Goal: Task Accomplishment & Management: Complete application form

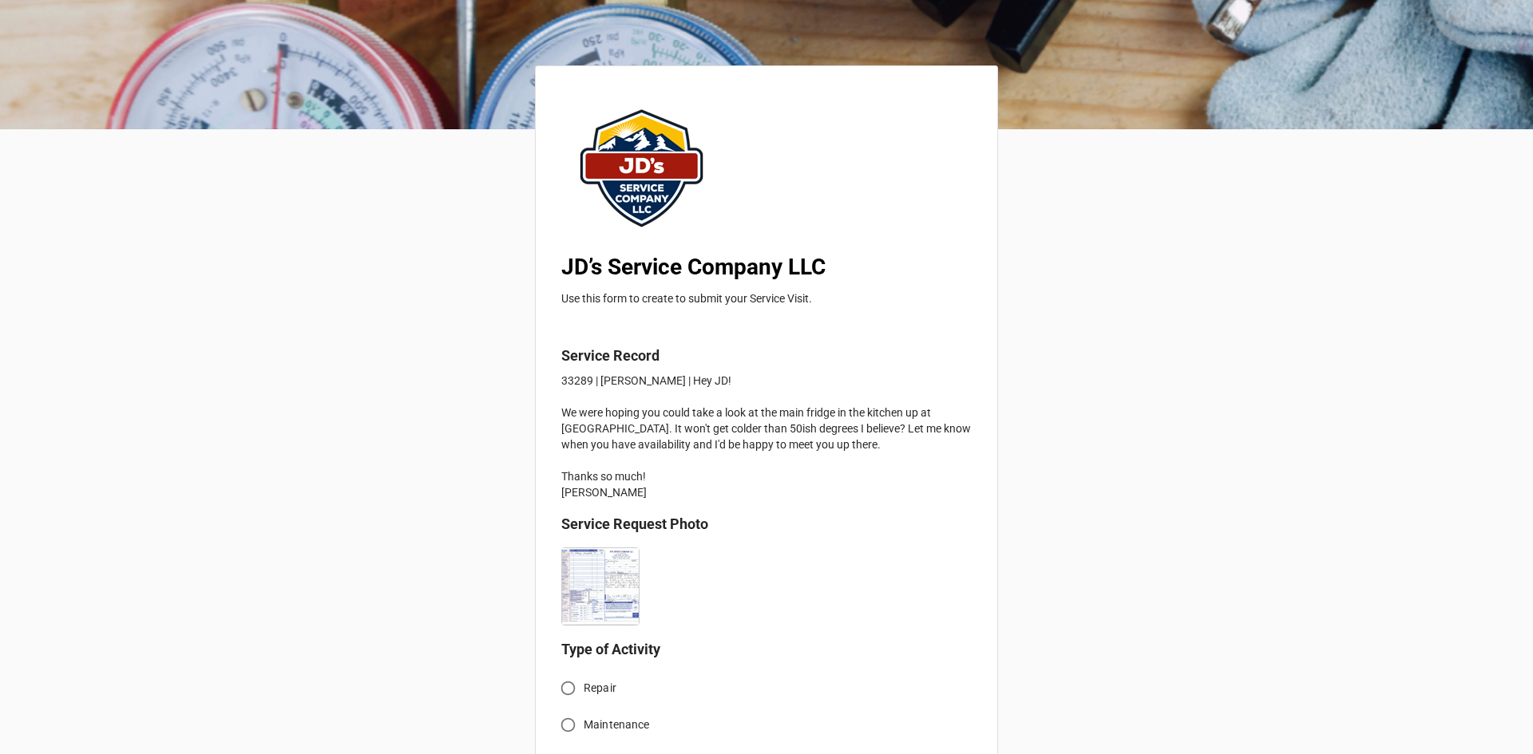
scroll to position [319, 0]
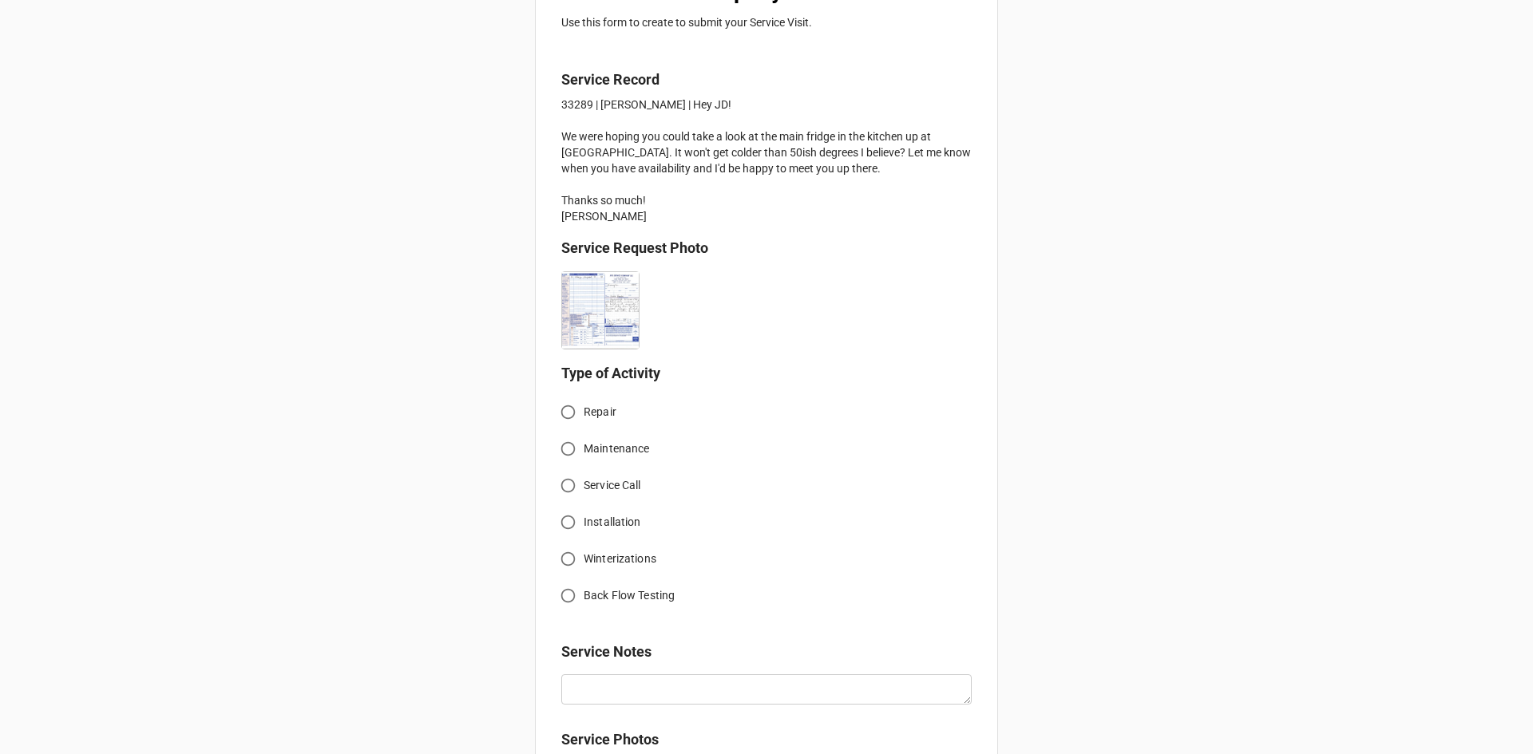
click at [564, 489] on input "Service Call" at bounding box center [567, 485] width 31 height 31
radio input "true"
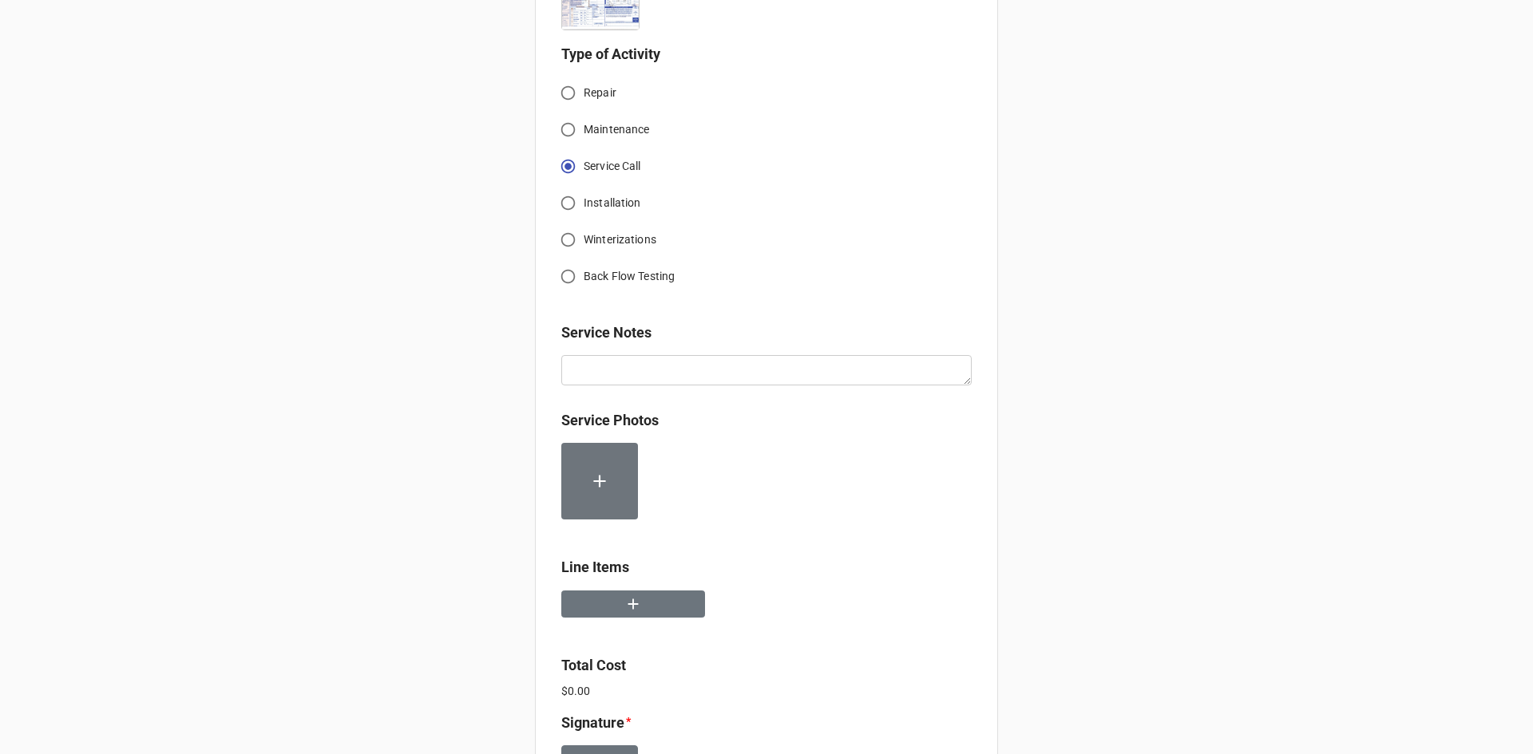
scroll to position [718, 0]
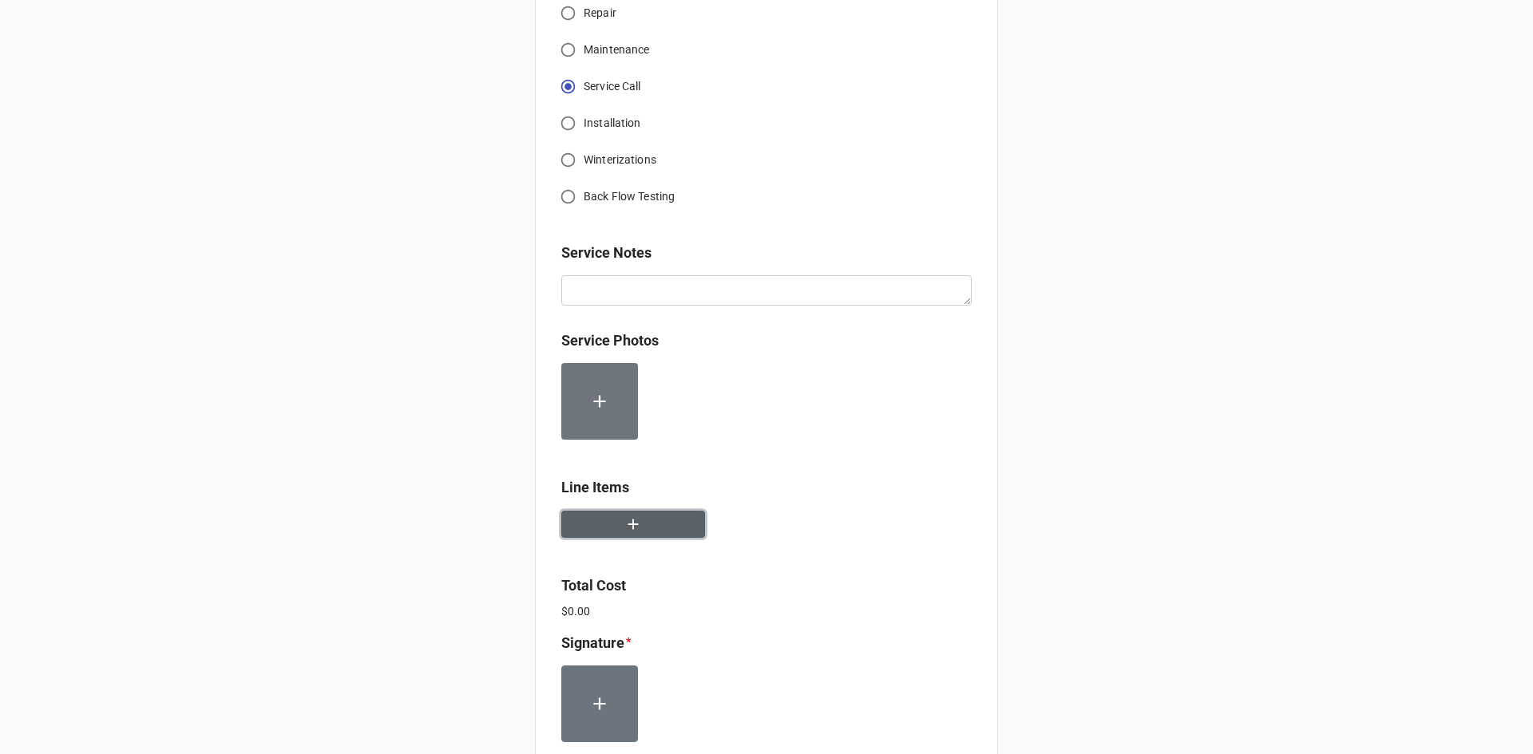
click at [638, 520] on button "button" at bounding box center [633, 525] width 144 height 28
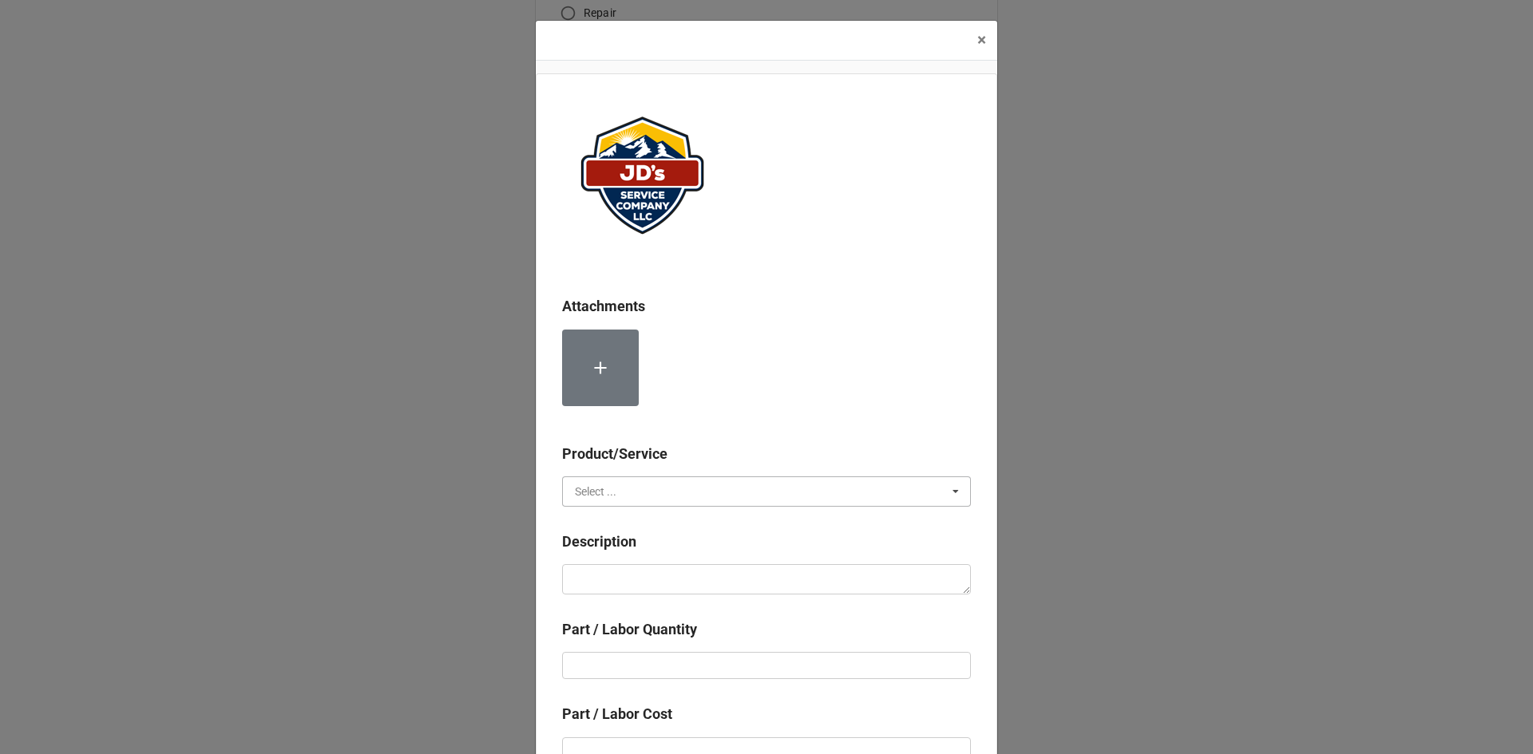
click at [683, 478] on input "text" at bounding box center [767, 491] width 407 height 29
click at [647, 521] on div "Services" at bounding box center [766, 521] width 407 height 30
click at [652, 583] on textarea at bounding box center [766, 579] width 409 height 30
paste textarea "12:00pm-1:00pm: Service Address: [STREET_ADDRESS][PERSON_NAME] Troubleshoot sub…"
type textarea "x"
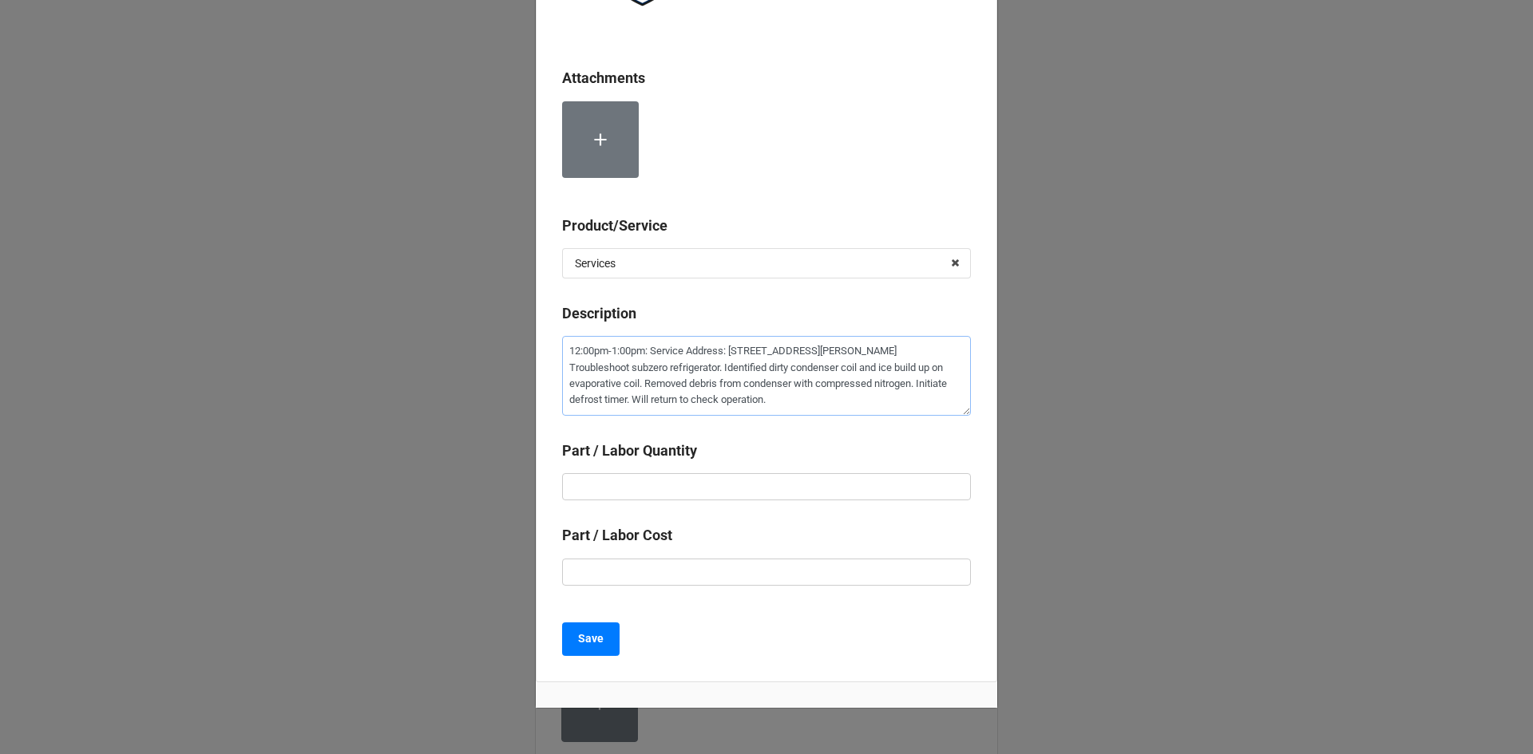
scroll to position [239, 0]
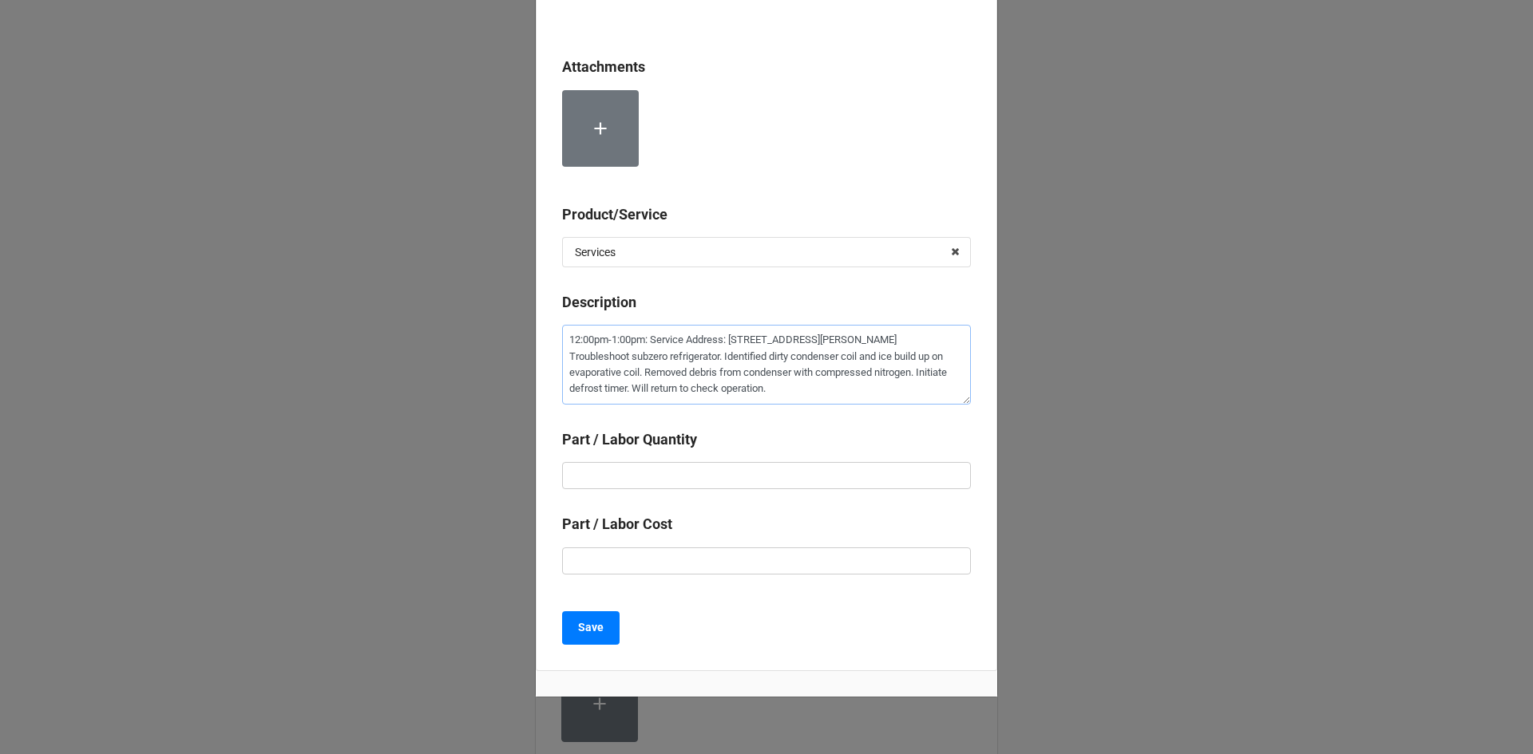
type textarea "12:00pm-1:00pm: Service Address: [STREET_ADDRESS][PERSON_NAME] Troubleshoot sub…"
click at [764, 479] on input "text" at bounding box center [766, 475] width 409 height 27
type textarea "x"
type input "1"
click at [817, 563] on input "text" at bounding box center [766, 561] width 409 height 27
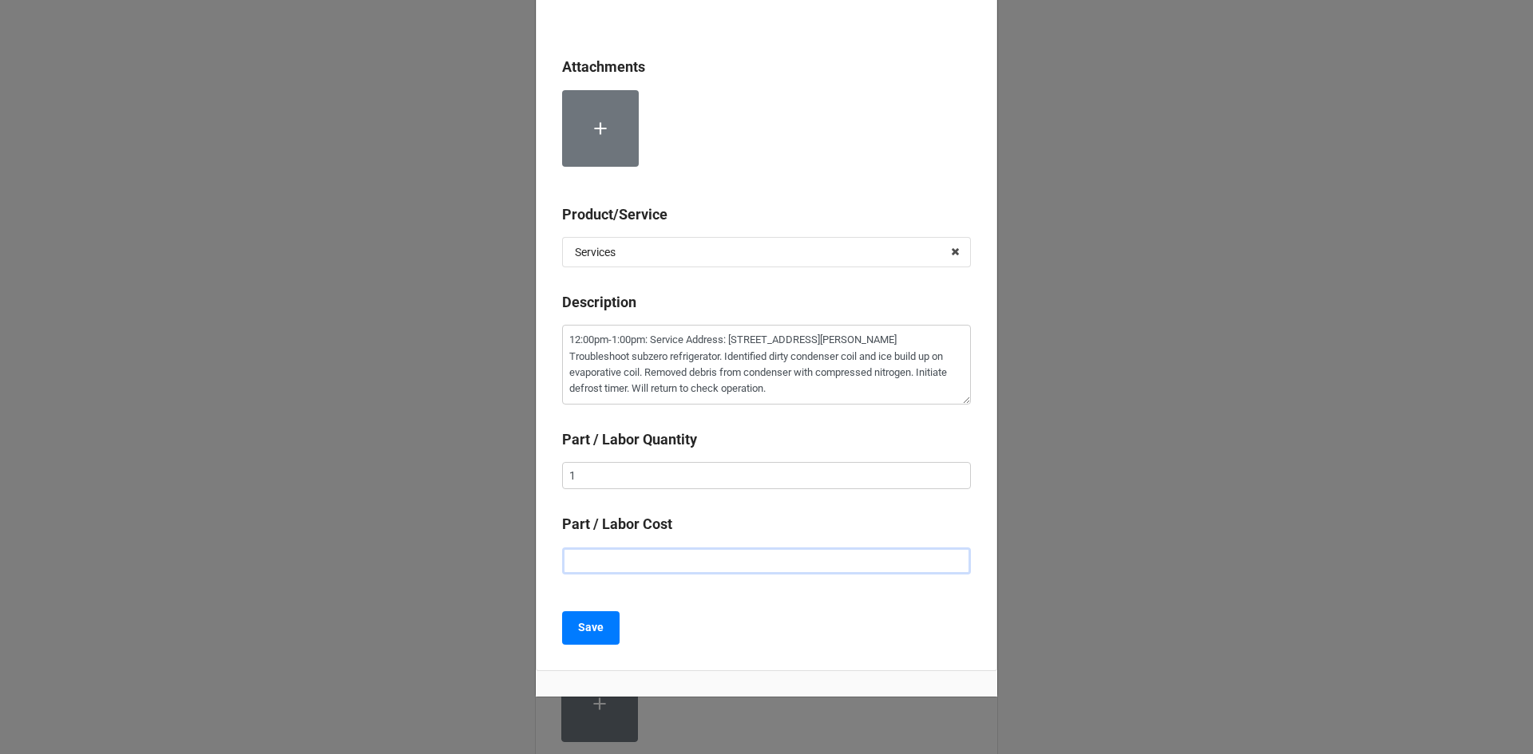
type textarea "x"
type input "$2.00"
type textarea "x"
type input "$22.00"
type textarea "x"
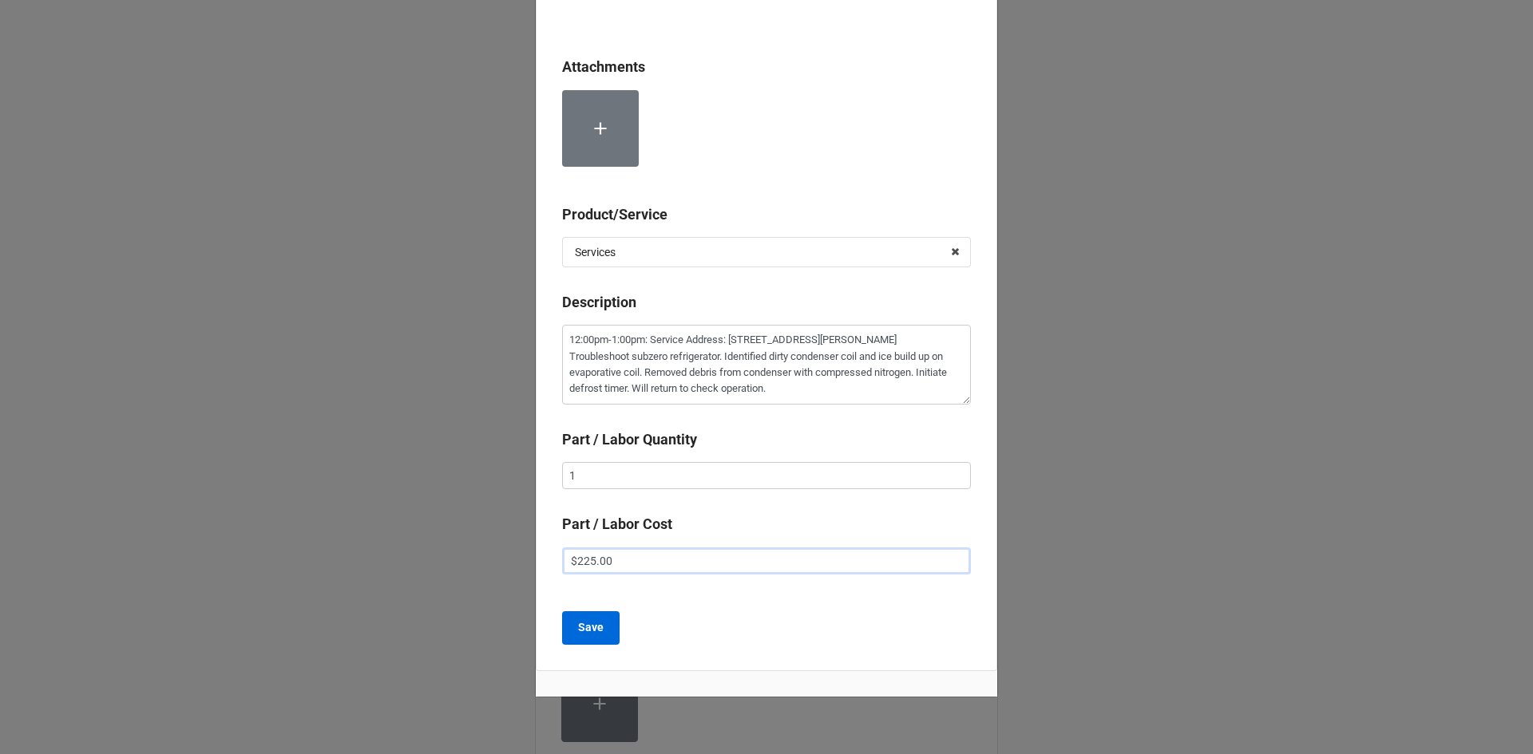
type input "$225.00"
click at [599, 620] on button "Save" at bounding box center [590, 628] width 57 height 34
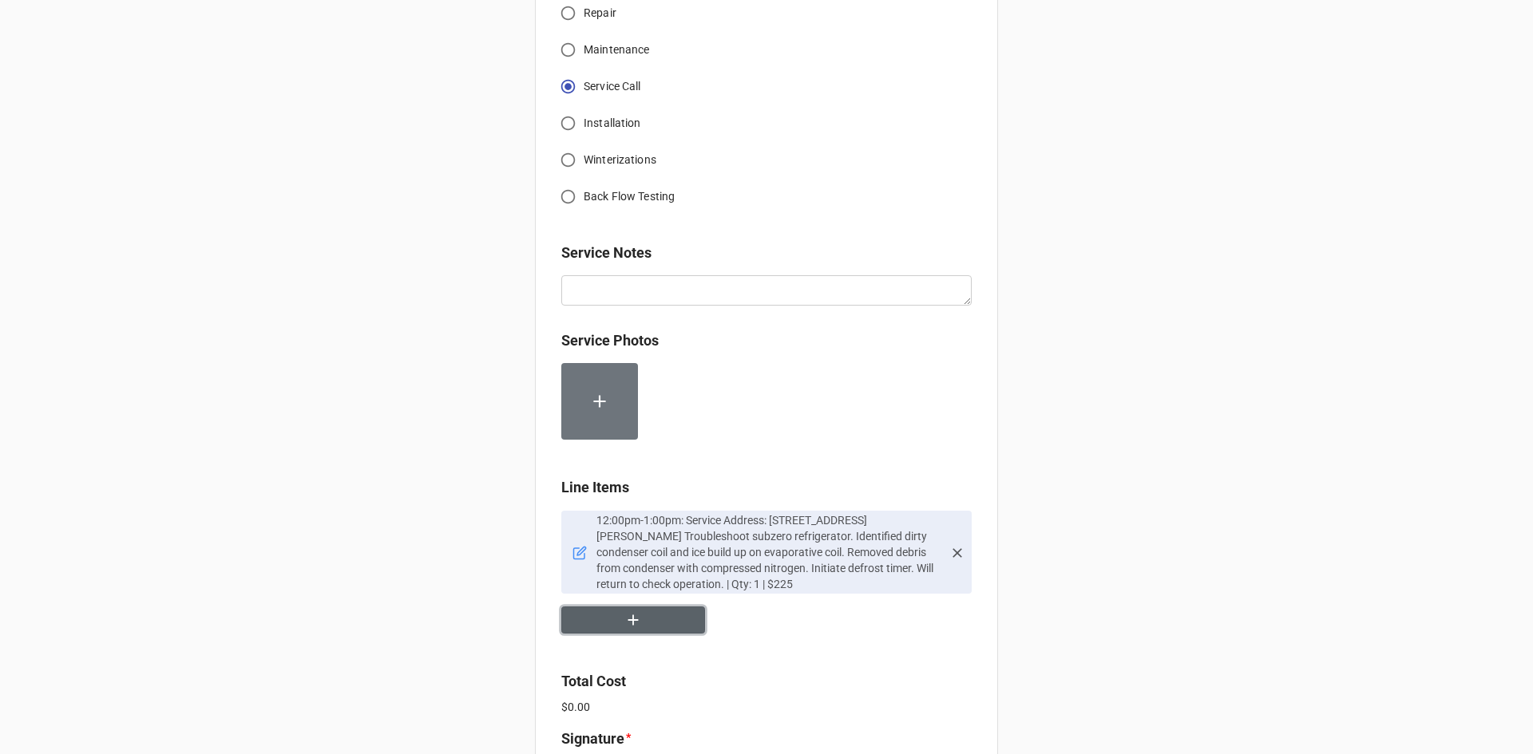
click at [631, 622] on icon "button" at bounding box center [633, 620] width 10 height 10
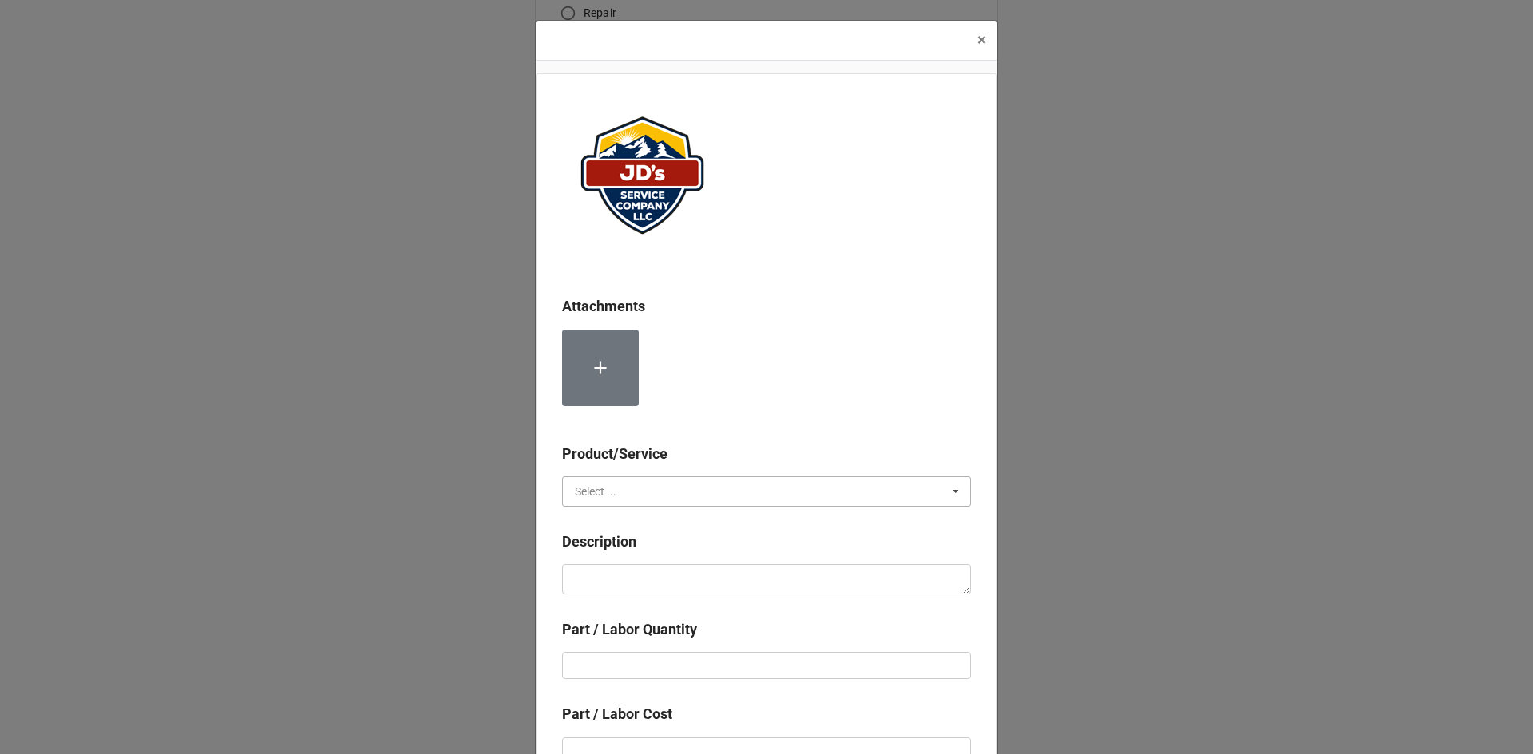
click at [645, 491] on input "text" at bounding box center [767, 491] width 407 height 29
click at [615, 550] on span "Material Cost" at bounding box center [608, 550] width 66 height 13
click at [623, 581] on textarea at bounding box center [766, 579] width 409 height 30
type textarea "x"
type textarea "c"
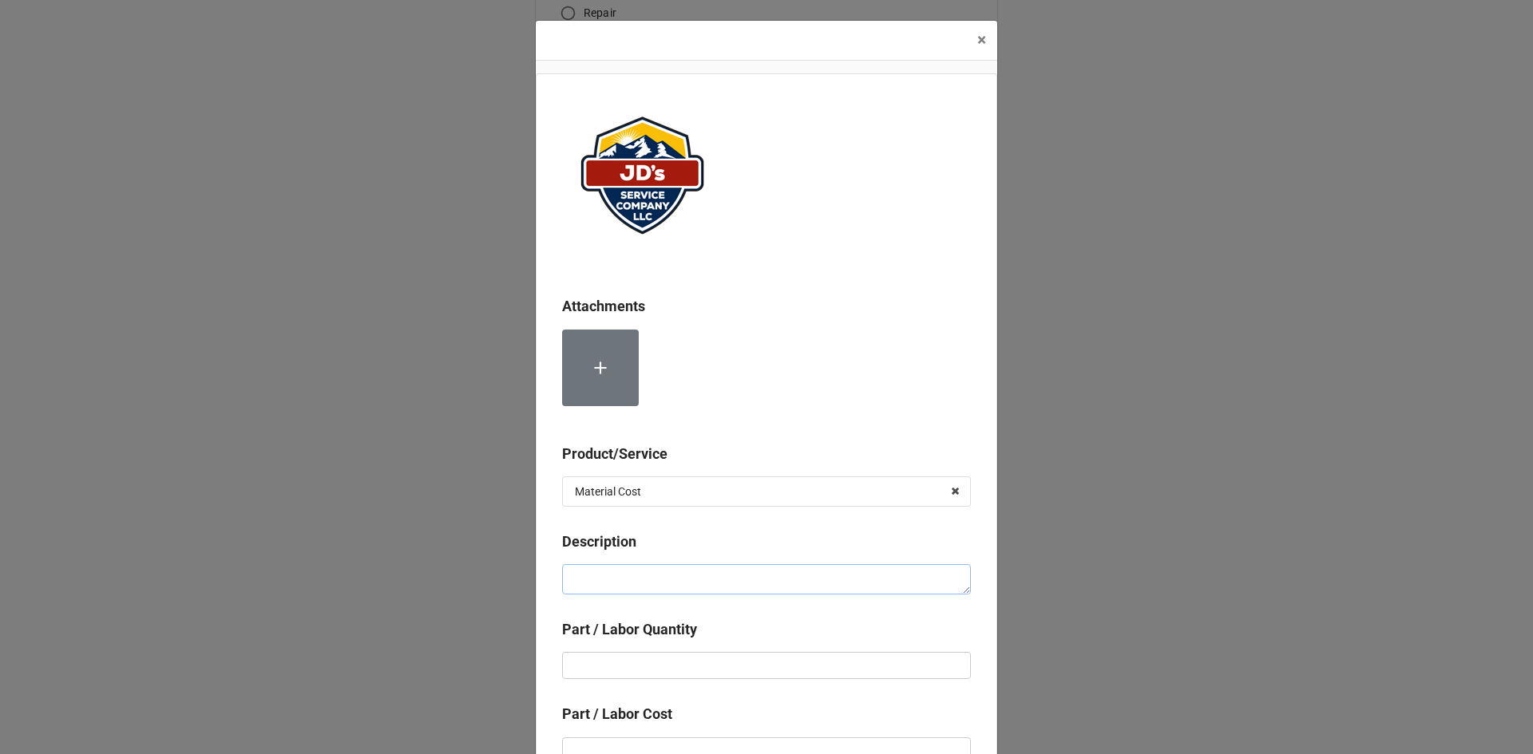
type textarea "x"
type textarea "C"
type textarea "x"
type textarea "Co"
type textarea "x"
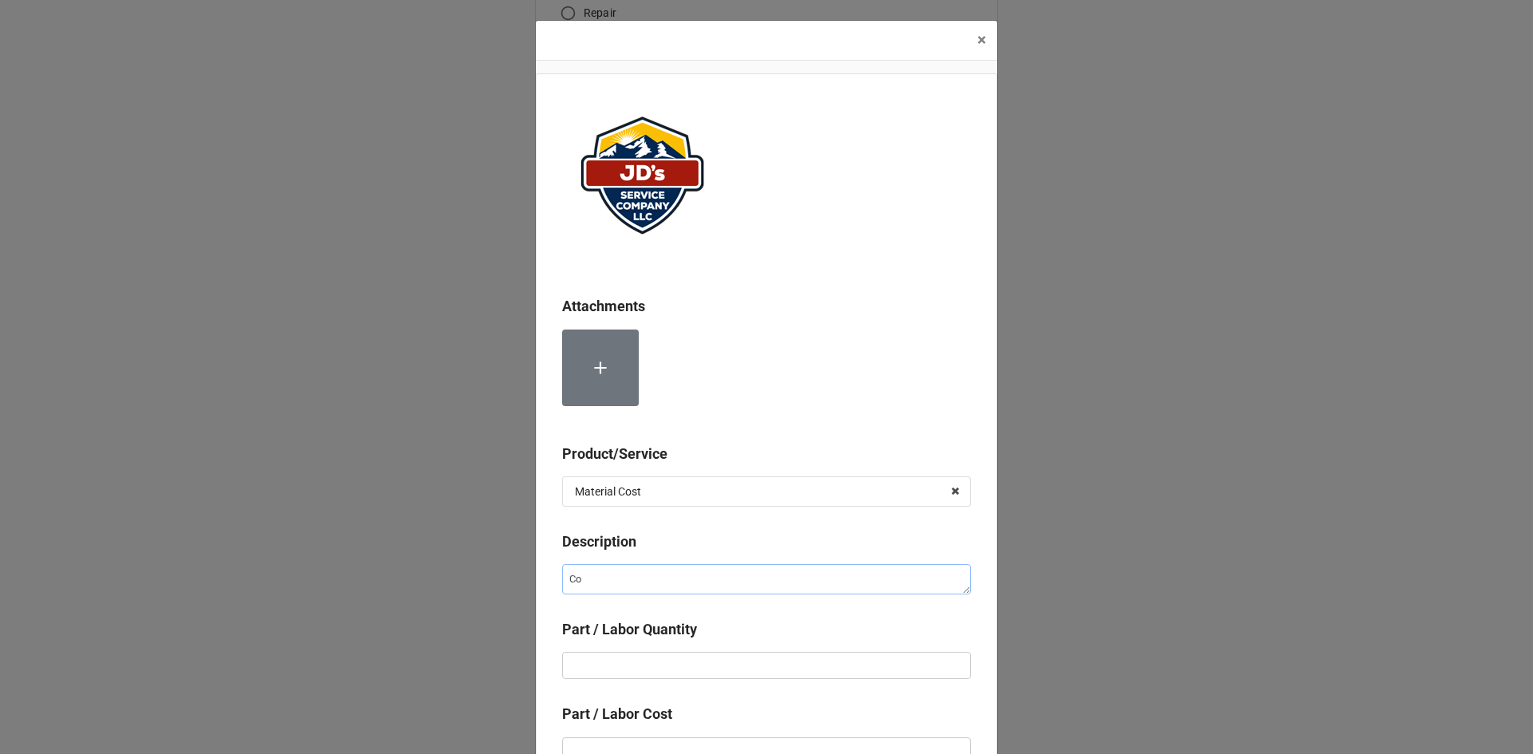
type textarea "Com"
type textarea "x"
type textarea "Comp"
type textarea "x"
type textarea "Compr"
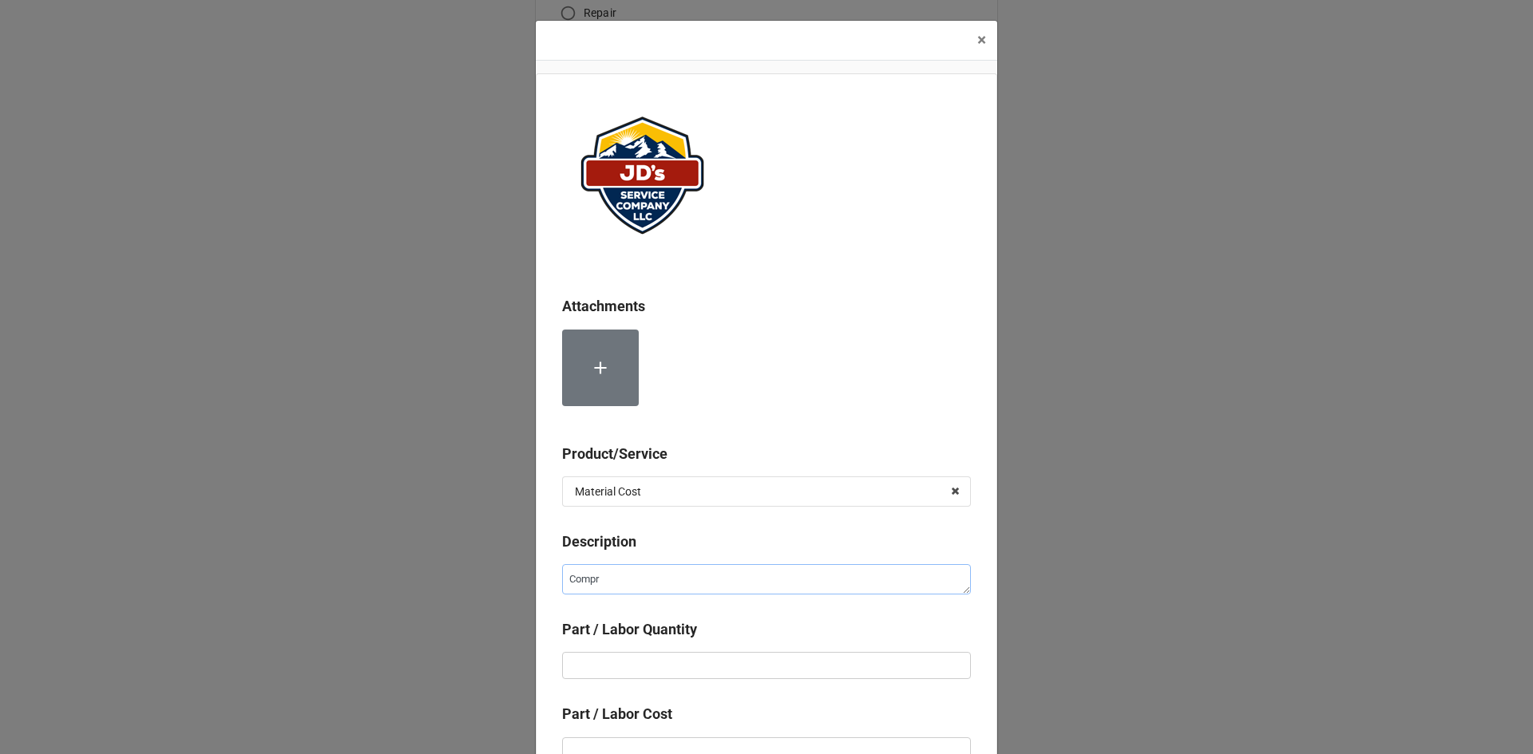
type textarea "x"
type textarea "Compre"
type textarea "x"
type textarea "Compres"
type textarea "x"
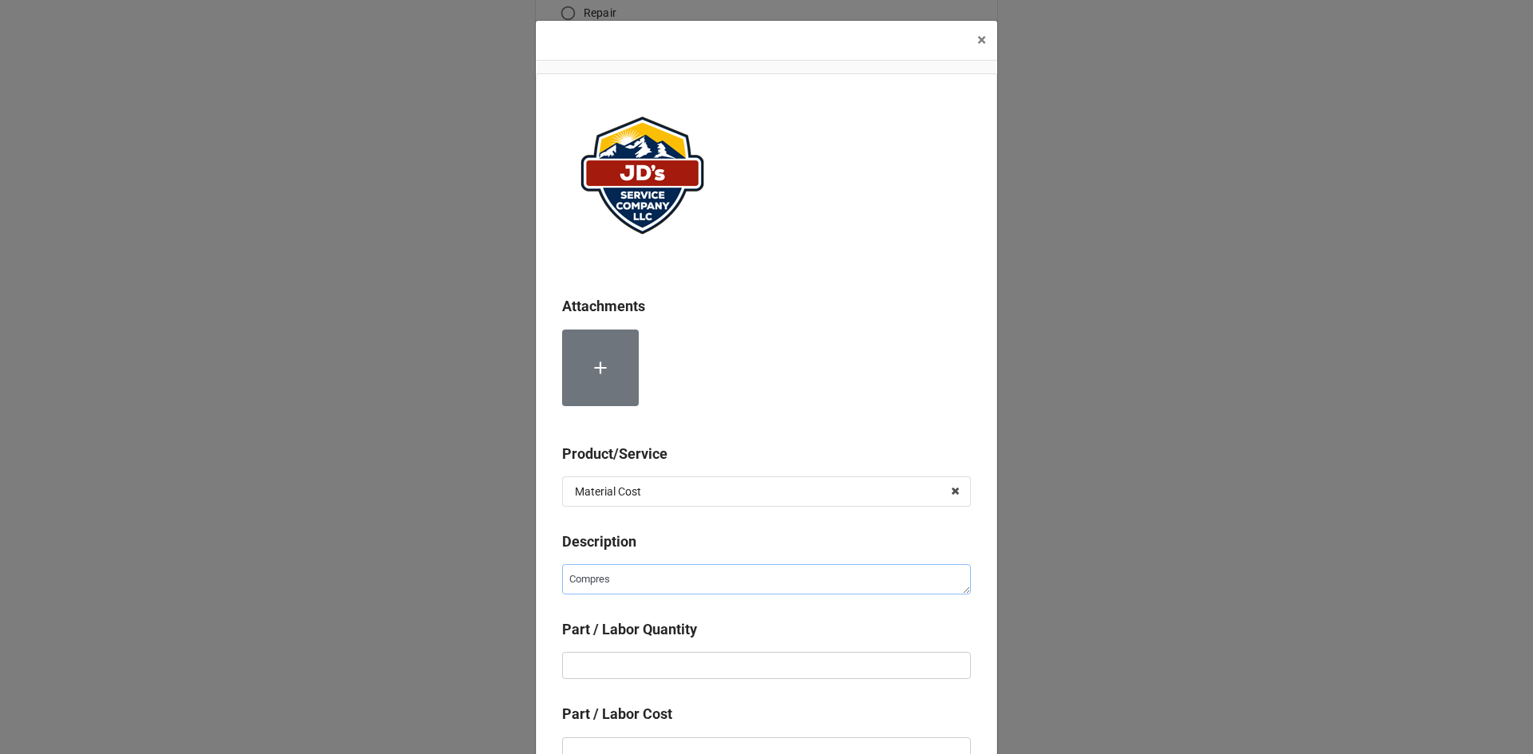
type textarea "Compress"
type textarea "x"
type textarea "Compresse"
type textarea "x"
type textarea "Compressed"
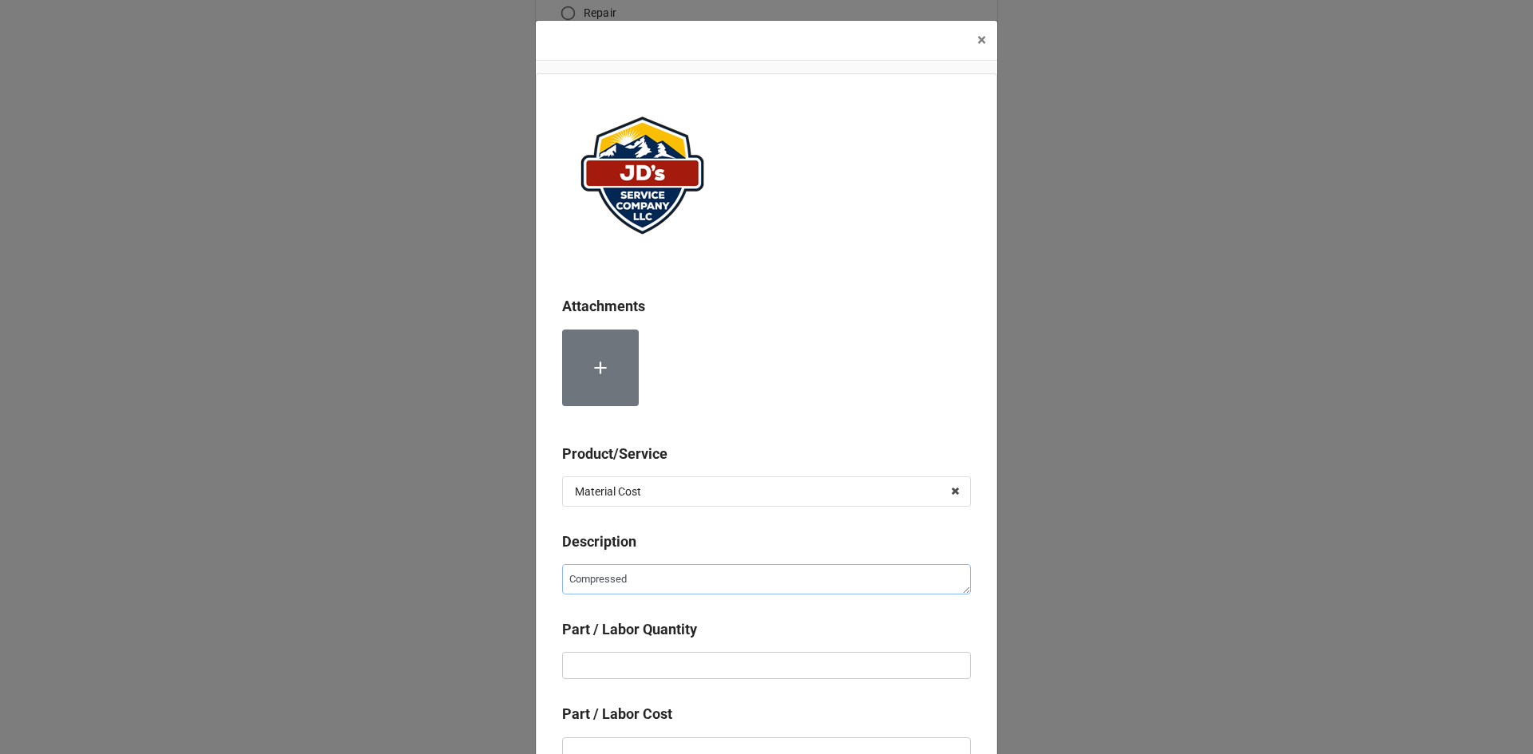
type textarea "x"
type textarea "Compressed"
type textarea "x"
type textarea "Compressed N"
type textarea "x"
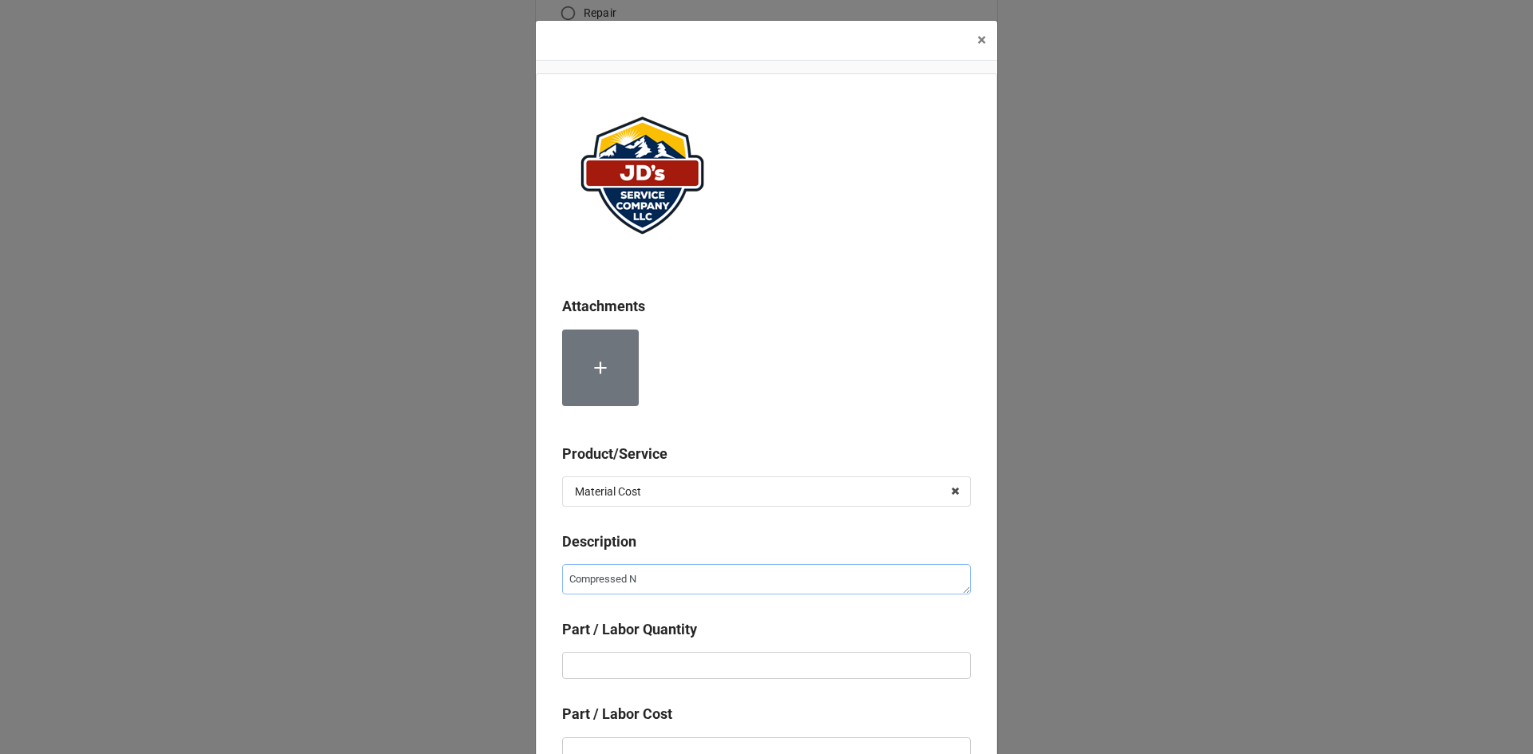
type textarea "Compressed No"
type textarea "x"
type textarea "Compressed Not"
type textarea "x"
type textarea "Compressed No"
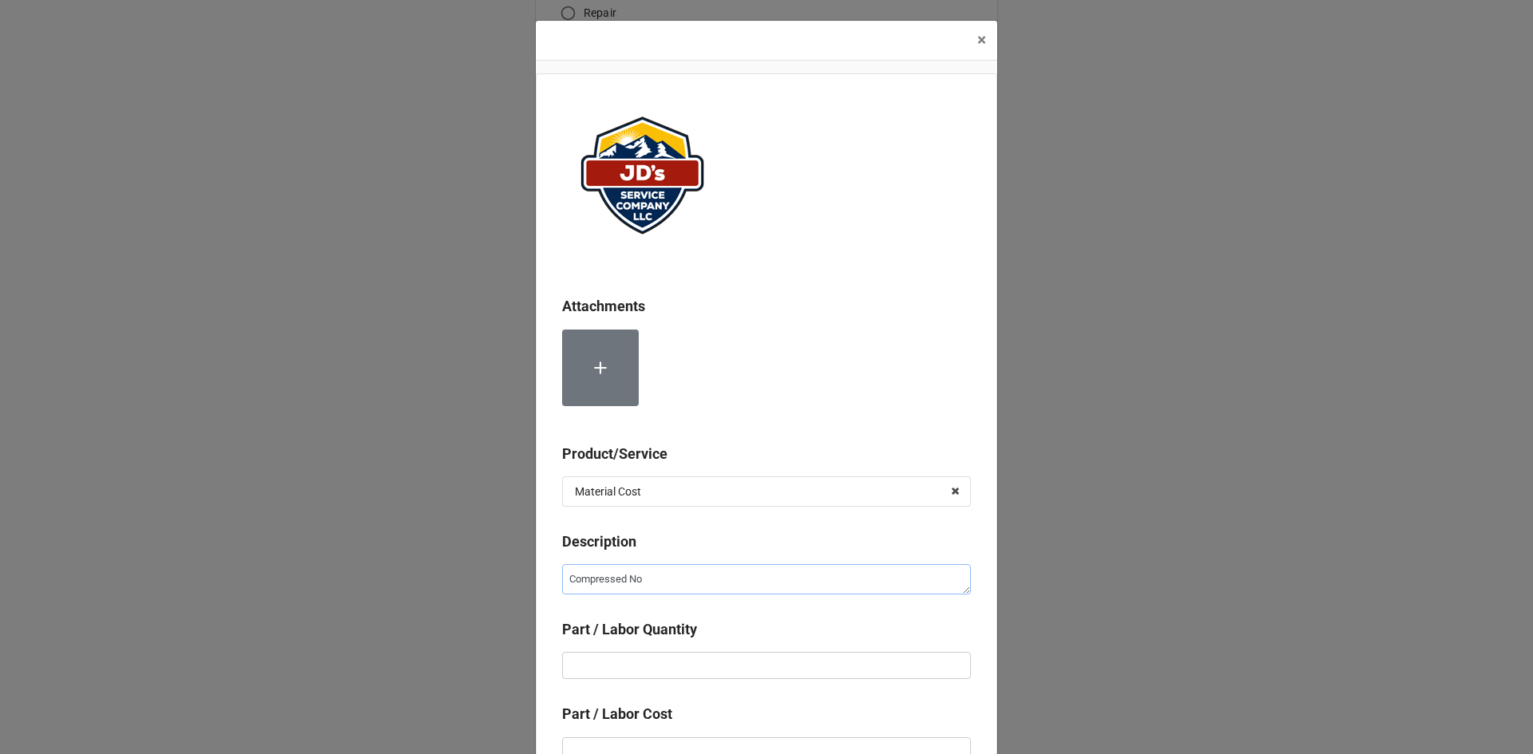
type textarea "x"
type textarea "Compressed N"
type textarea "x"
type textarea "Compressed Ni"
type textarea "x"
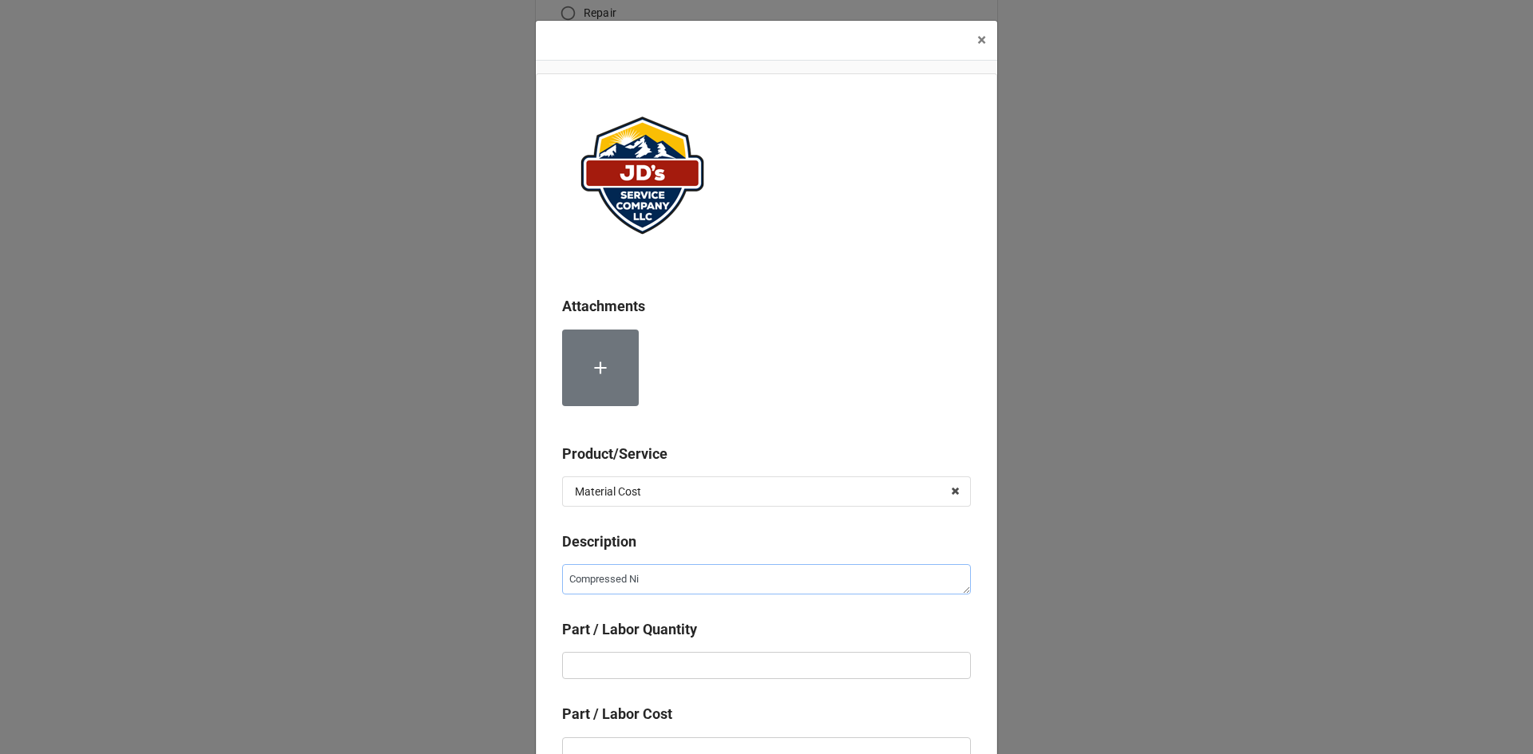
type textarea "Compressed Nit"
type textarea "x"
type textarea "Compressed Nitr"
type textarea "x"
type textarea "Compressed Nitro"
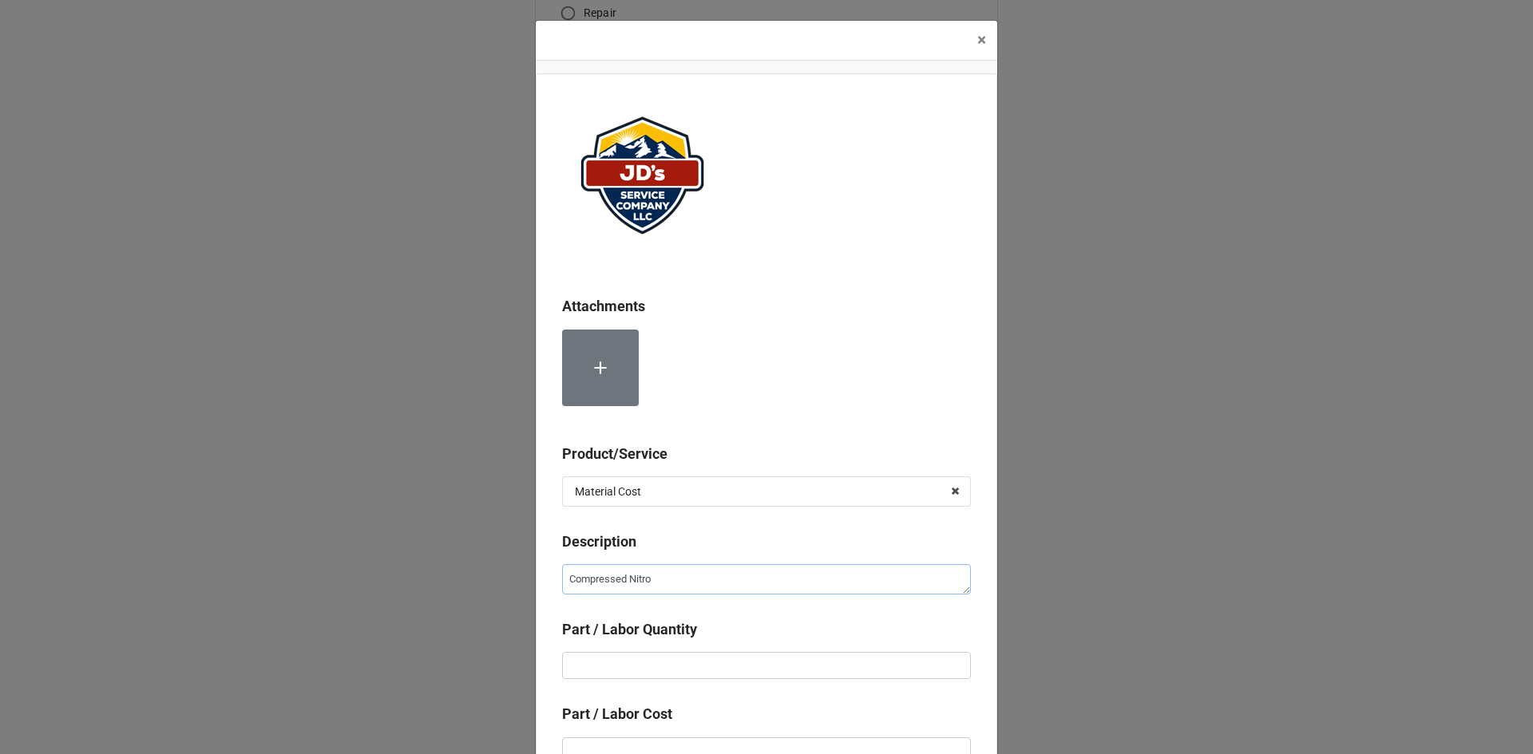
type textarea "x"
type textarea "Compressed Nitrog"
type textarea "x"
type textarea "Compressed Nitroge"
type textarea "x"
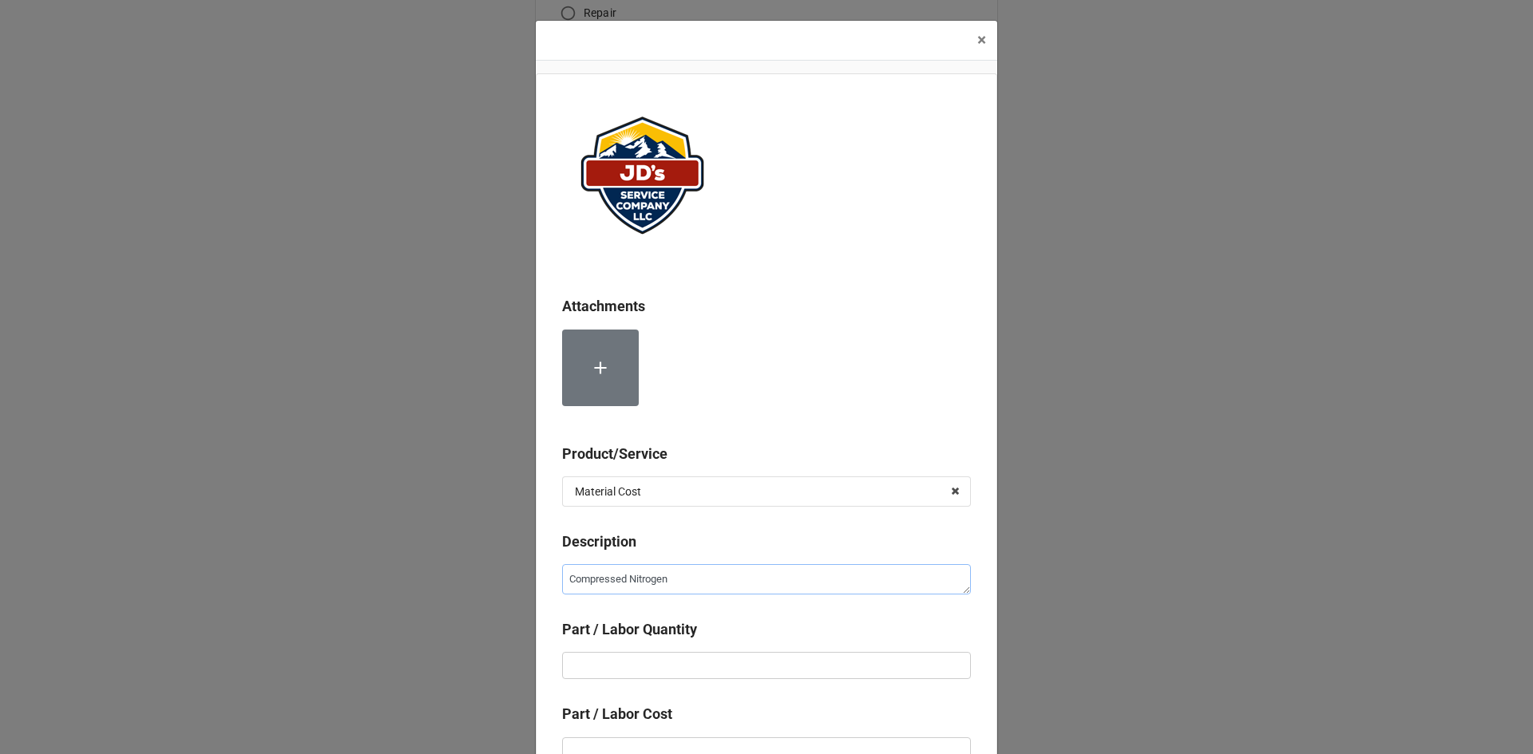
type textarea "Compressed Nitrogen"
type textarea "x"
type input "2"
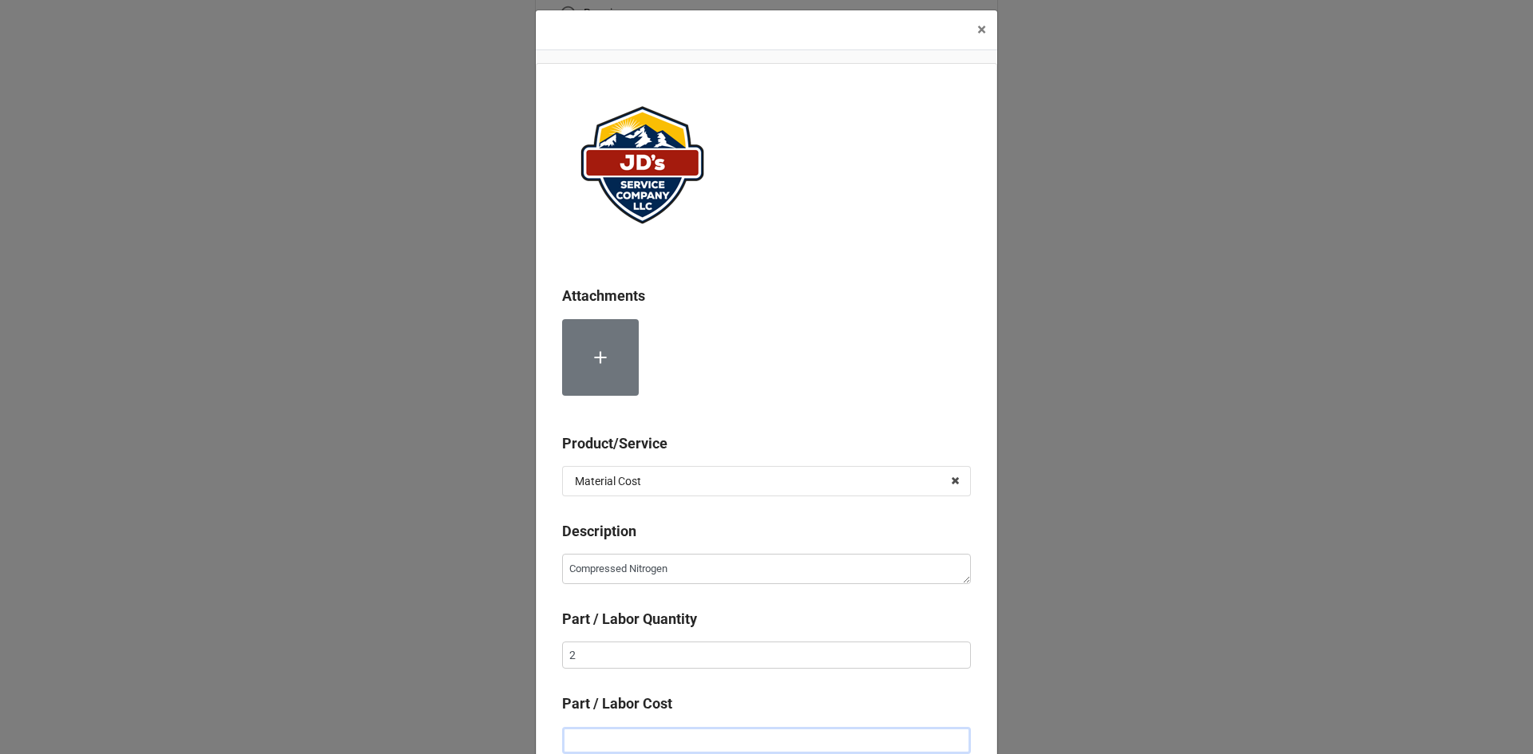
type textarea "x"
type input "$2.00"
type textarea "x"
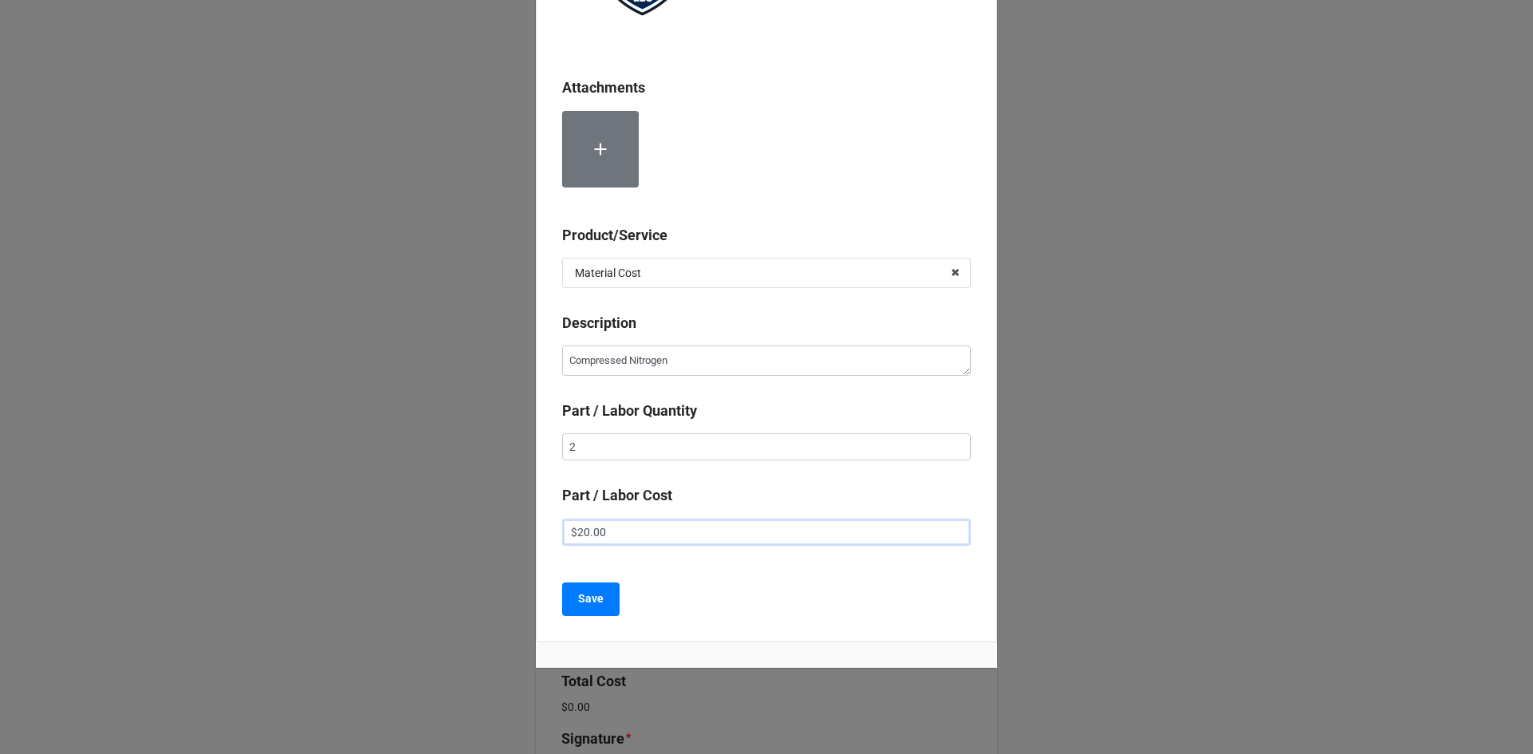
scroll to position [232, 0]
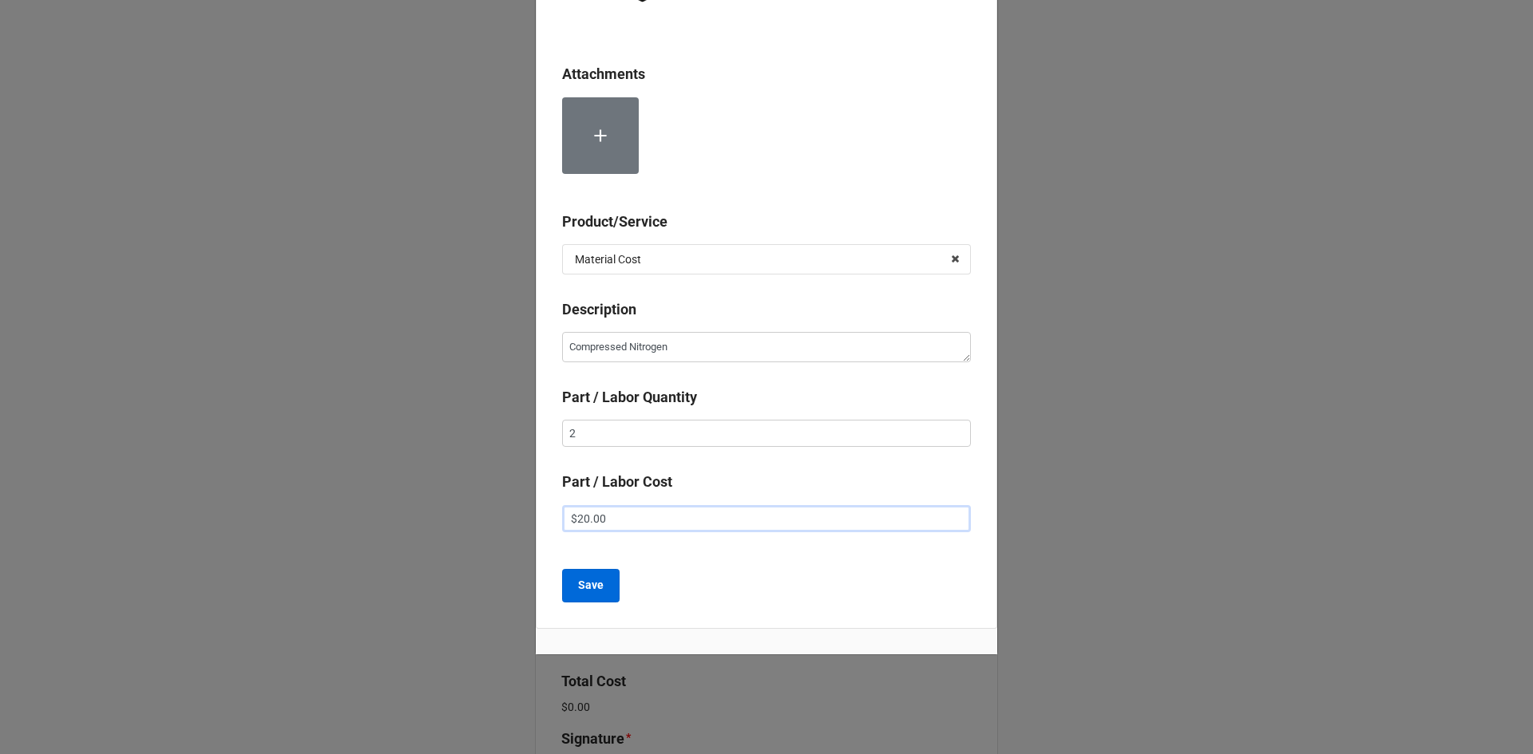
type input "$20.00"
click at [593, 591] on b "Save" at bounding box center [591, 585] width 26 height 17
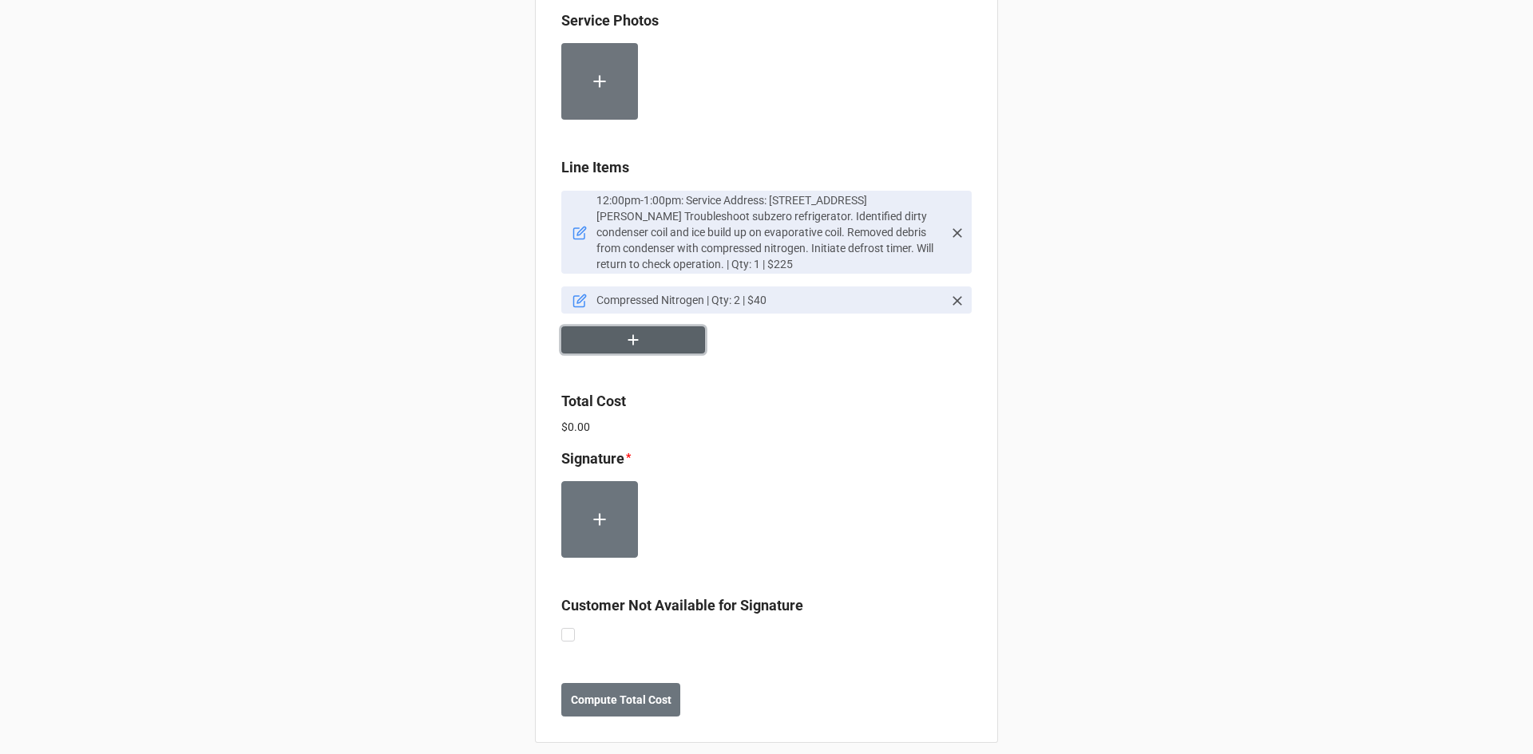
scroll to position [1054, 0]
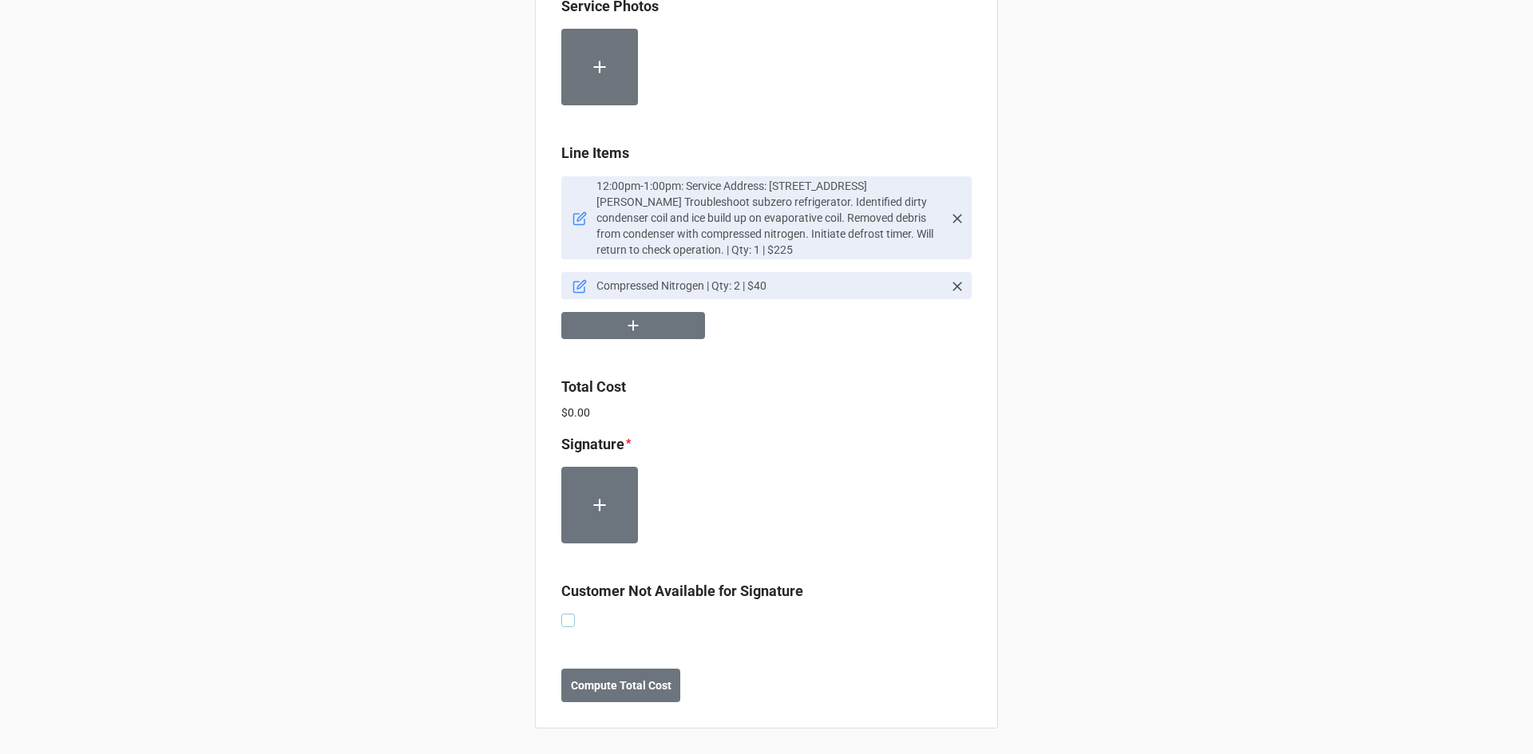
click at [561, 614] on label at bounding box center [568, 614] width 14 height 0
checkbox input "true"
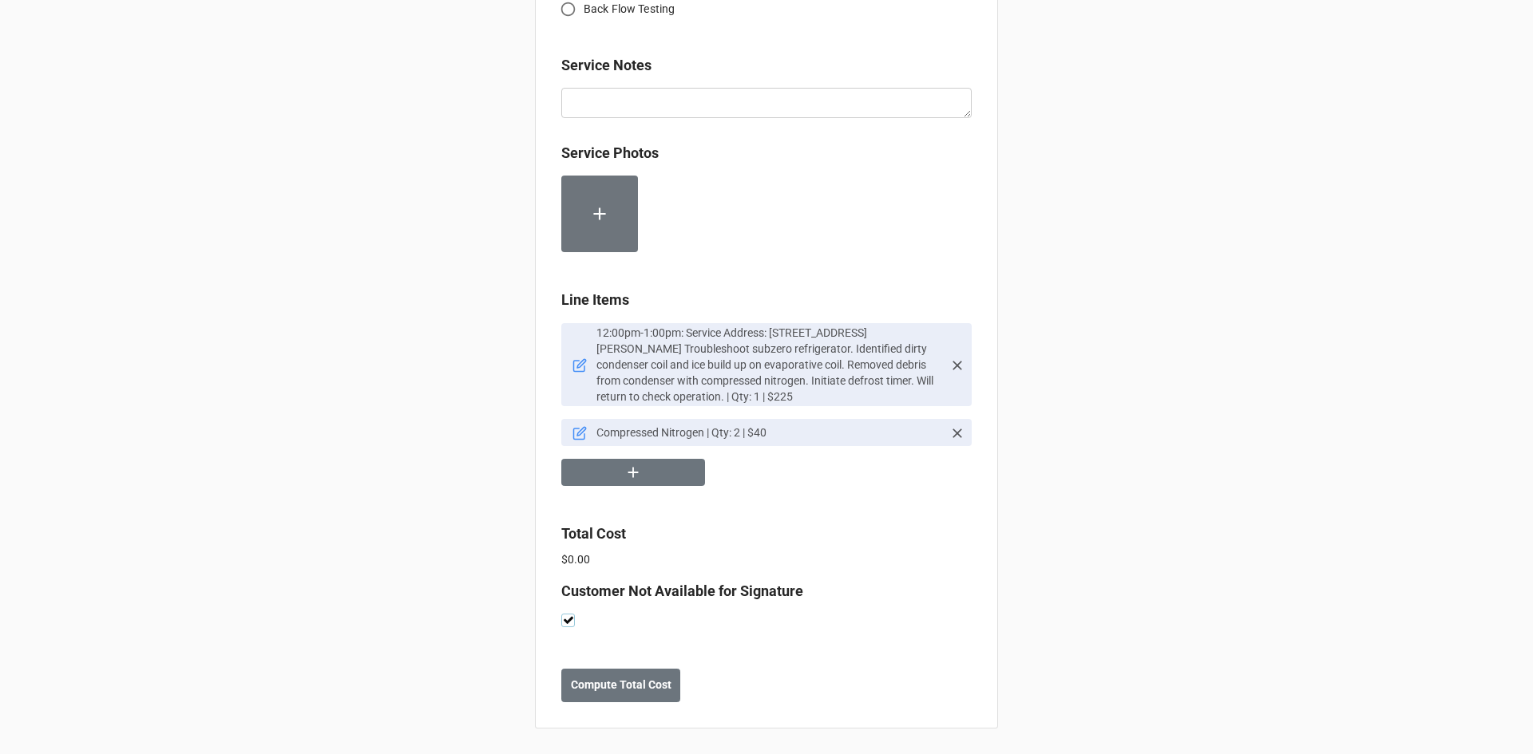
scroll to position [907, 0]
drag, startPoint x: 606, startPoint y: 686, endPoint x: 642, endPoint y: 686, distance: 35.9
click at [607, 686] on b "Compute Total Cost" at bounding box center [621, 685] width 101 height 17
click at [590, 690] on b "Save" at bounding box center [590, 685] width 26 height 17
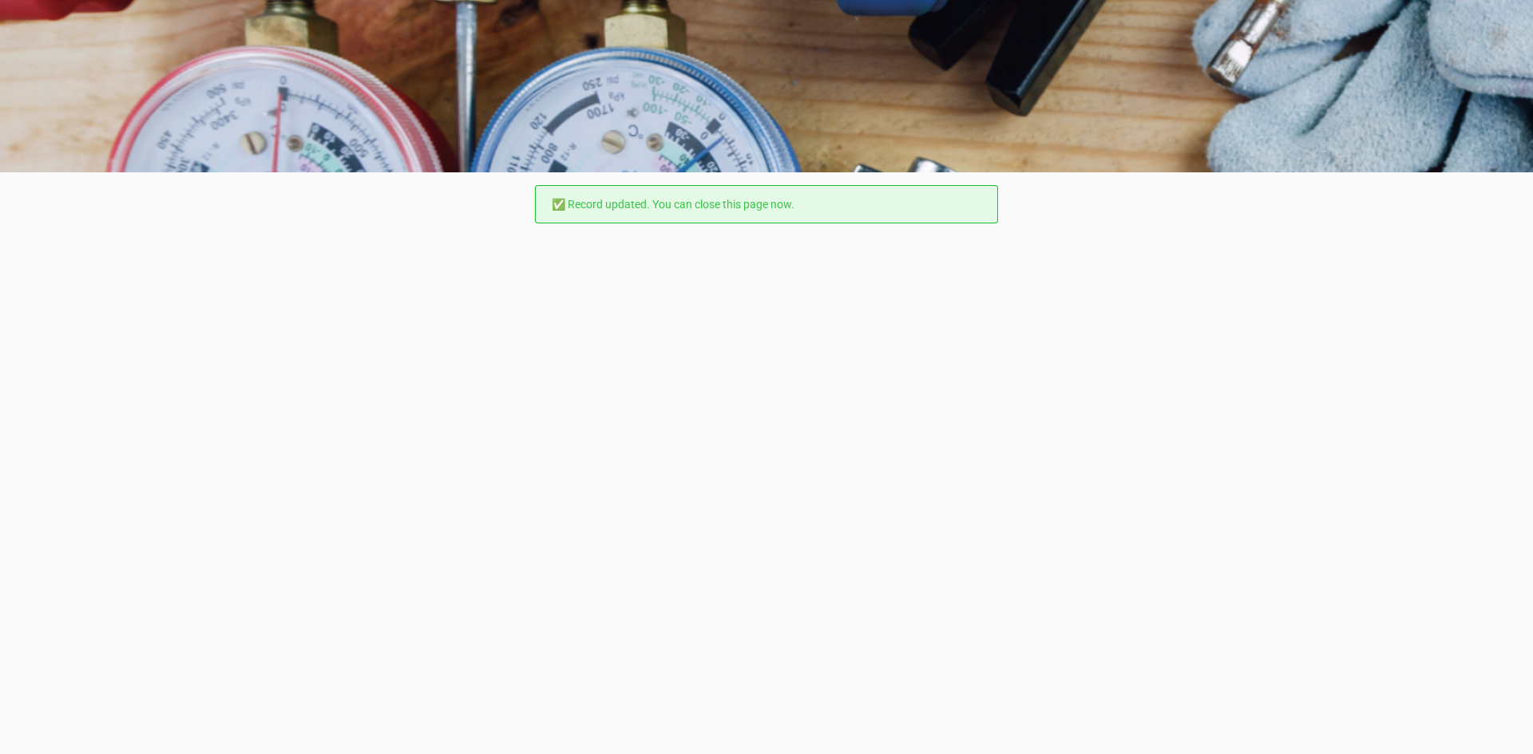
scroll to position [0, 0]
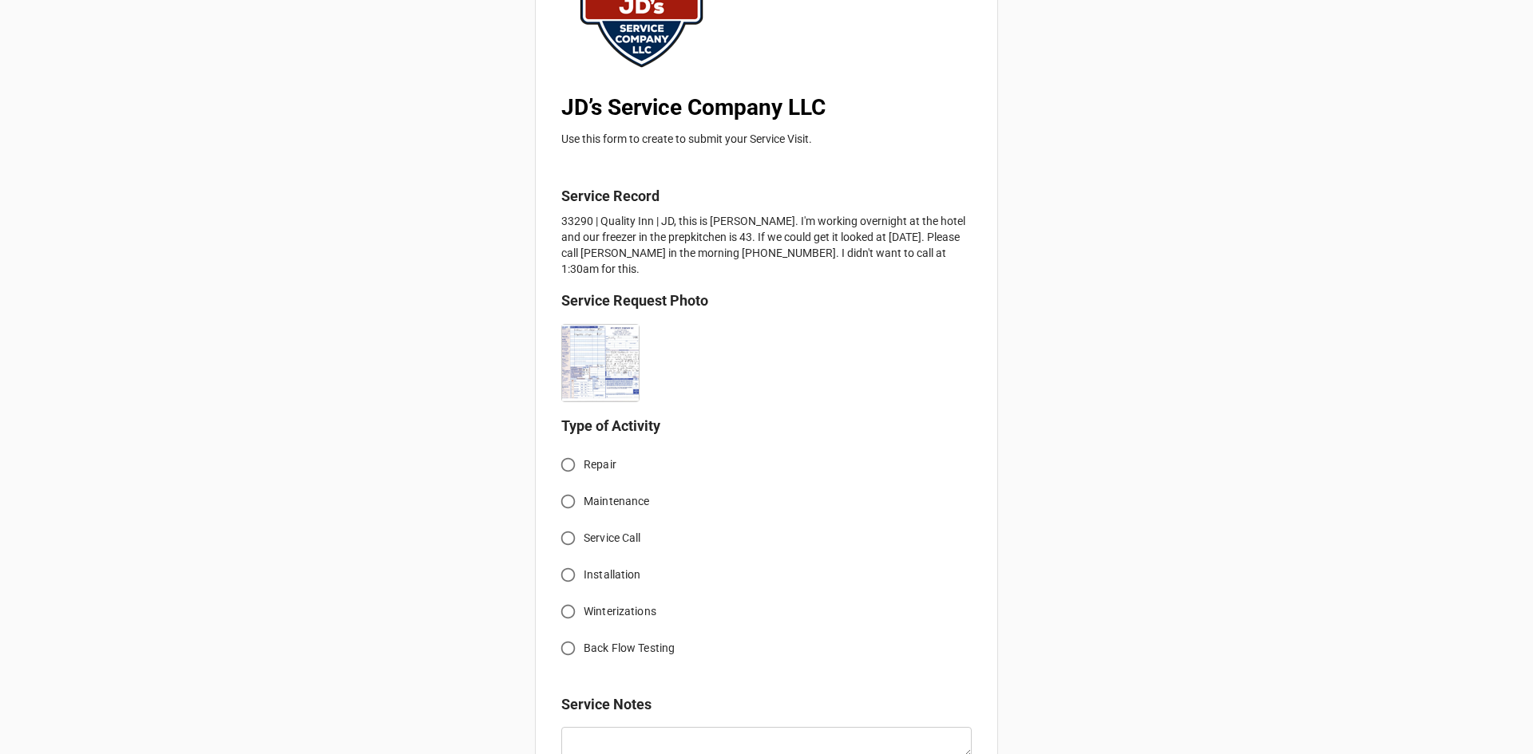
scroll to position [239, 0]
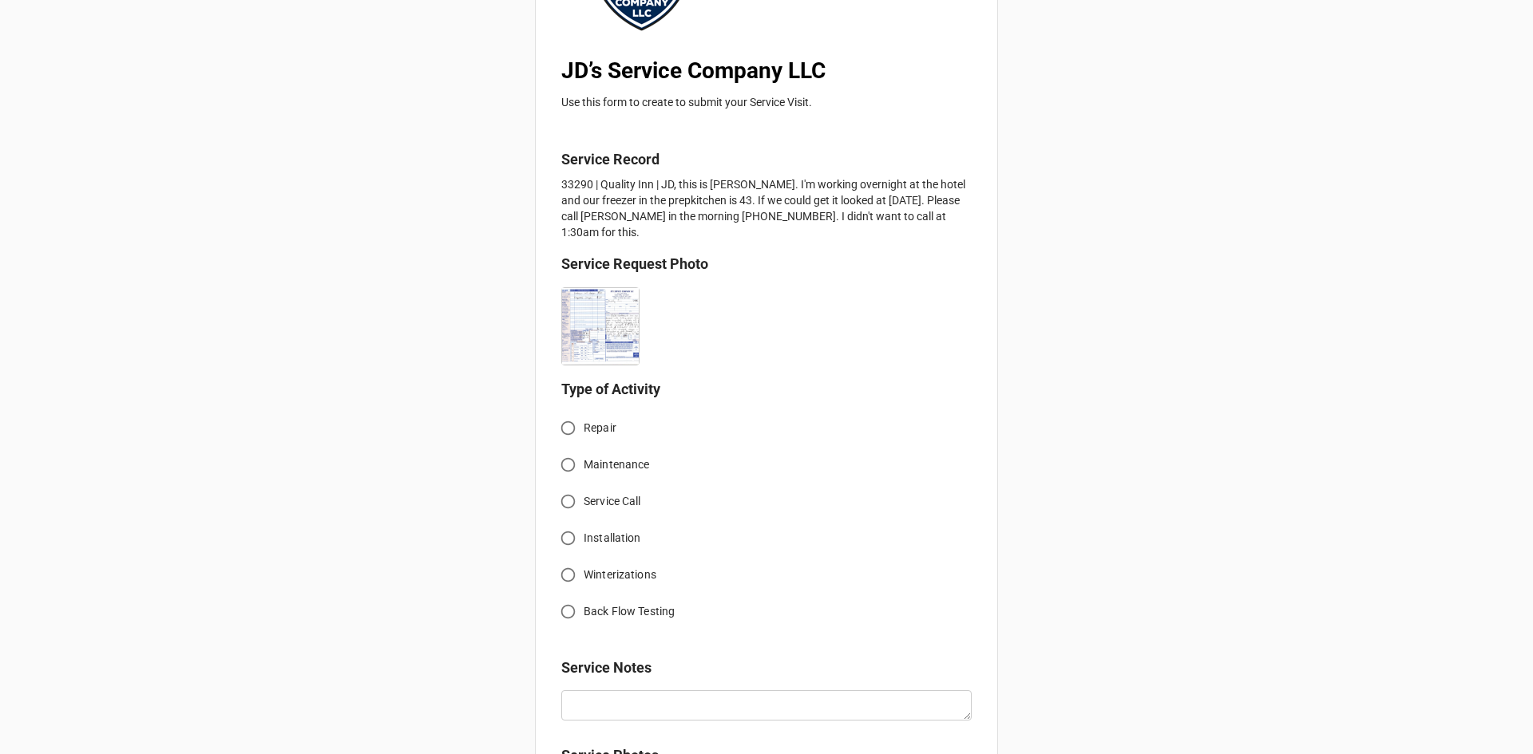
click at [569, 487] on input "Service Call" at bounding box center [567, 501] width 31 height 31
radio input "true"
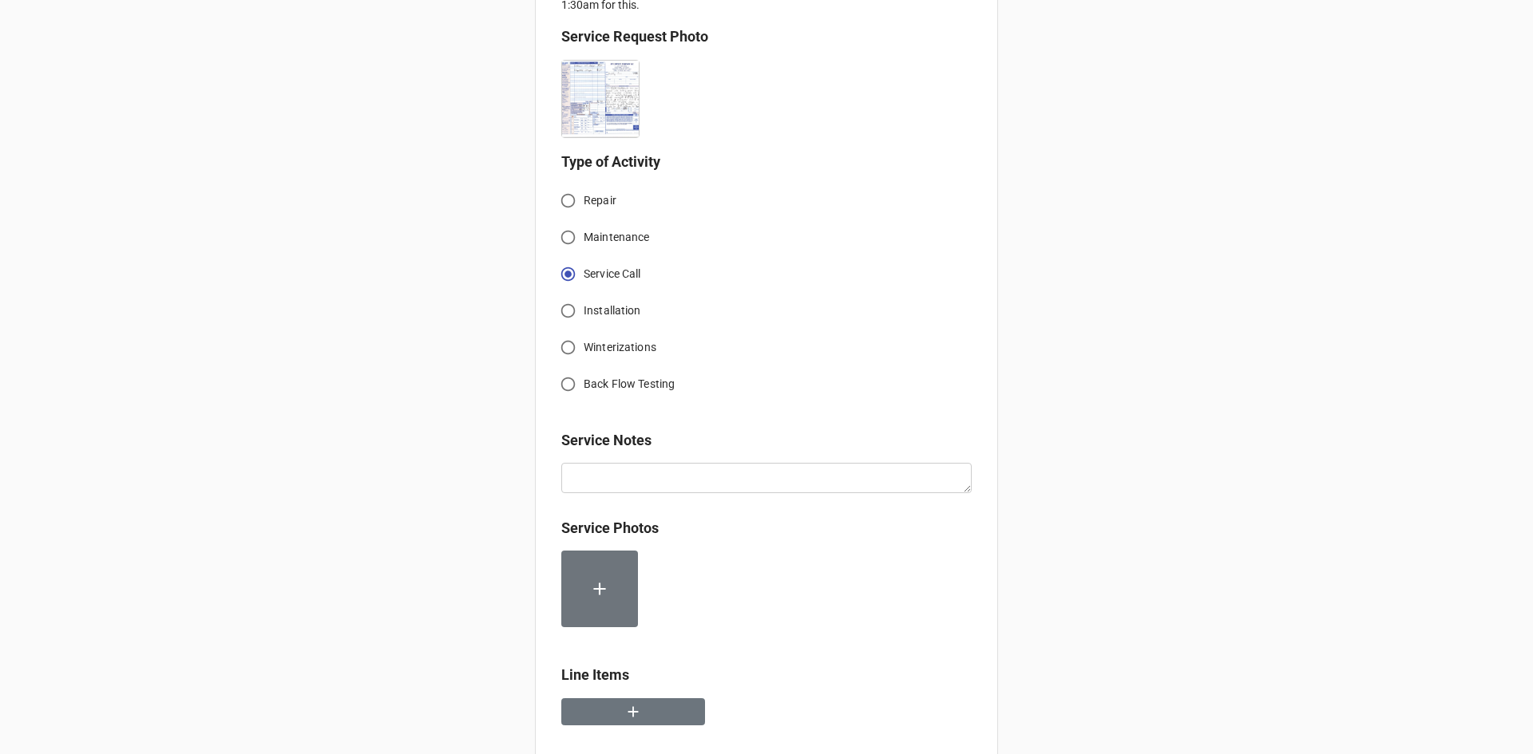
scroll to position [718, 0]
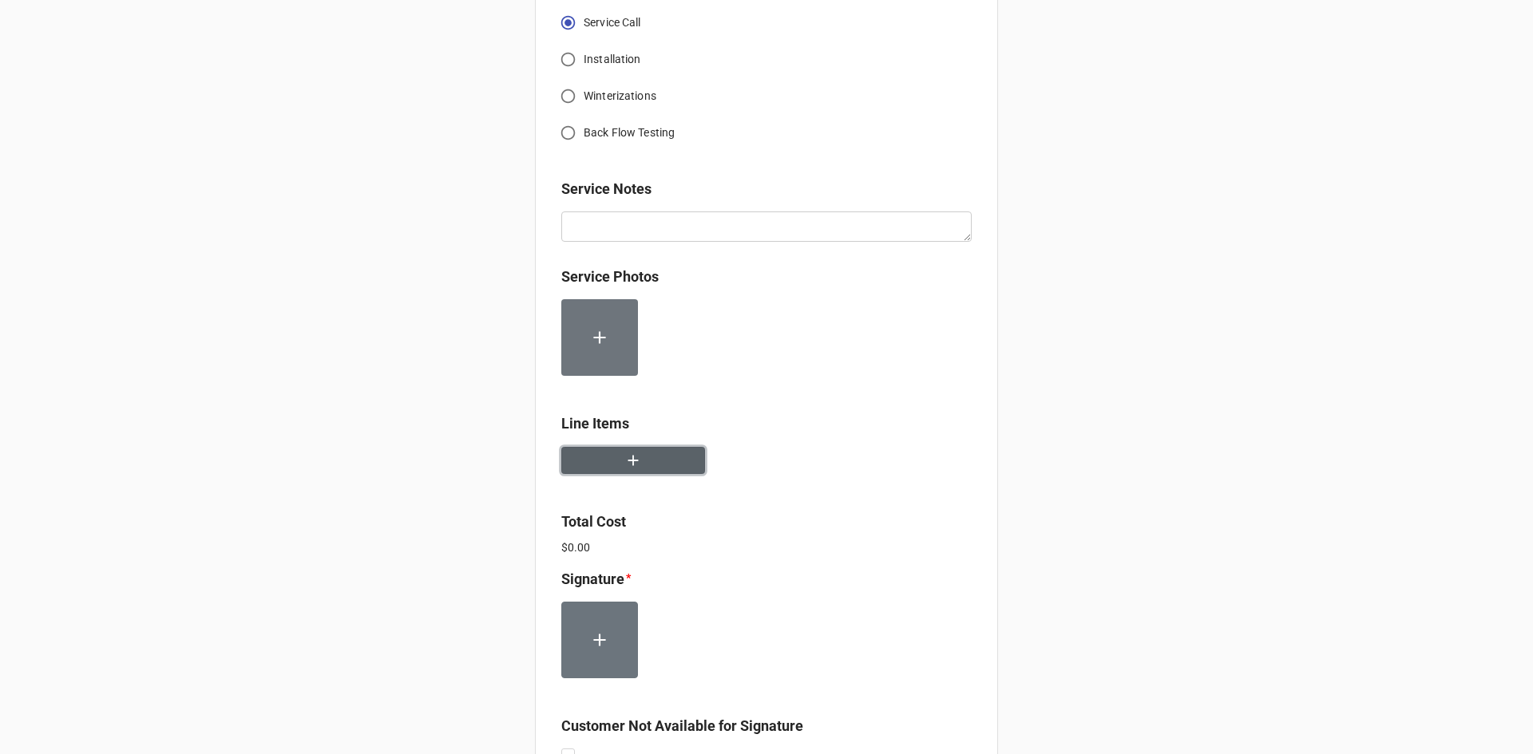
click at [640, 447] on button "button" at bounding box center [633, 461] width 144 height 28
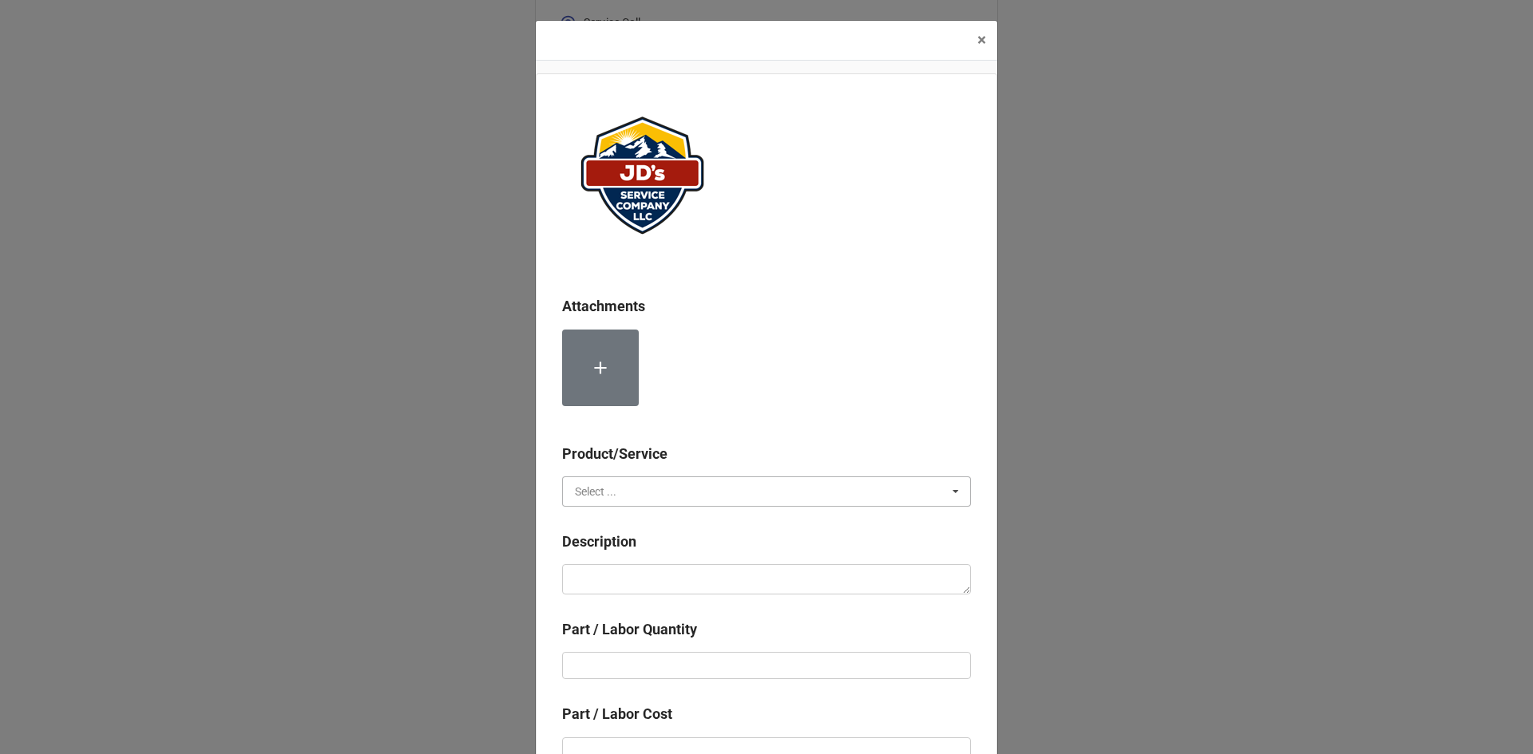
click at [678, 503] on input "text" at bounding box center [767, 491] width 407 height 29
click at [626, 517] on div "Services" at bounding box center [766, 521] width 407 height 30
click at [637, 573] on textarea at bounding box center [766, 579] width 409 height 30
paste textarea "8:30am-9:00am; Troubleshoot two door upright freezer not holding proper tempera…"
type textarea "x"
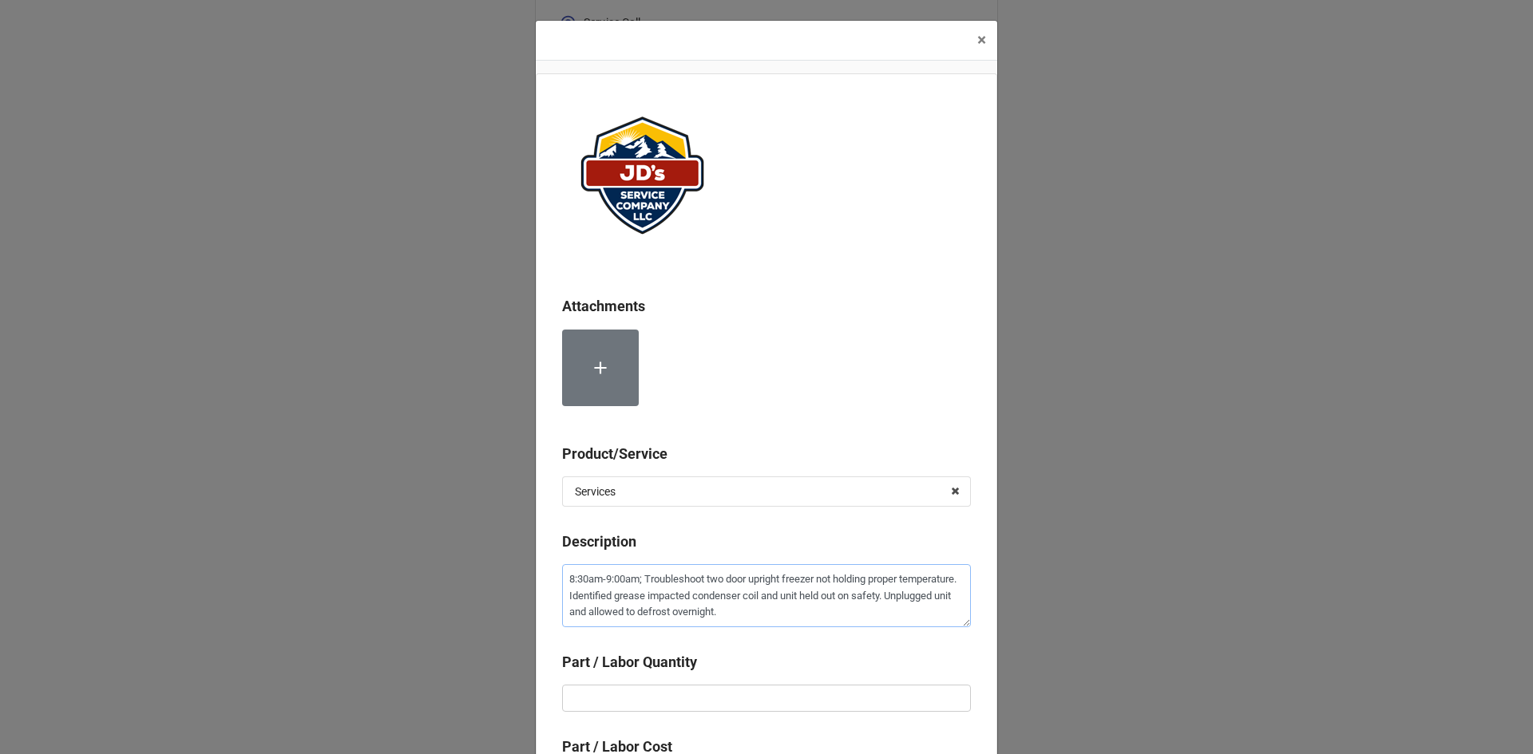
type textarea "8:30am-9:00am; Troubleshoot two door upright freezer not holding proper tempera…"
click at [735, 682] on div "Part / Labor Quantity" at bounding box center [766, 668] width 409 height 34
click at [734, 687] on input "text" at bounding box center [766, 698] width 409 height 27
type textarea "x"
type input "1"
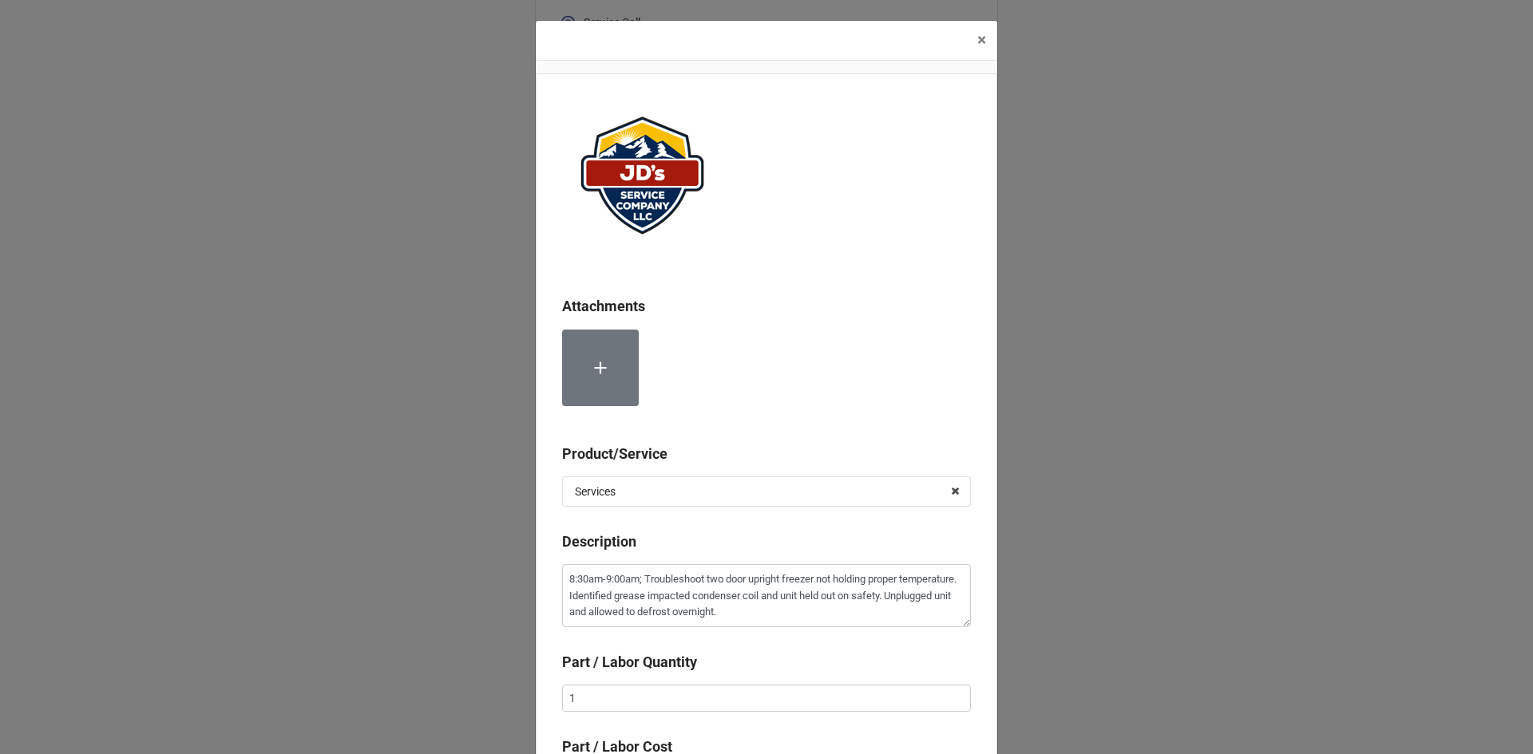
scroll to position [265, 0]
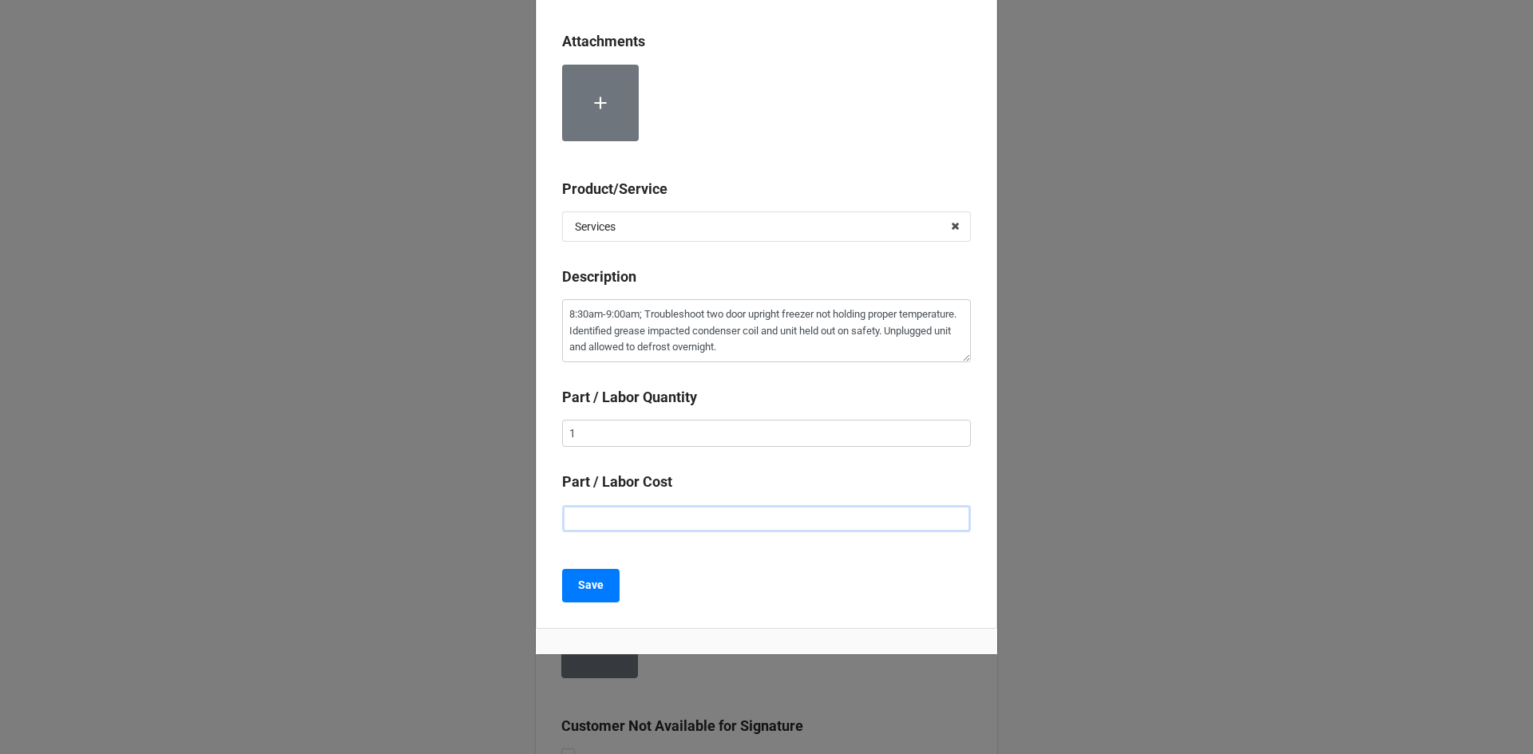
type textarea "x"
type input "$1.00"
type textarea "x"
type input "$11.00"
type textarea "x"
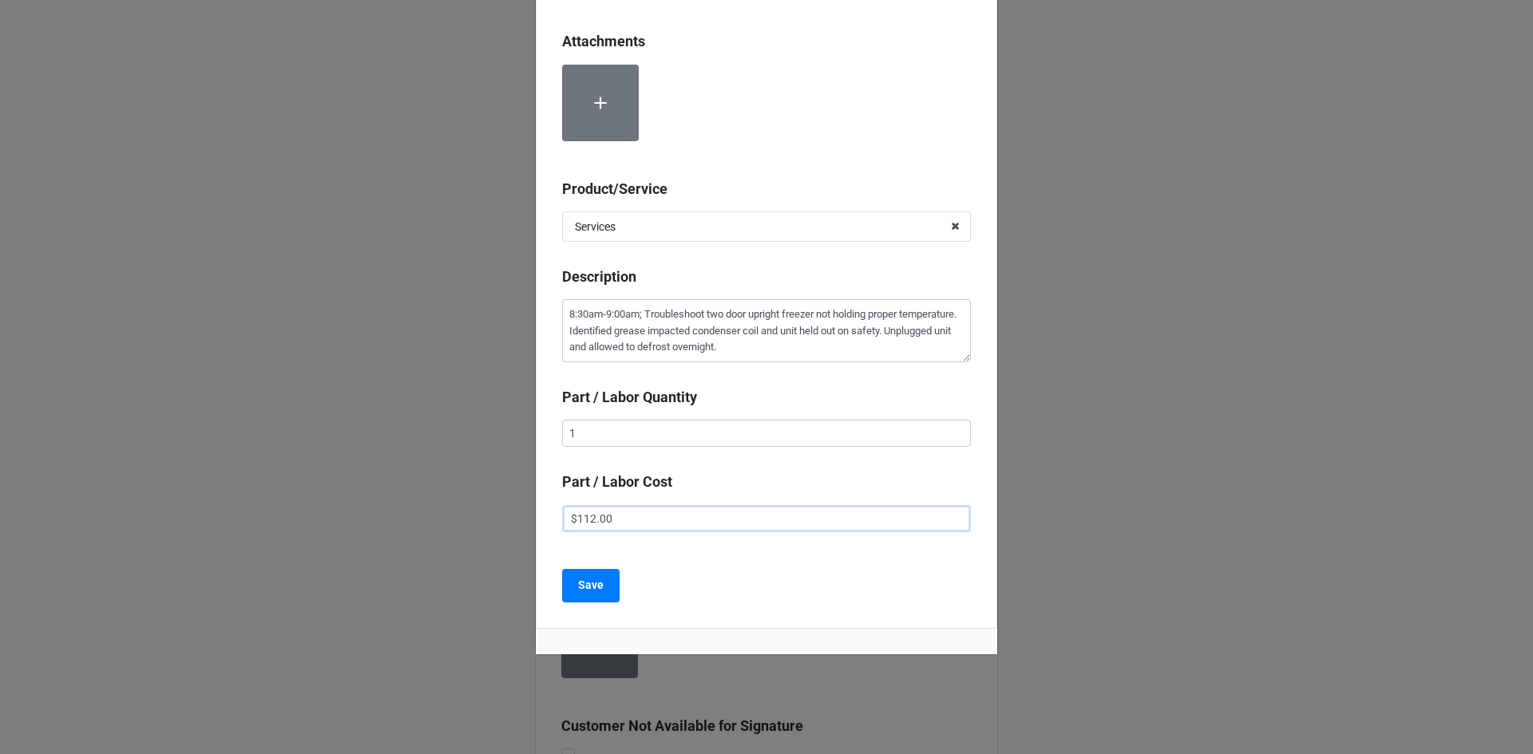
type input "$112.00"
type textarea "x"
type input "$112.50"
drag, startPoint x: 591, startPoint y: 581, endPoint x: 622, endPoint y: 582, distance: 30.3
click at [591, 579] on b "Save" at bounding box center [591, 585] width 26 height 17
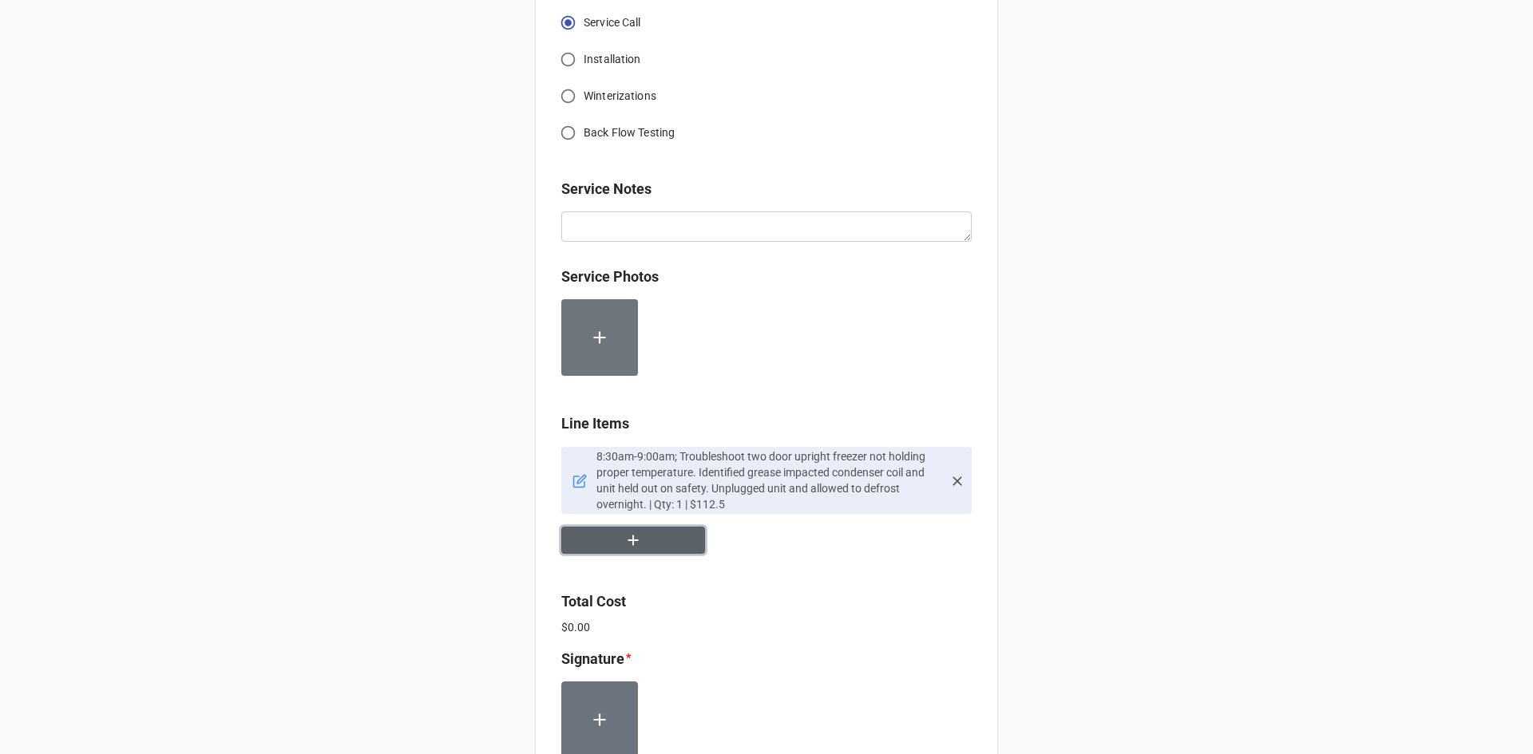
click at [638, 527] on button "button" at bounding box center [633, 541] width 144 height 28
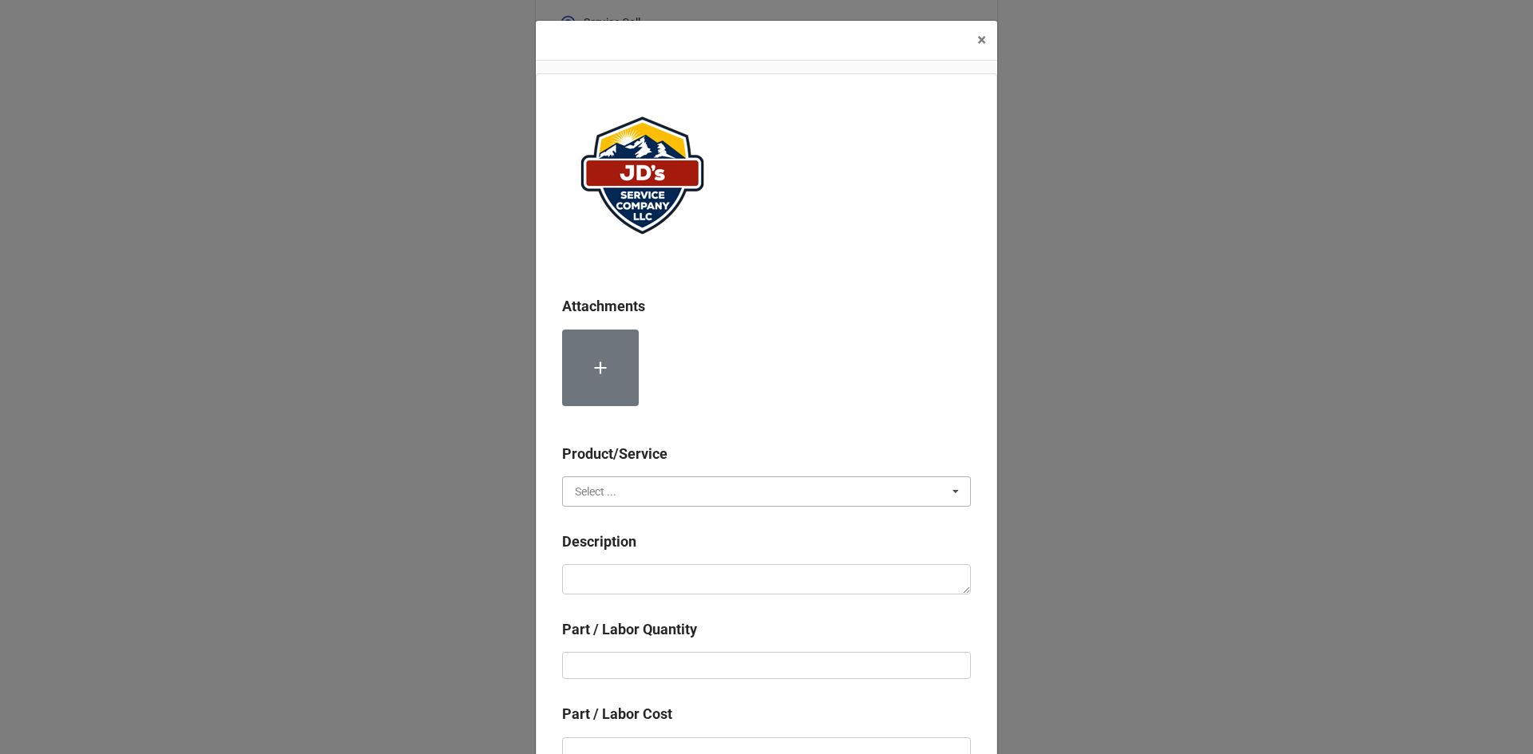
click at [703, 488] on input "text" at bounding box center [767, 491] width 407 height 29
click at [675, 524] on div "Services" at bounding box center [766, 521] width 407 height 30
click at [681, 579] on textarea at bounding box center [766, 579] width 409 height 30
paste textarea "9:00am-10:00am; Chemically cleaned condenser coil and rinsed. Removed debris wi…"
type textarea "x"
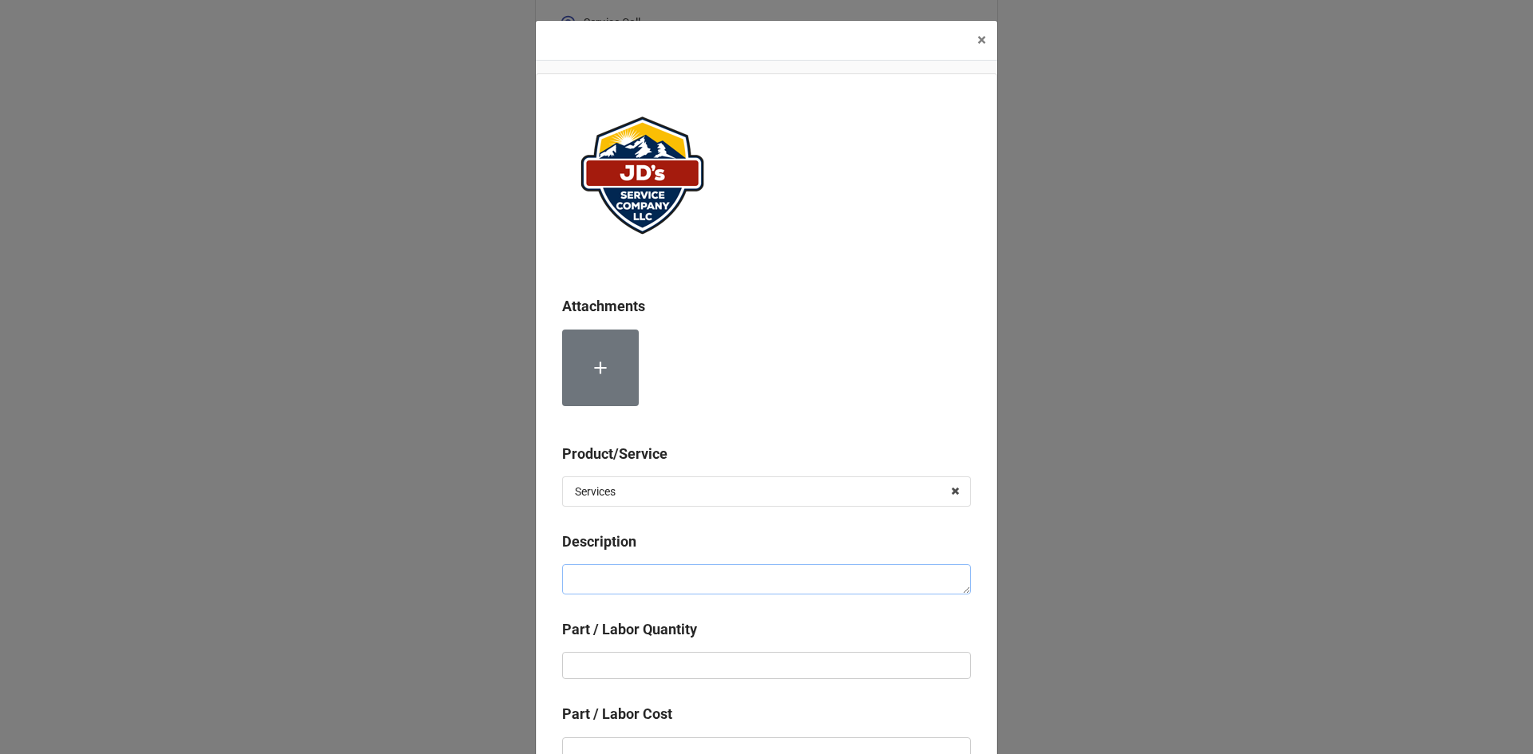
type textarea "9:00am-10:00am; Chemically cleaned condenser coil and rinsed. Removed debris wi…"
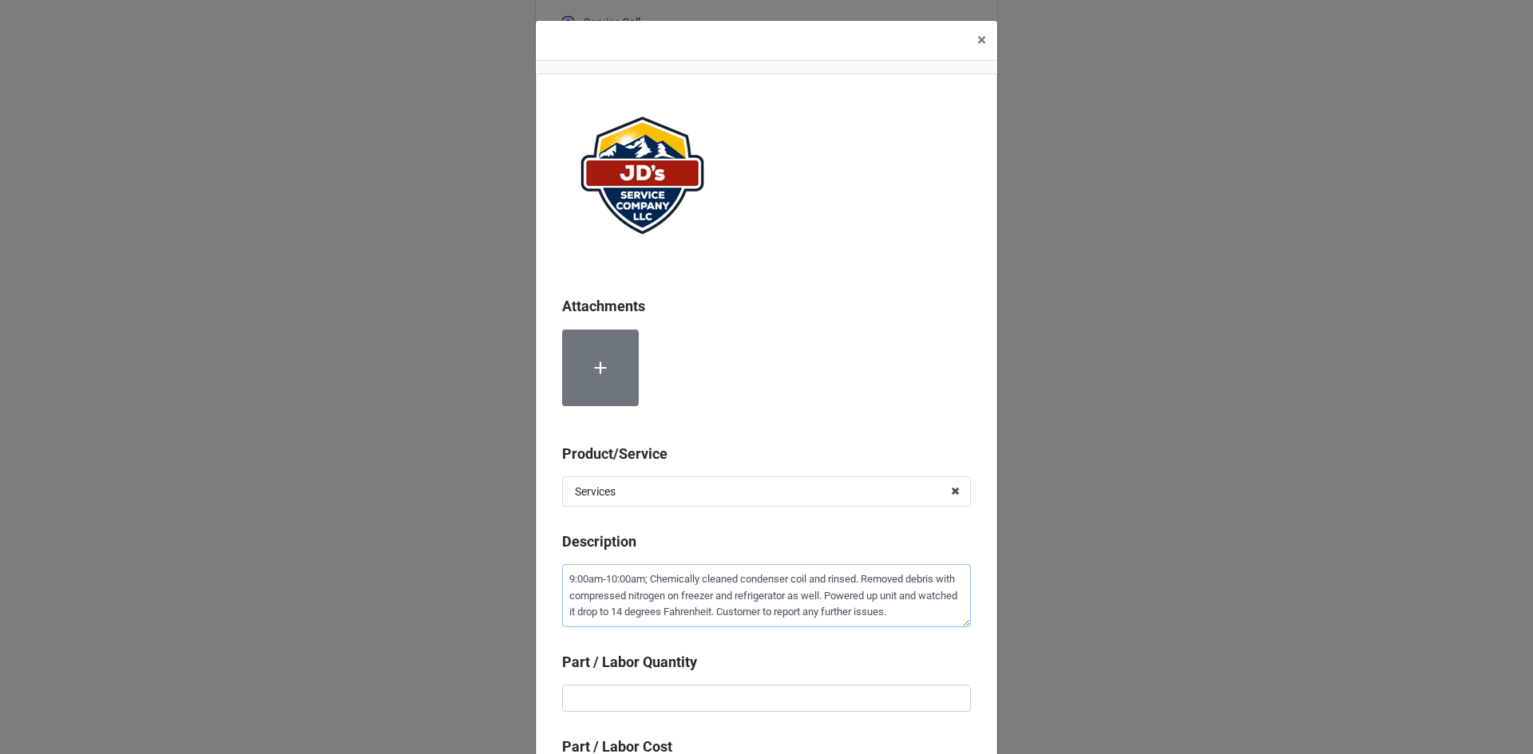
click at [564, 583] on textarea "9:00am-10:00am; Chemically cleaned condenser coil and rinsed. Removed debris wi…" at bounding box center [766, 595] width 409 height 63
type textarea "x"
type textarea "99:00am-10:00am; Chemically cleaned condenser coil and rinsed. Removed debris w…"
type textarea "x"
type textarea "9/9:00am-10:00am; Chemically cleaned condenser coil and rinsed. Removed debris …"
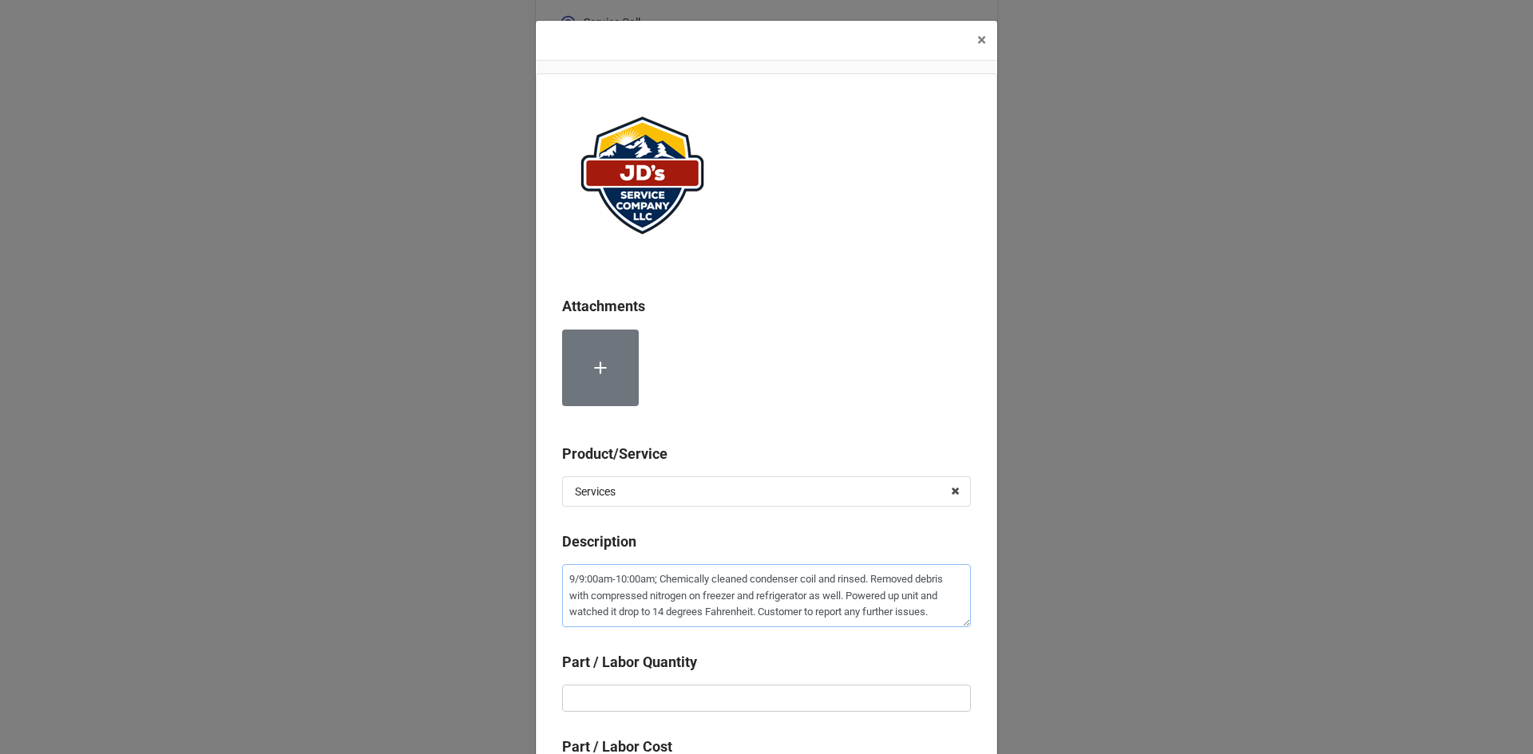
type textarea "x"
type textarea "9/19:00am-10:00am; Chemically cleaned condenser coil and rinsed. Removed debris…"
type textarea "x"
type textarea "9/129:00am-10:00am; Chemically cleaned condenser coil and rinsed. Removed debri…"
type textarea "x"
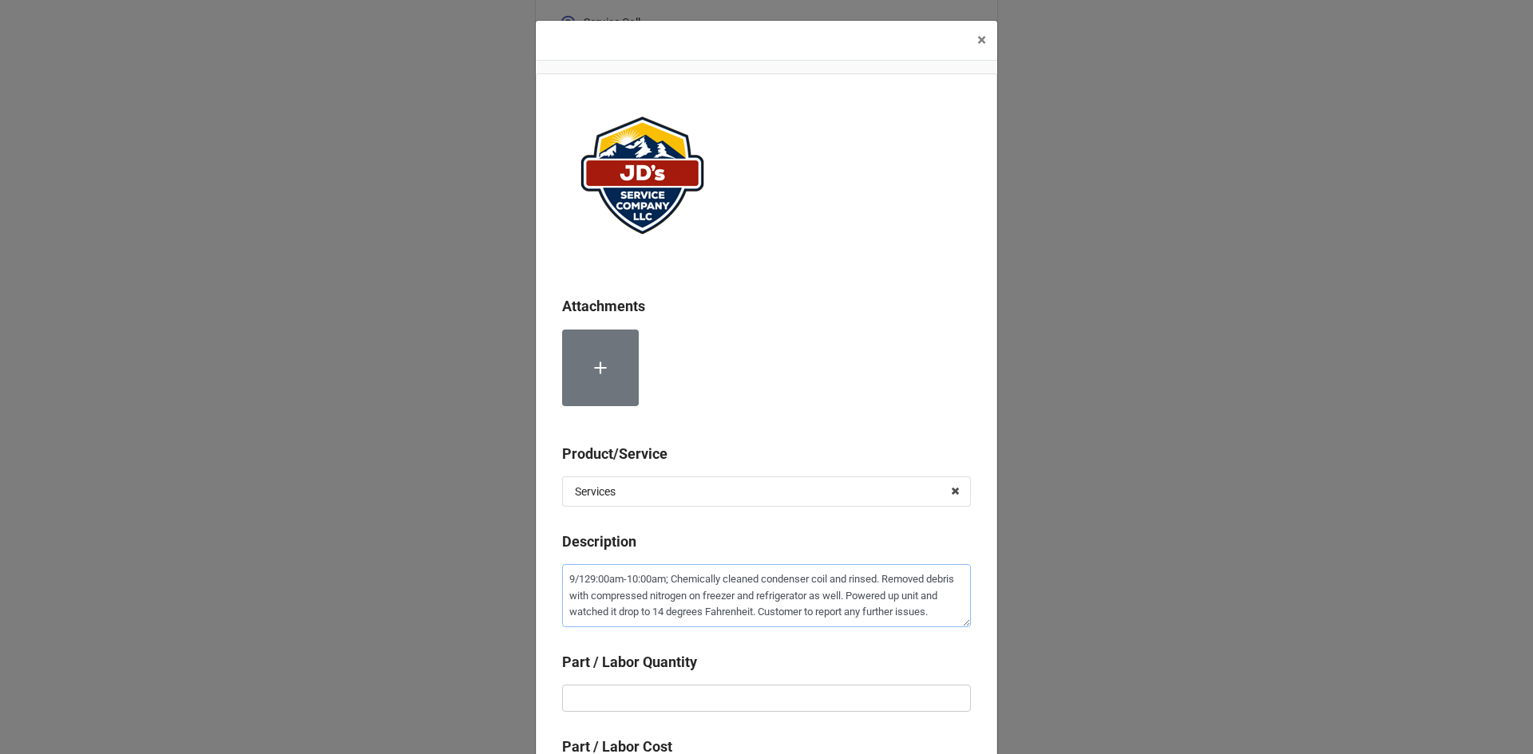
type textarea "9/12/9:00am-10:00am; Chemically cleaned condenser coil and rinsed. Removed debr…"
type textarea "x"
type textarea "9/12/29:00am-10:00am; Chemically cleaned condenser coil and rinsed. Removed deb…"
type textarea "x"
type textarea "9/12/259:00am-10:00am; Chemically cleaned condenser coil and rinsed. Removed de…"
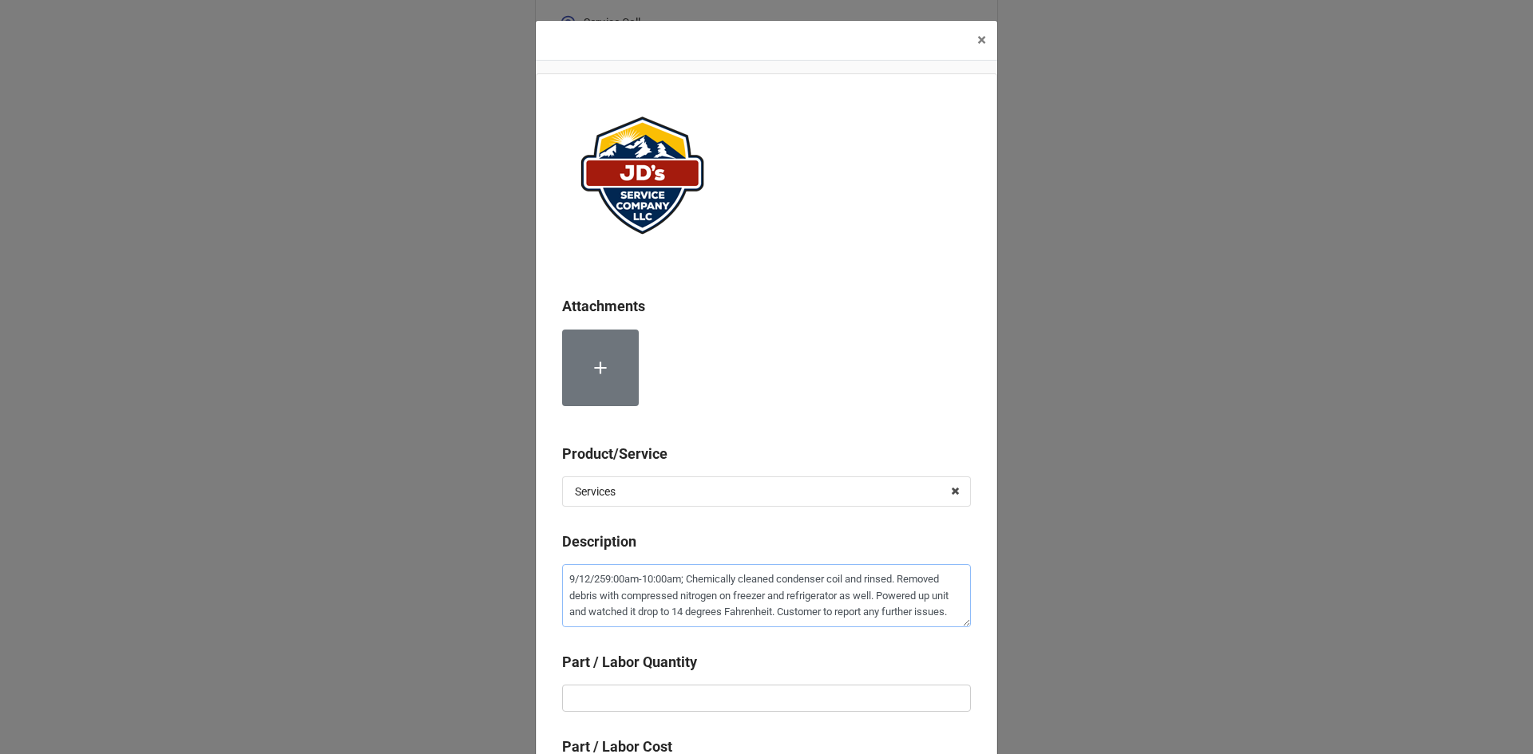
type textarea "x"
type textarea "9/12/25 9:00am-10:00am; Chemically cleaned condenser coil and rinsed. Removed d…"
type textarea "x"
type textarea "9/12/25 -9:00am-10:00am; Chemically cleaned condenser coil and rinsed. Removed …"
type textarea "x"
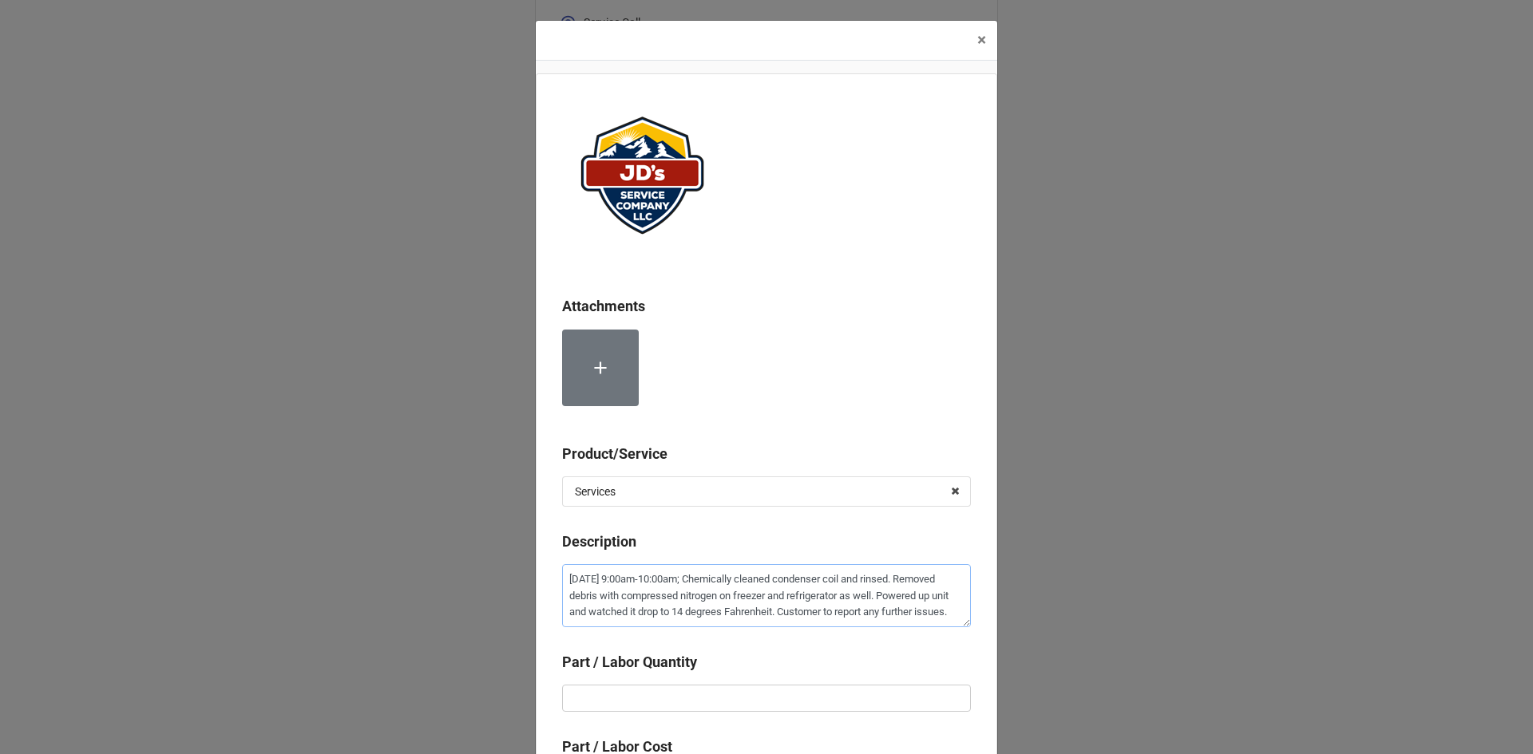
type textarea "9/12/25 - 9:00am-10:00am; Chemically cleaned condenser coil and rinsed. Removed…"
click at [659, 693] on input "text" at bounding box center [766, 698] width 409 height 27
type textarea "x"
type input "1"
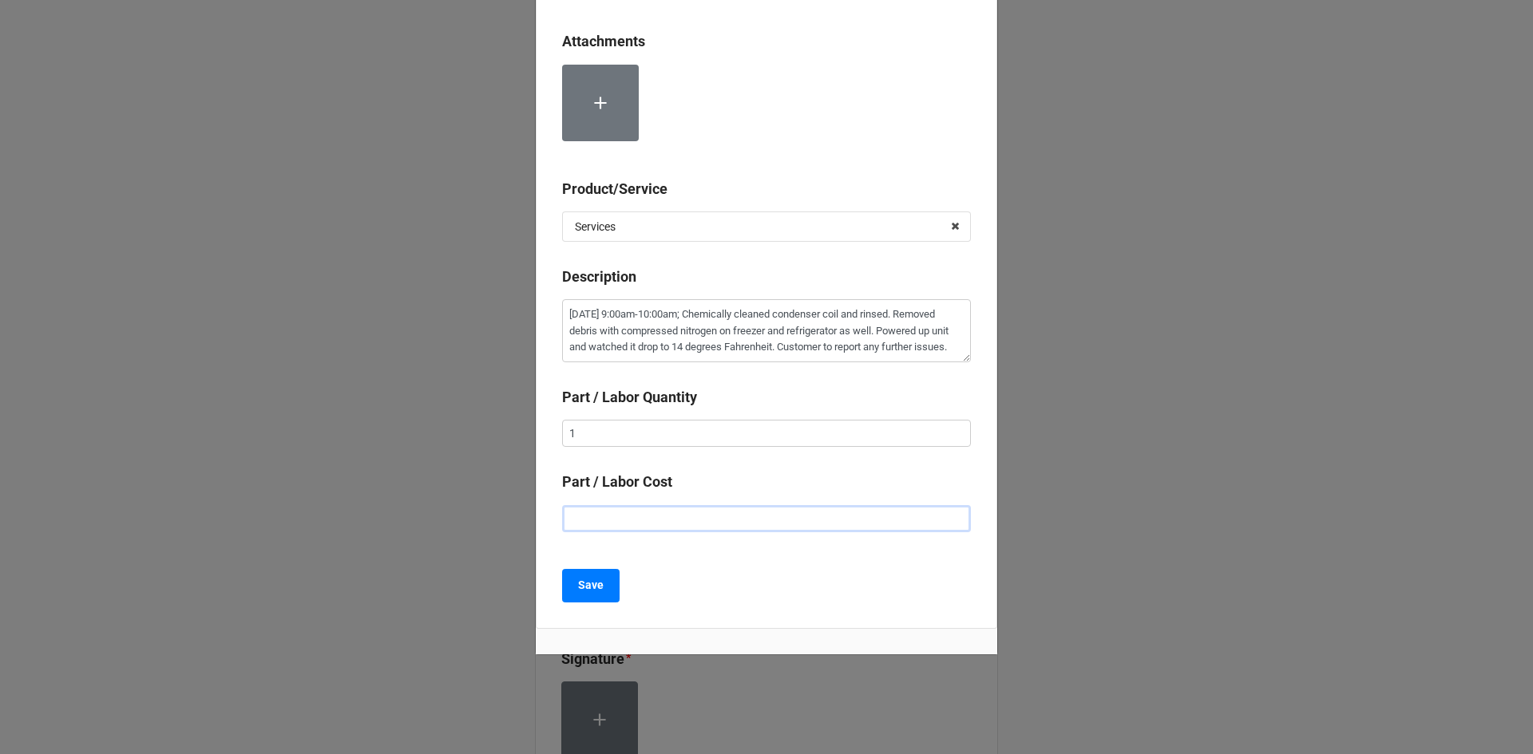
type textarea "x"
type input "$2.00"
type textarea "x"
type input "$22.00"
type textarea "x"
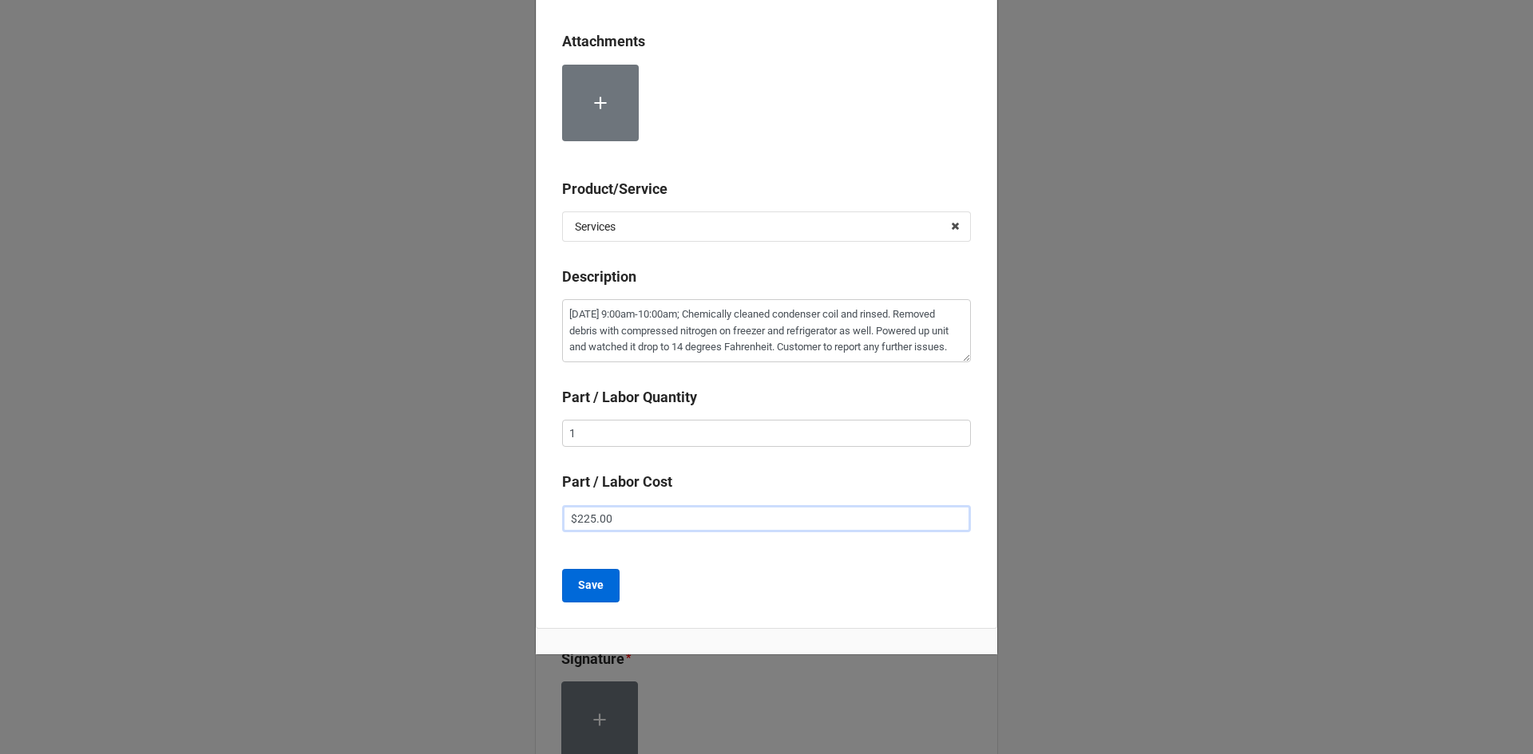
type input "$225.00"
click at [598, 580] on b "Save" at bounding box center [591, 585] width 26 height 17
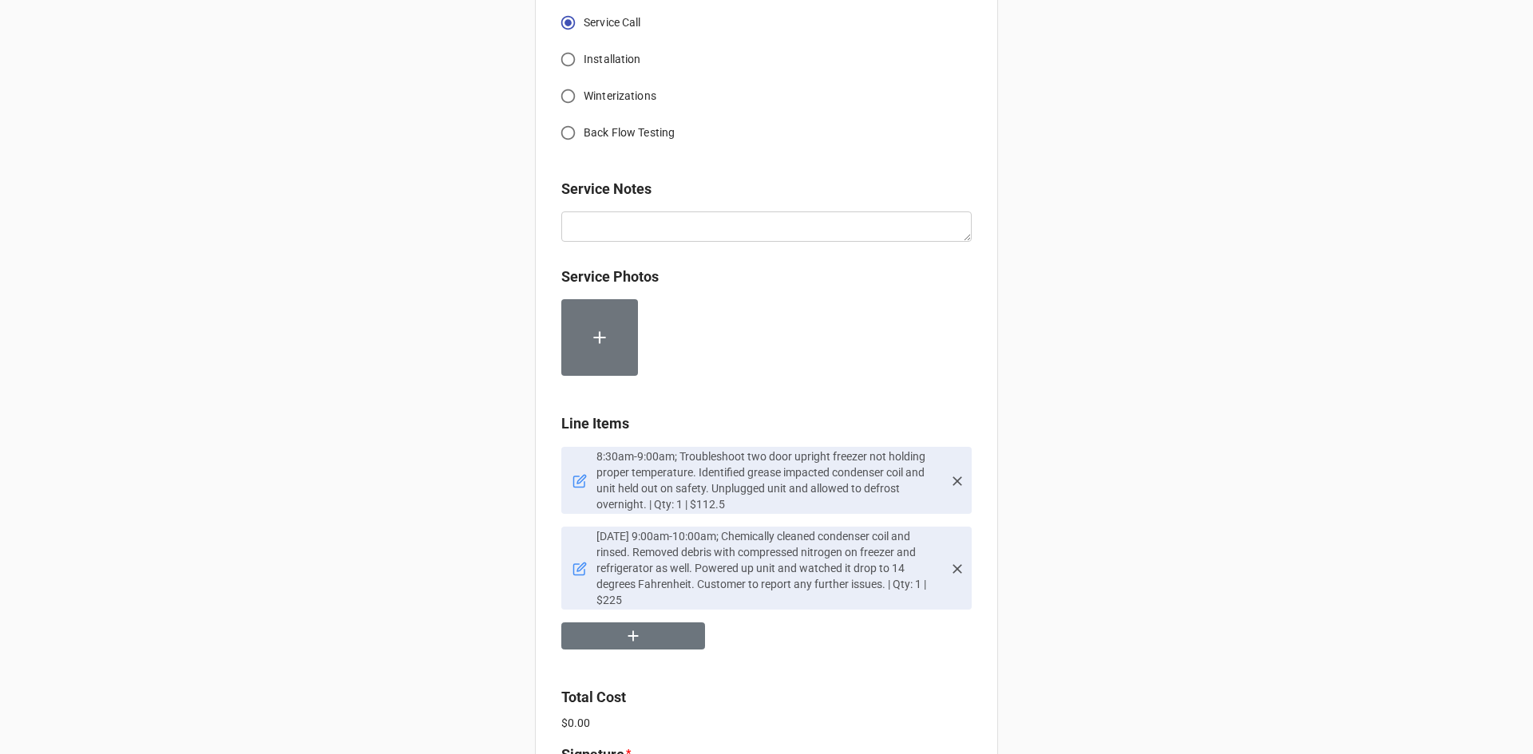
click at [572, 474] on icon at bounding box center [579, 481] width 14 height 14
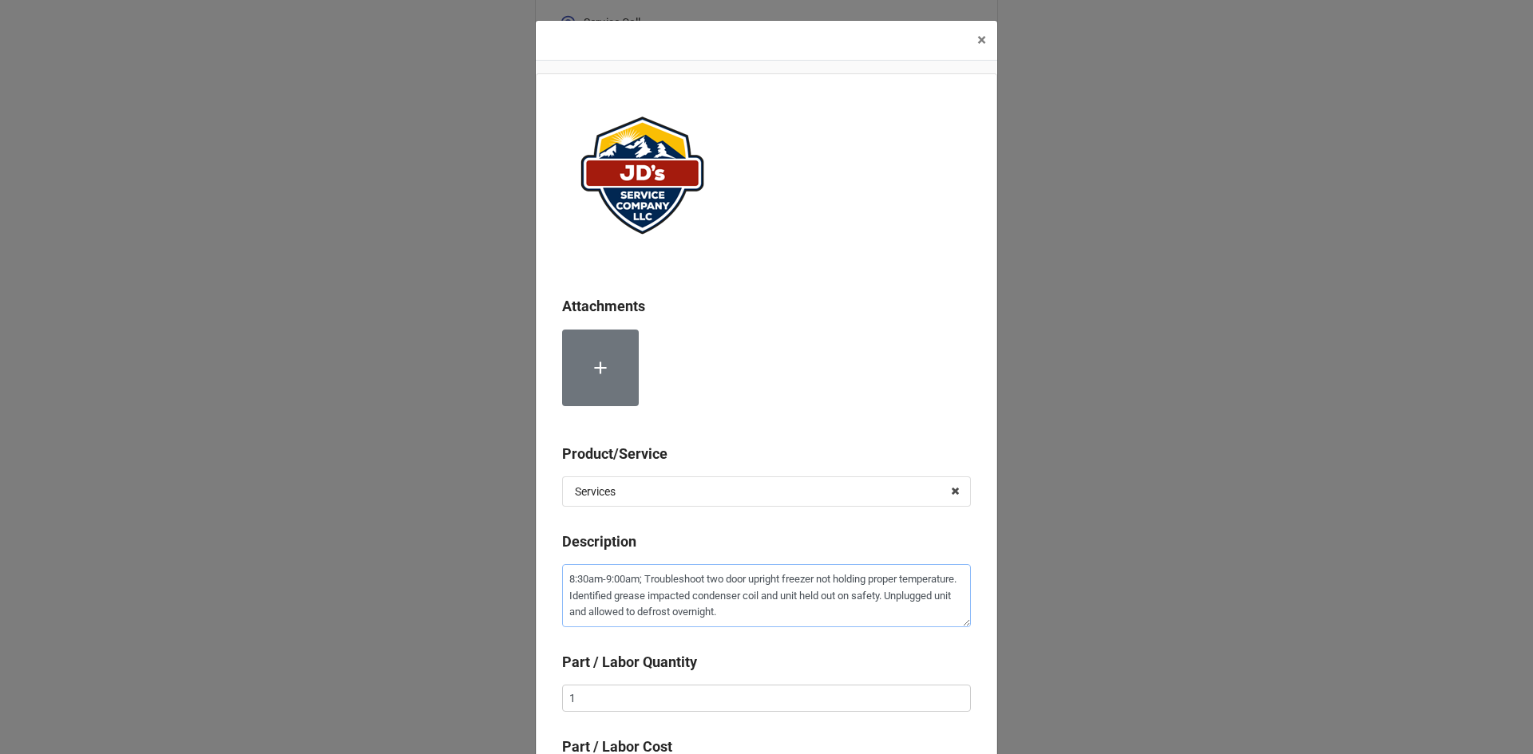
click at [562, 581] on textarea "8:30am-9:00am; Troubleshoot two door upright freezer not holding proper tempera…" at bounding box center [766, 595] width 409 height 63
type textarea "x"
type textarea "98:30am-9:00am; Troubleshoot two door upright freezer not holding proper temper…"
type textarea "x"
type textarea "9/8:30am-9:00am; Troubleshoot two door upright freezer not holding proper tempe…"
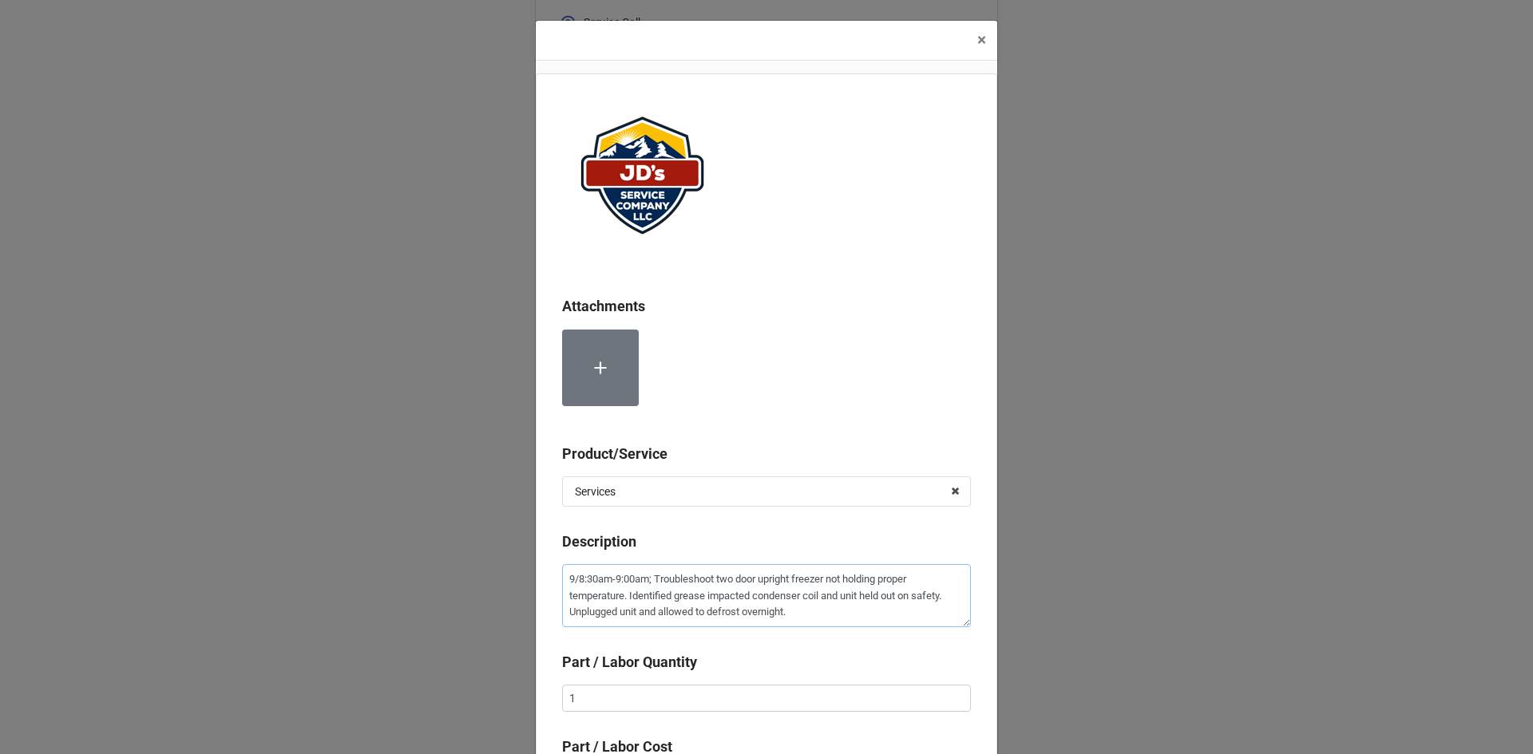
type textarea "x"
type textarea "9/18:30am-9:00am; Troubleshoot two door upright freezer not holding proper temp…"
type textarea "x"
type textarea "9/118:30am-9:00am; Troubleshoot two door upright freezer not holding proper tem…"
type textarea "x"
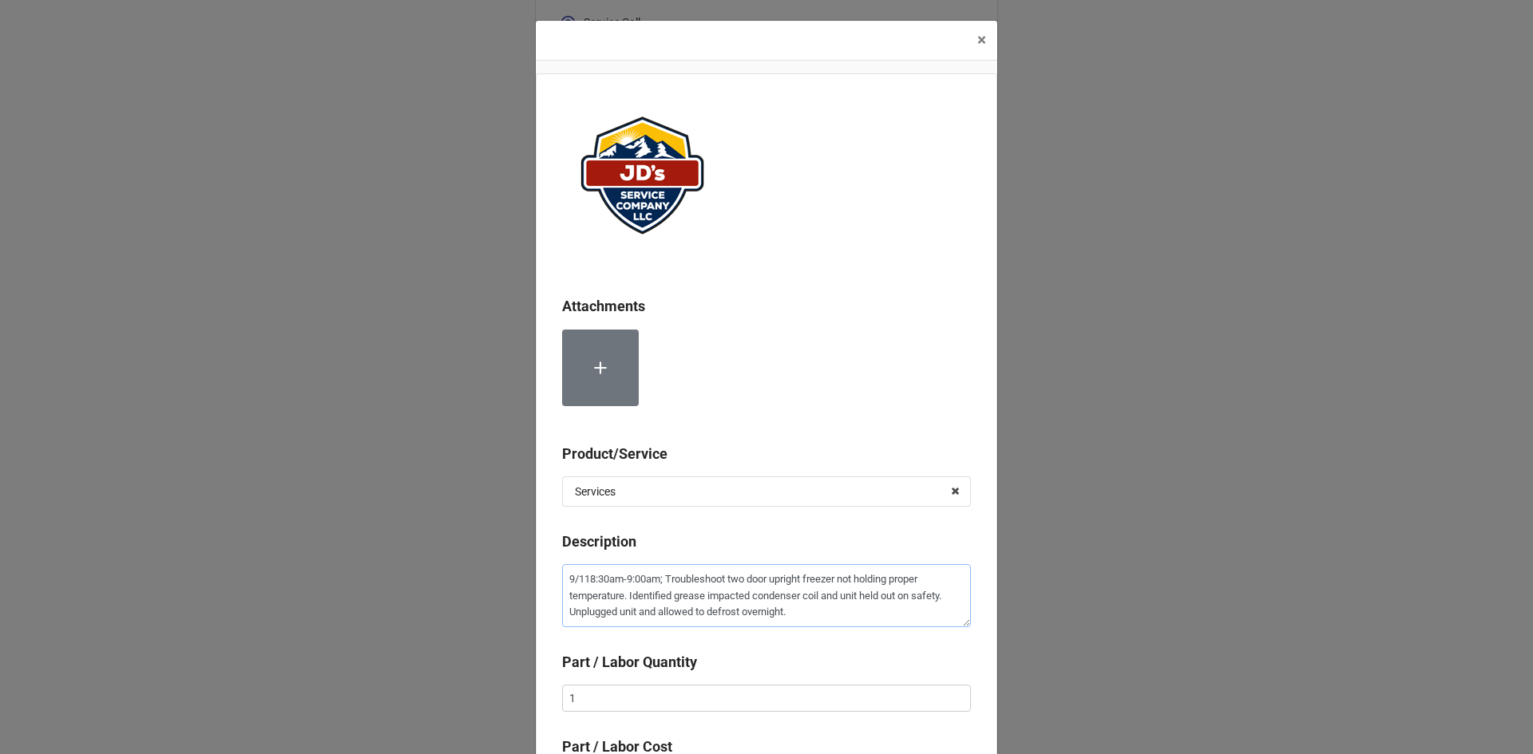
type textarea "9/11/8:30am-9:00am; Troubleshoot two door upright freezer not holding proper te…"
type textarea "x"
type textarea "9/11/28:30am-9:00am; Troubleshoot two door upright freezer not holding proper t…"
type textarea "x"
type textarea "9/11/258:30am-9:00am; Troubleshoot two door upright freezer not holding proper …"
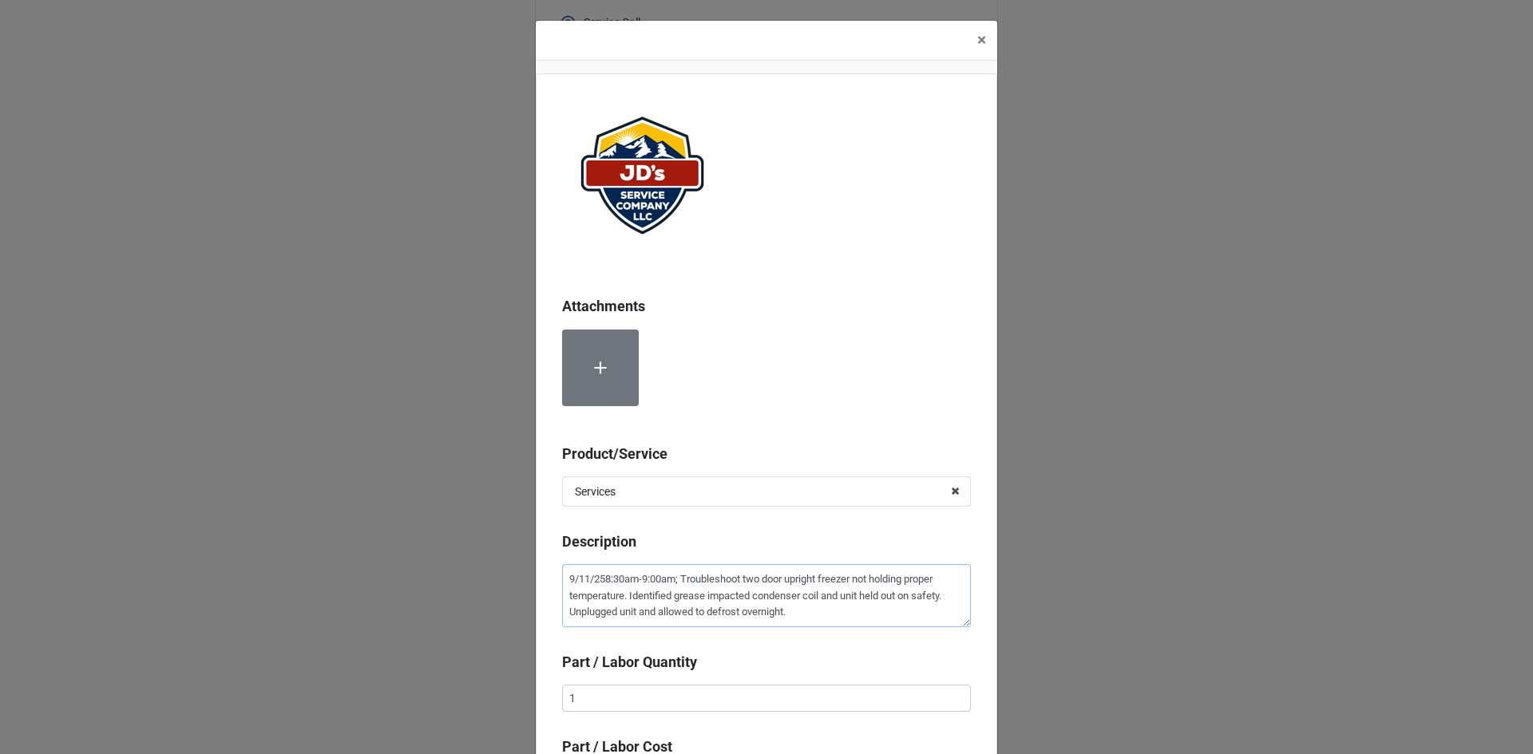
type textarea "x"
type textarea "9/11/25 8:30am-9:00am; Troubleshoot two door upright freezer not holding proper…"
type textarea "x"
type textarea "9/11/25 -8:30am-9:00am; Troubleshoot two door upright freezer not holding prope…"
type textarea "x"
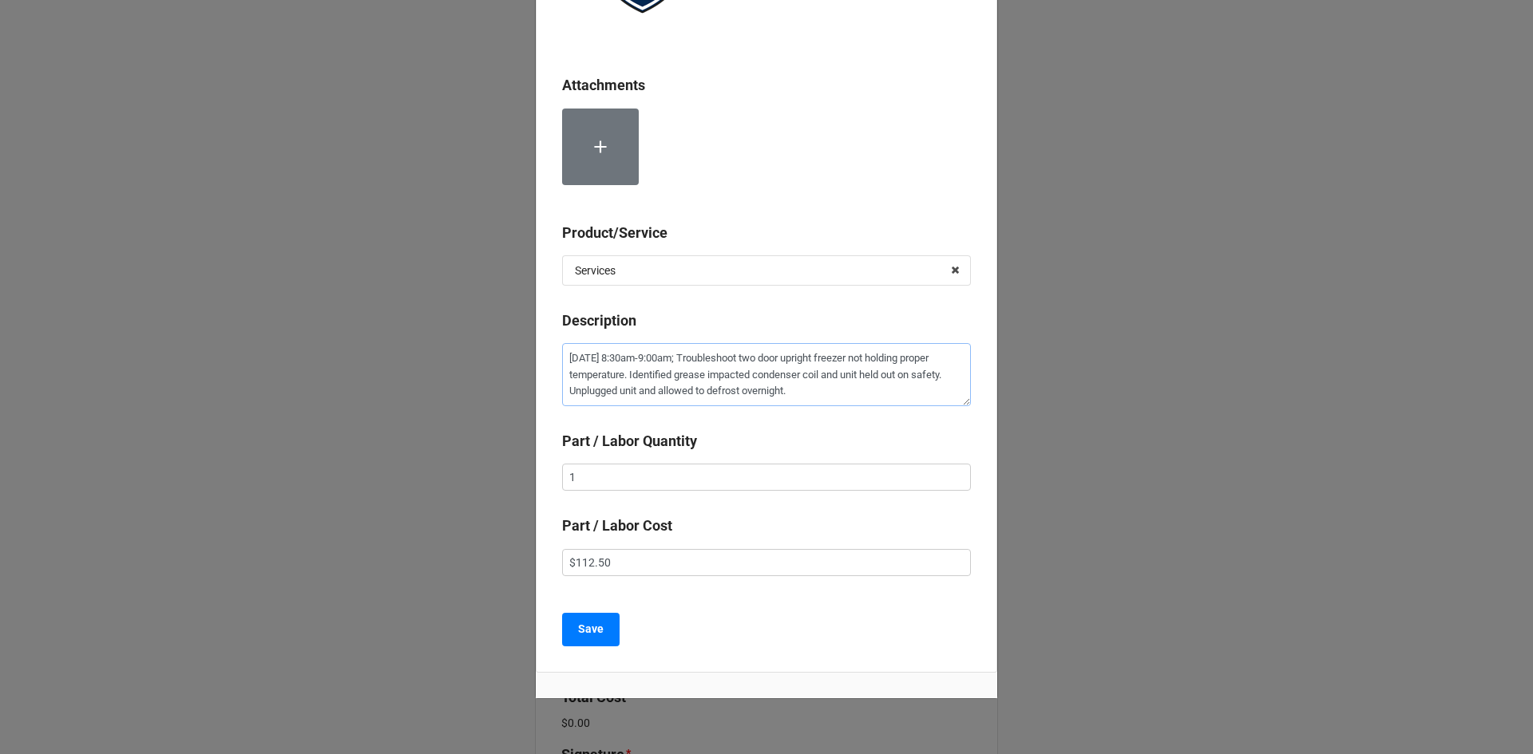
scroll to position [239, 0]
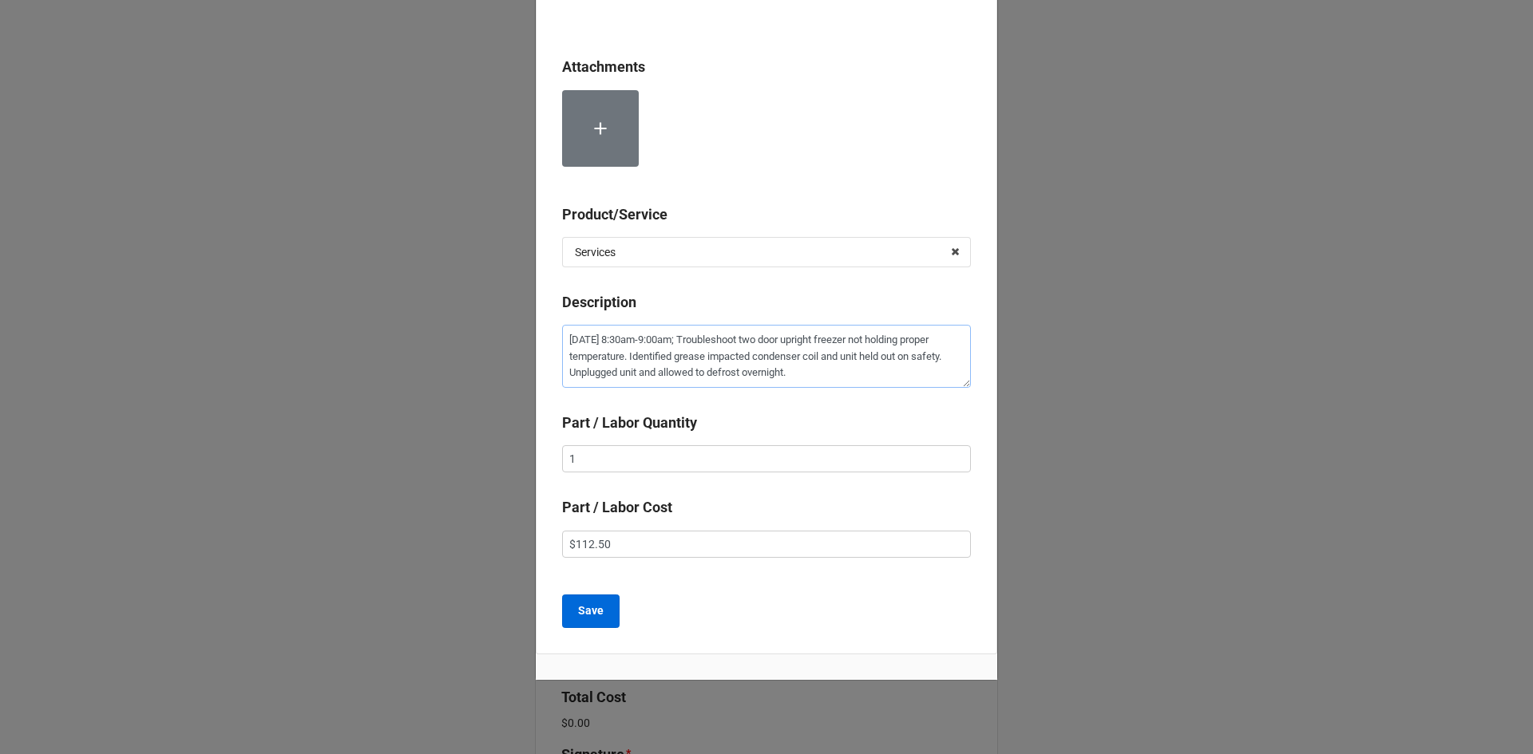
type textarea "9/11/25 - 8:30am-9:00am; Troubleshoot two door upright freezer not holding prop…"
click at [589, 611] on b "Save" at bounding box center [591, 611] width 26 height 17
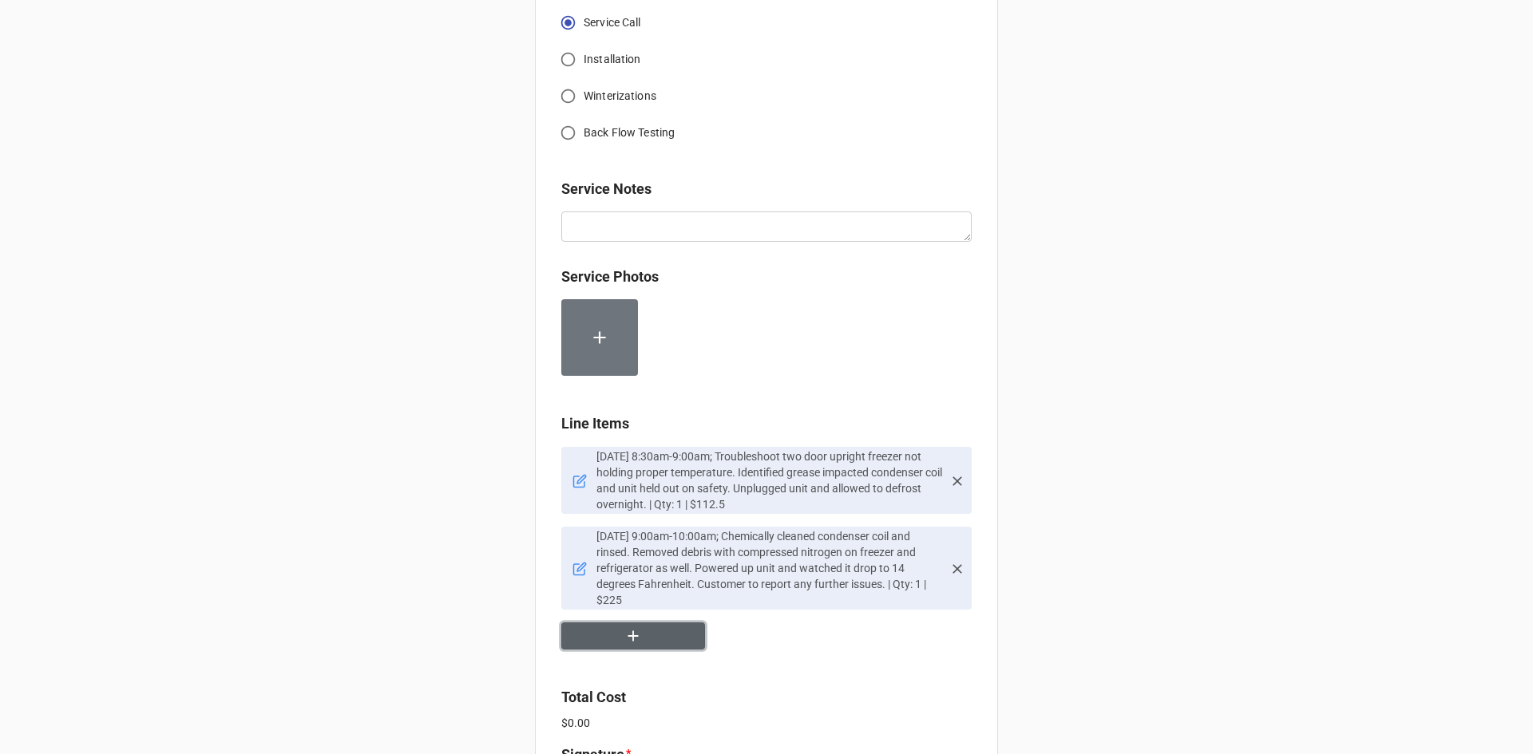
click at [615, 623] on button "button" at bounding box center [633, 637] width 144 height 28
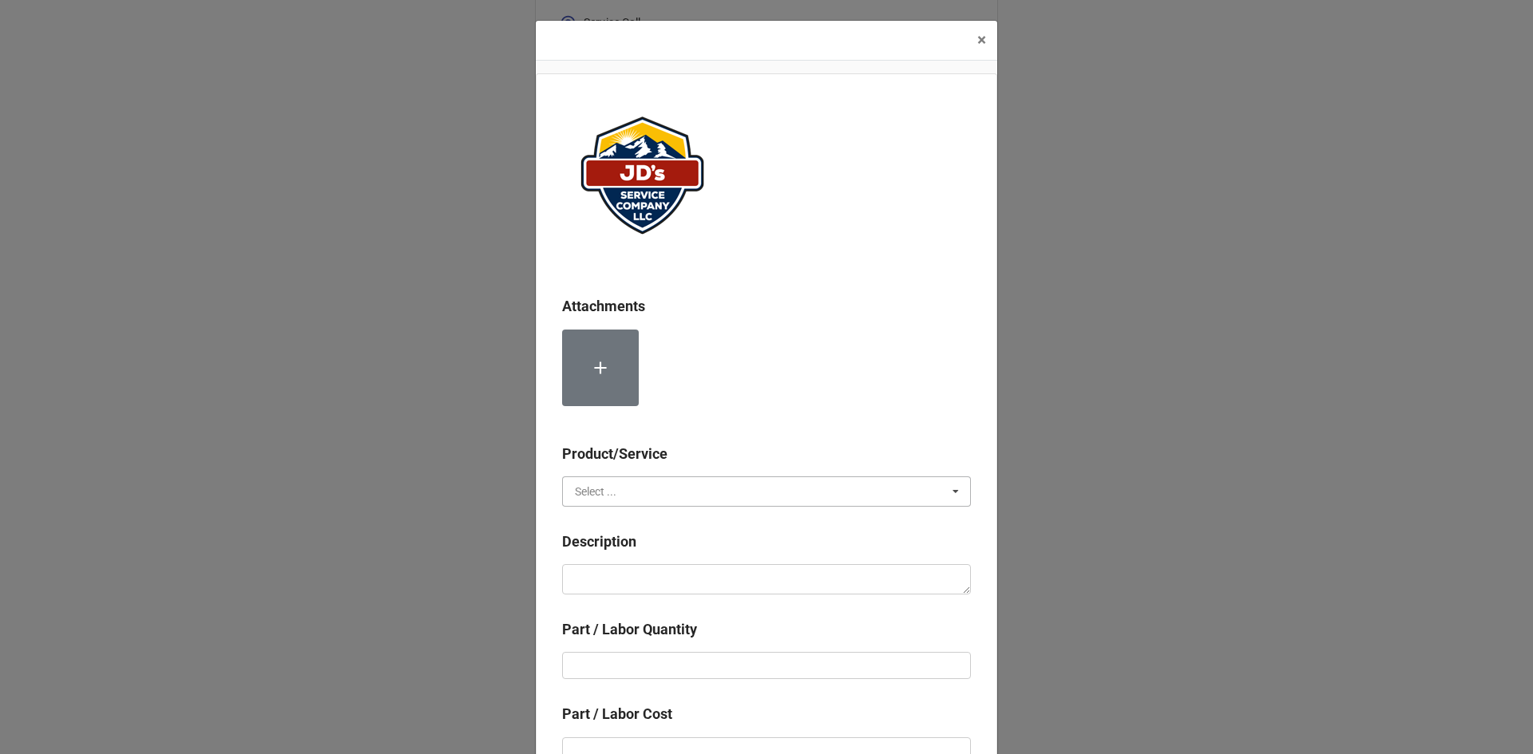
click at [615, 490] on input "text" at bounding box center [767, 491] width 407 height 29
click at [622, 546] on span "Material Cost" at bounding box center [608, 550] width 66 height 13
click at [638, 583] on textarea at bounding box center [766, 579] width 409 height 30
type textarea "x"
type textarea "C"
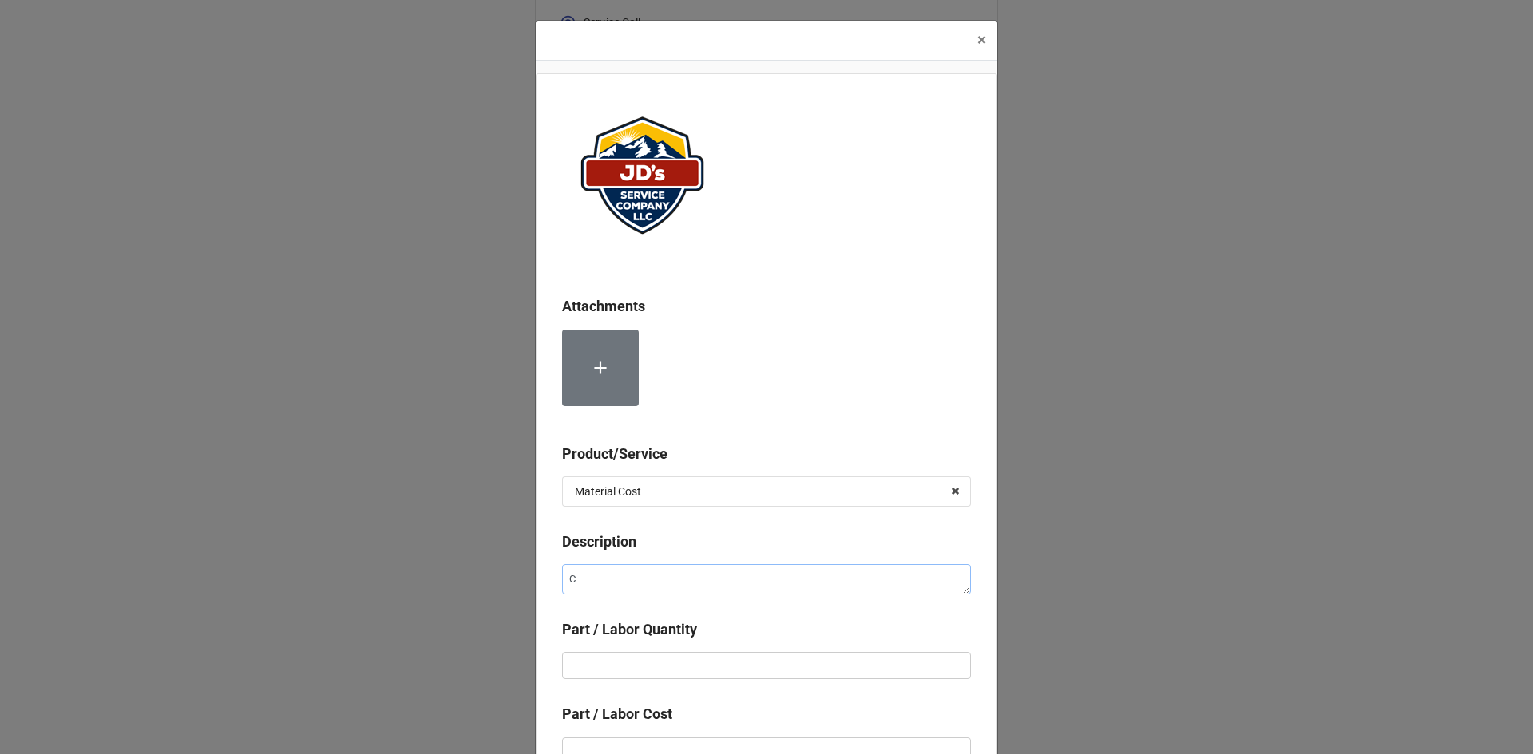
type textarea "x"
type textarea "Co"
type textarea "x"
type textarea "Con"
type textarea "x"
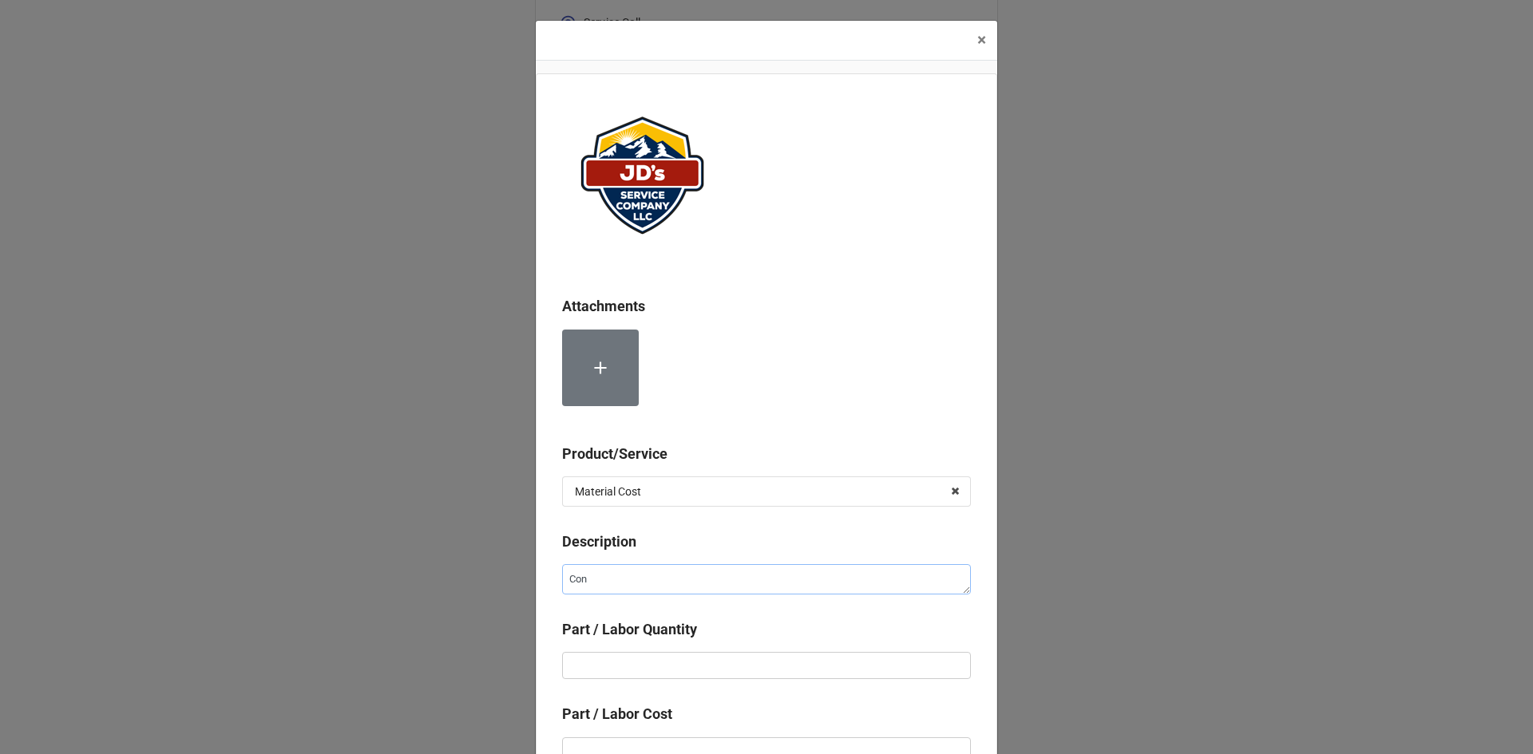
type textarea "Cond"
type textarea "x"
type textarea "Conde"
type textarea "x"
type textarea "Conden"
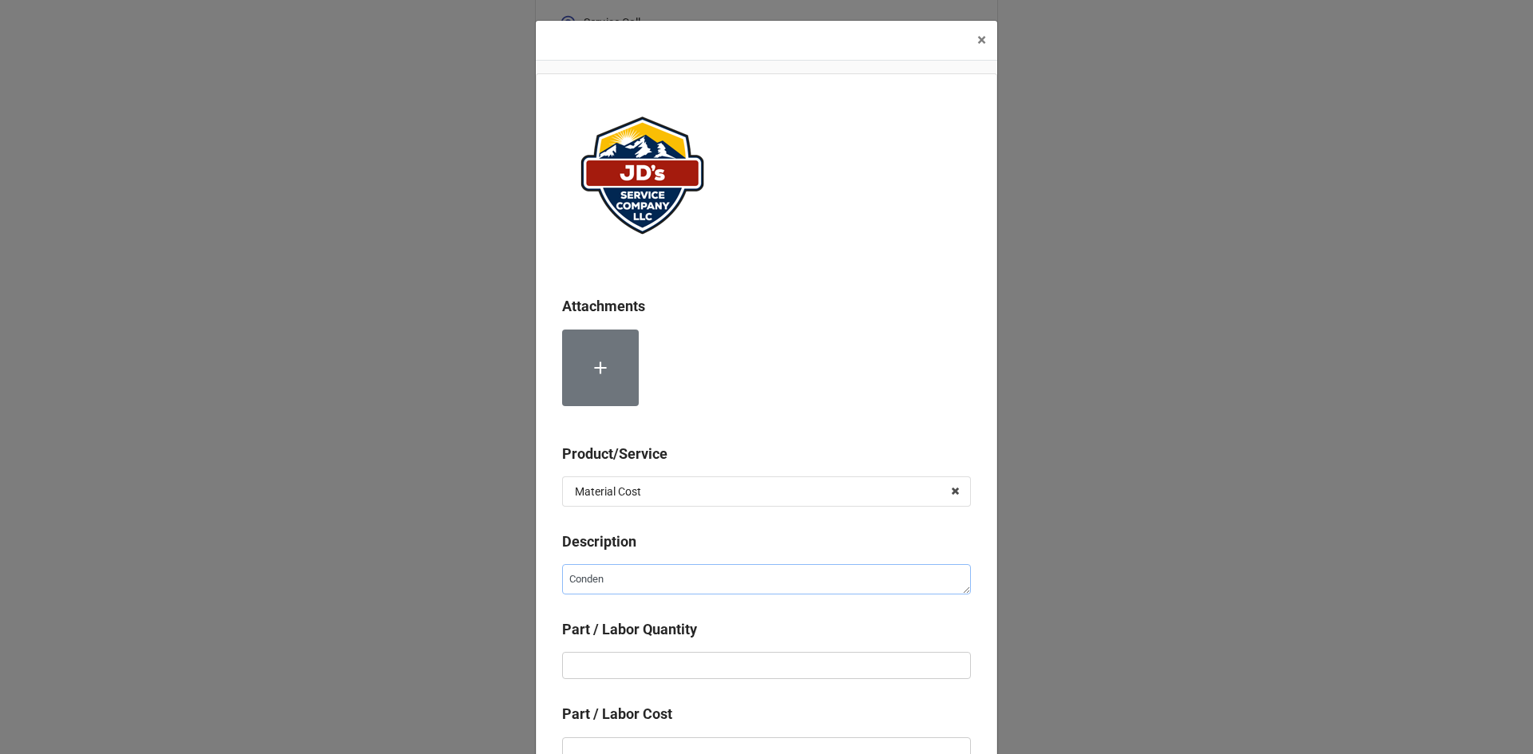
type textarea "x"
type textarea "Condens"
type textarea "x"
type textarea "Condense"
type textarea "x"
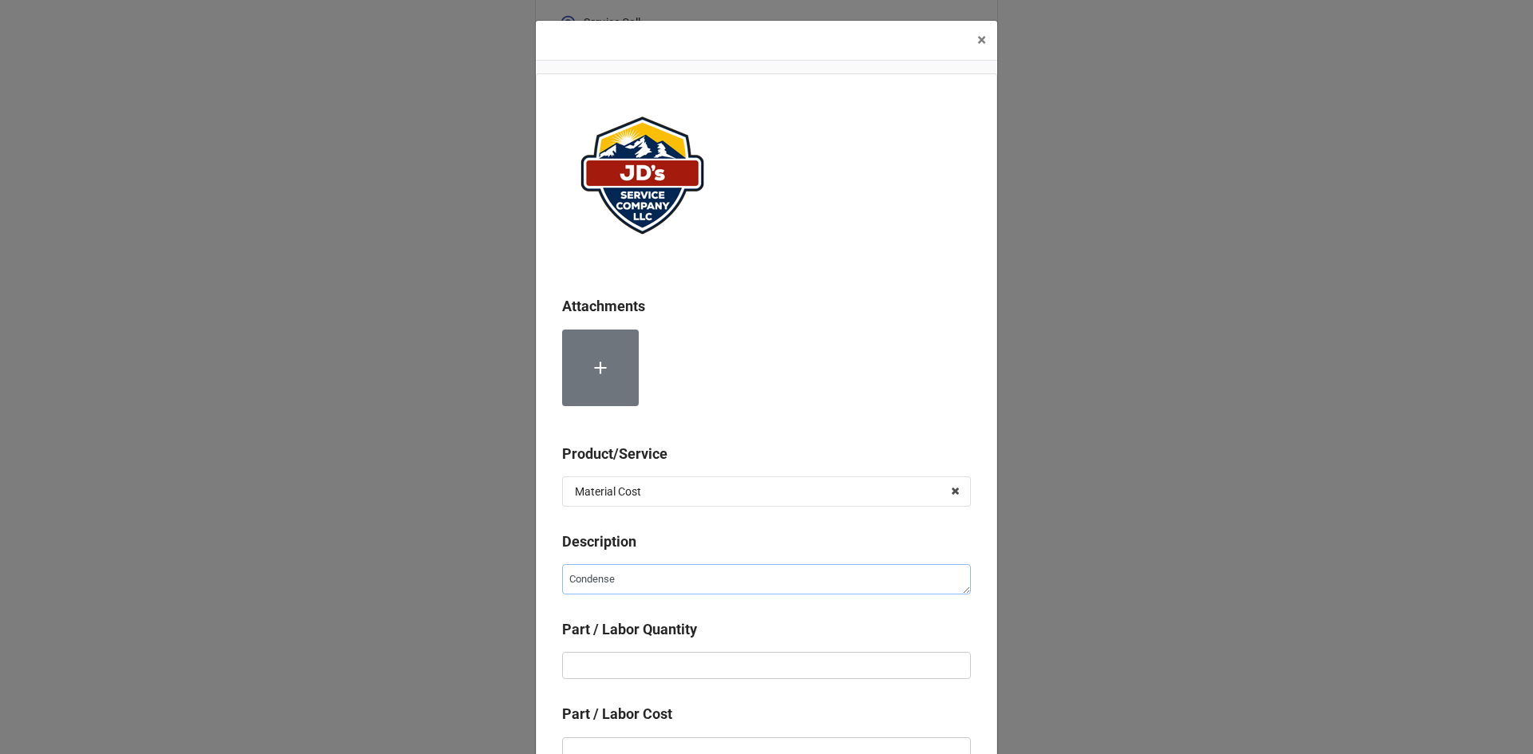
type textarea "Condenser"
type textarea "x"
type textarea "Condenser"
type textarea "x"
type textarea "Condenser C"
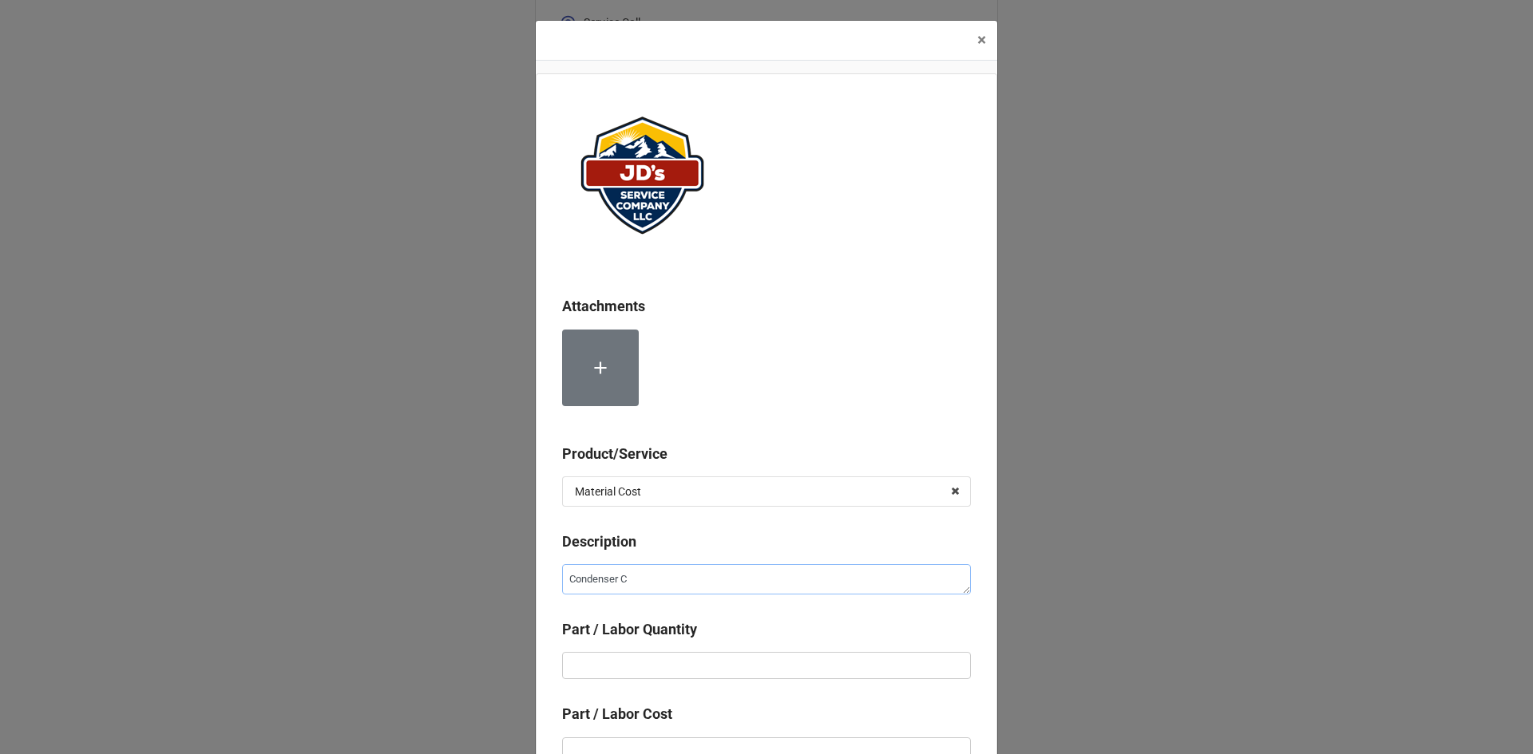
type textarea "x"
type textarea "Condenser Co"
type textarea "x"
type textarea "Condenser Coi"
type textarea "x"
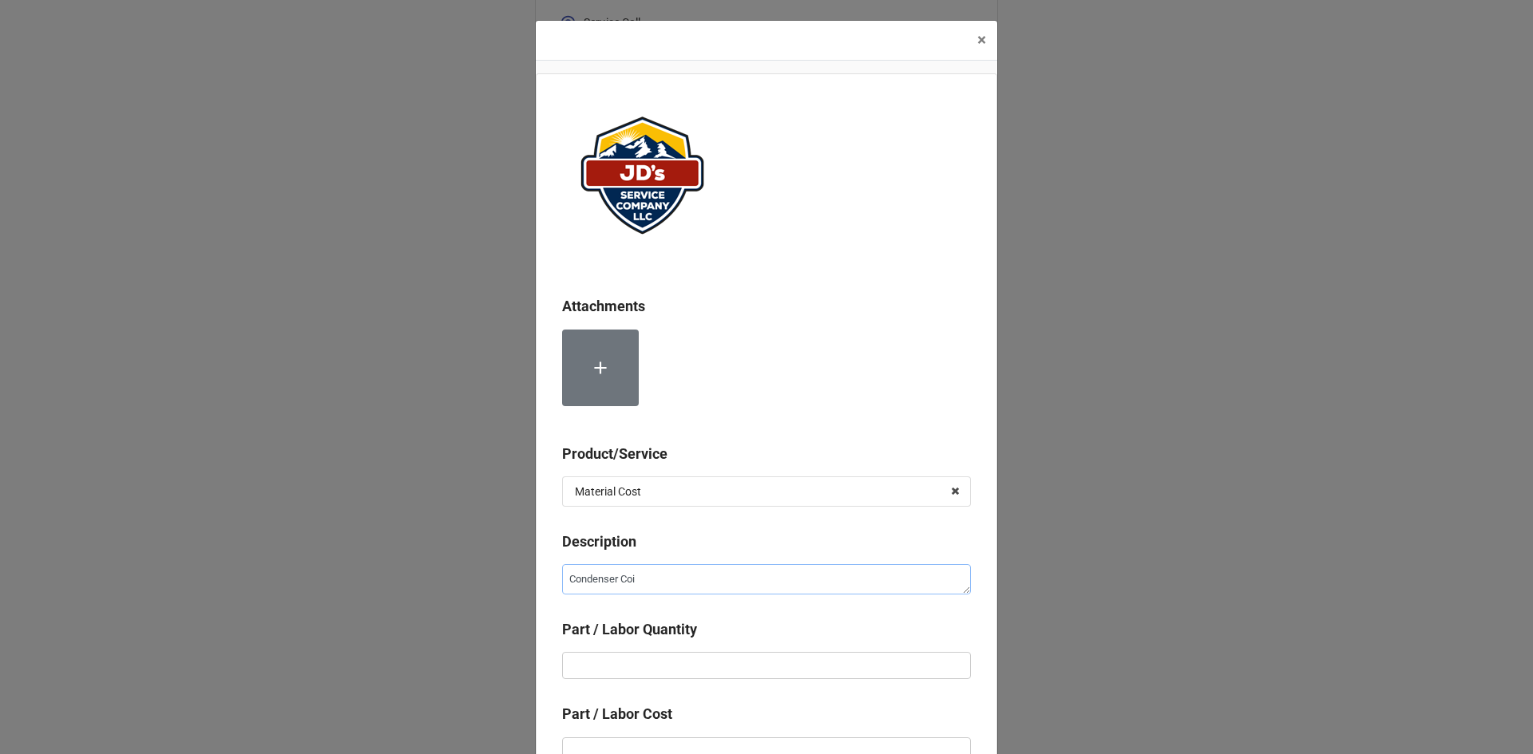
type textarea "Condenser Coil"
type textarea "x"
type textarea "Condenser Coil"
type textarea "x"
type textarea "Condenser Coil V"
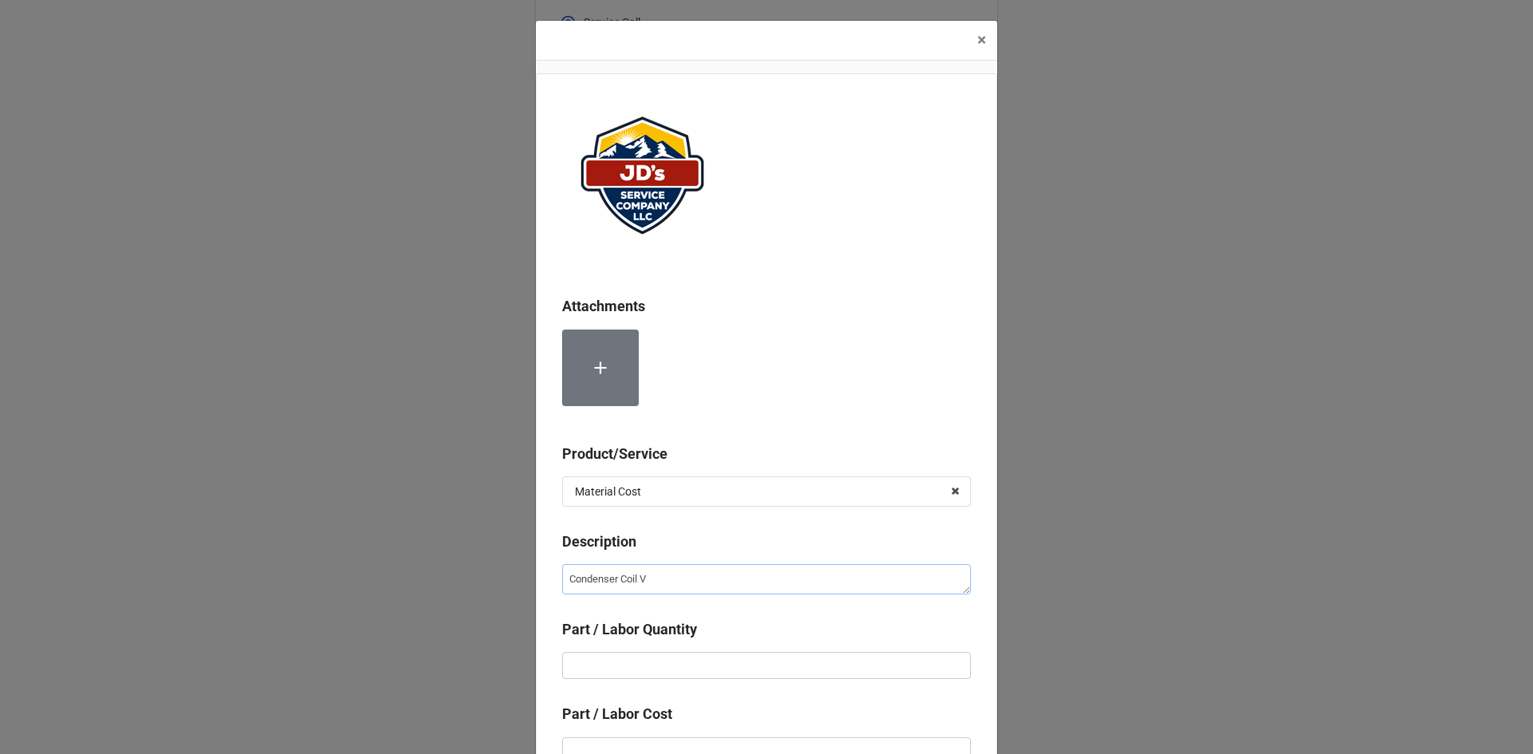
type textarea "x"
type textarea "Condenser Coil Vl"
type textarea "x"
type textarea "Condenser Coil Vle"
type textarea "x"
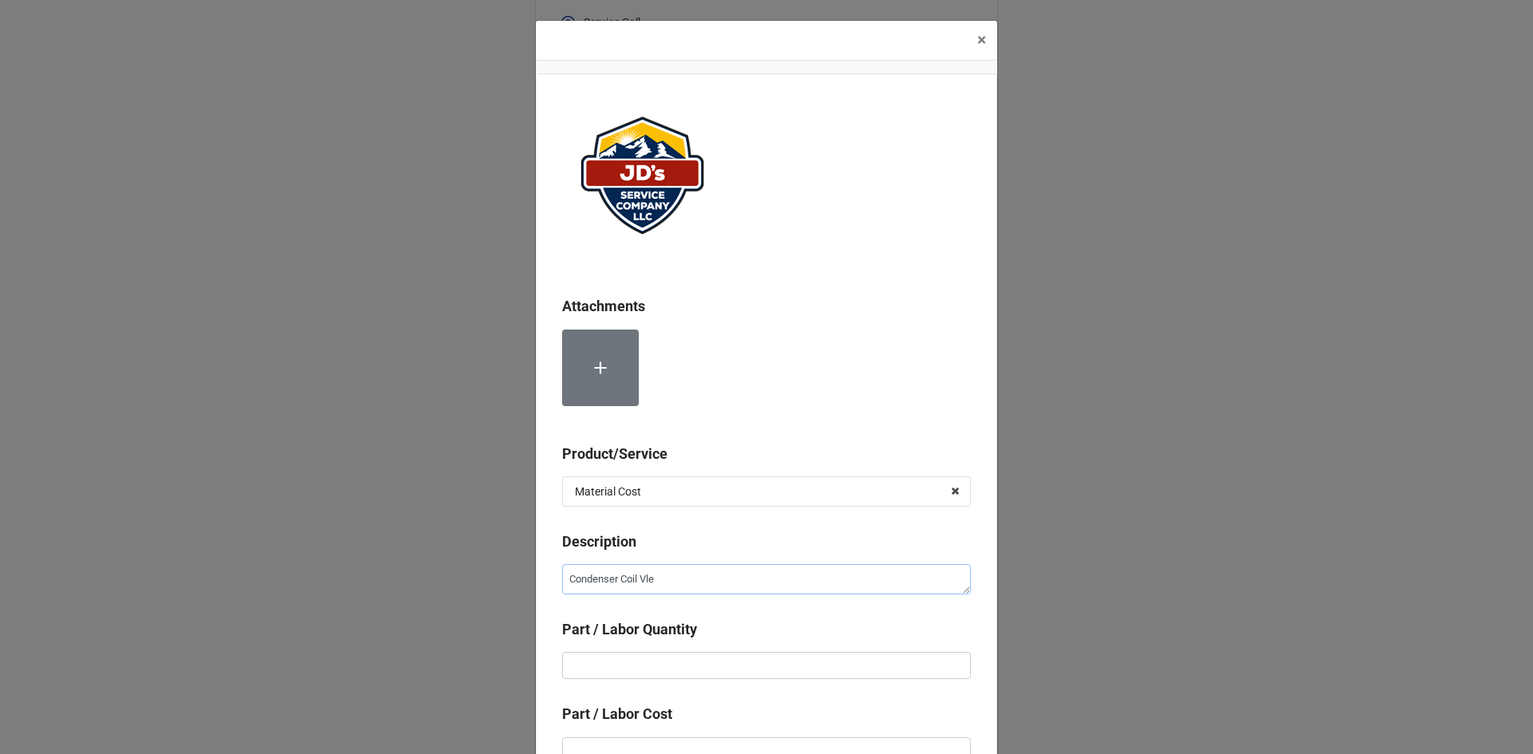
type textarea "Condenser Coil Vlea"
type textarea "x"
type textarea "Condenser Coil Vle"
type textarea "x"
type textarea "Condenser Coil Vl"
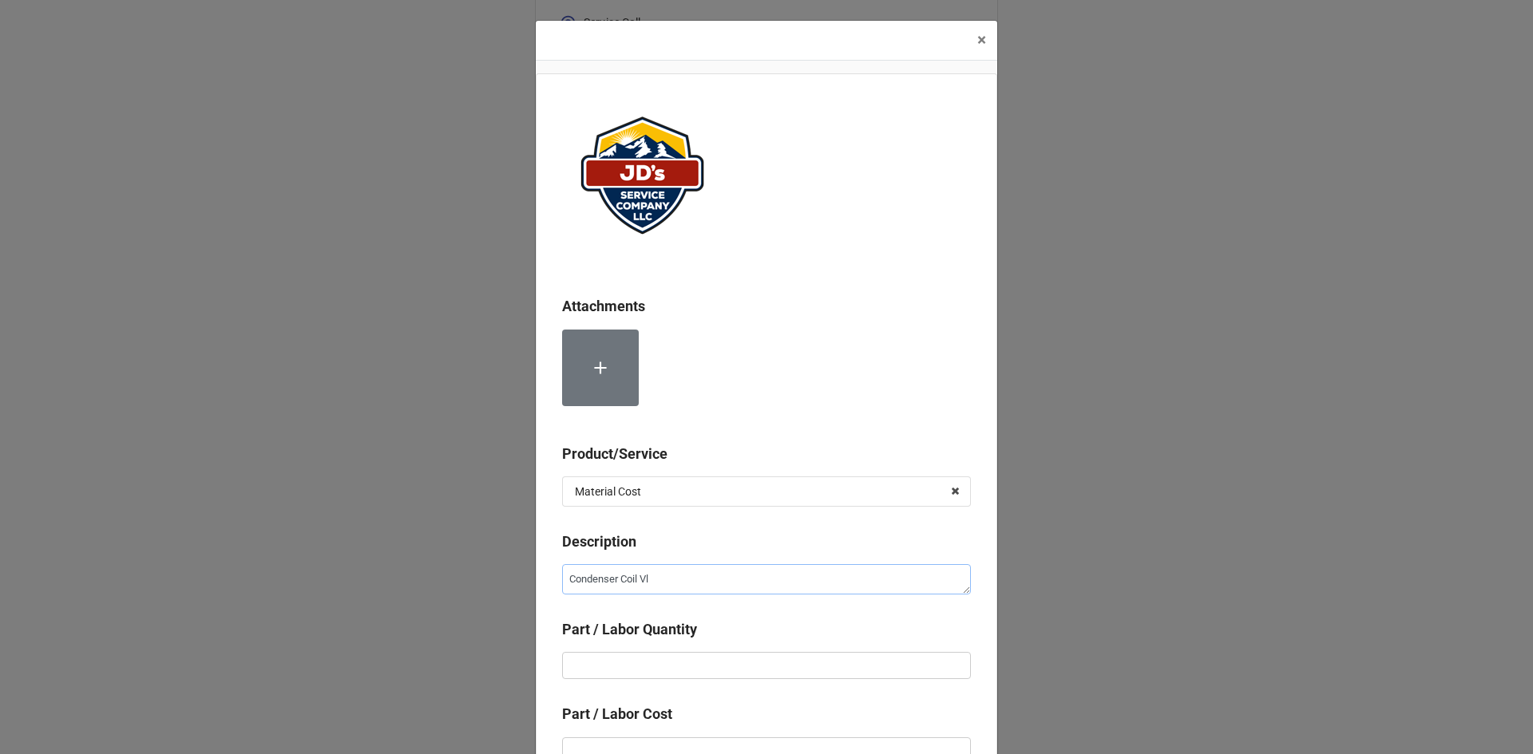
type textarea "x"
type textarea "Condenser Coil V"
type textarea "x"
type textarea "Condenser Coil VC"
type textarea "x"
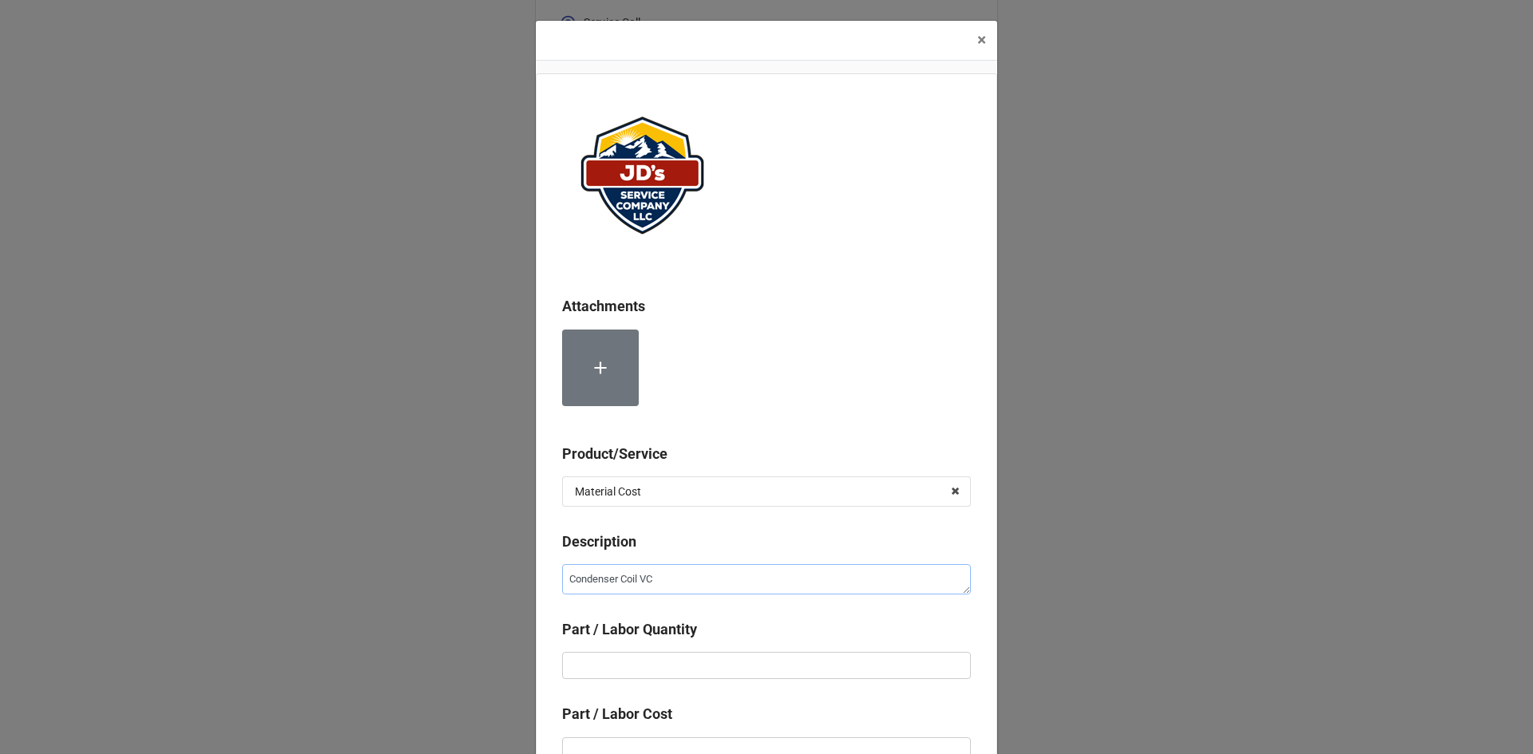
type textarea "Condenser Coil V"
type textarea "x"
type textarea "Condenser Coil"
type textarea "x"
type textarea "Condenser Coil C"
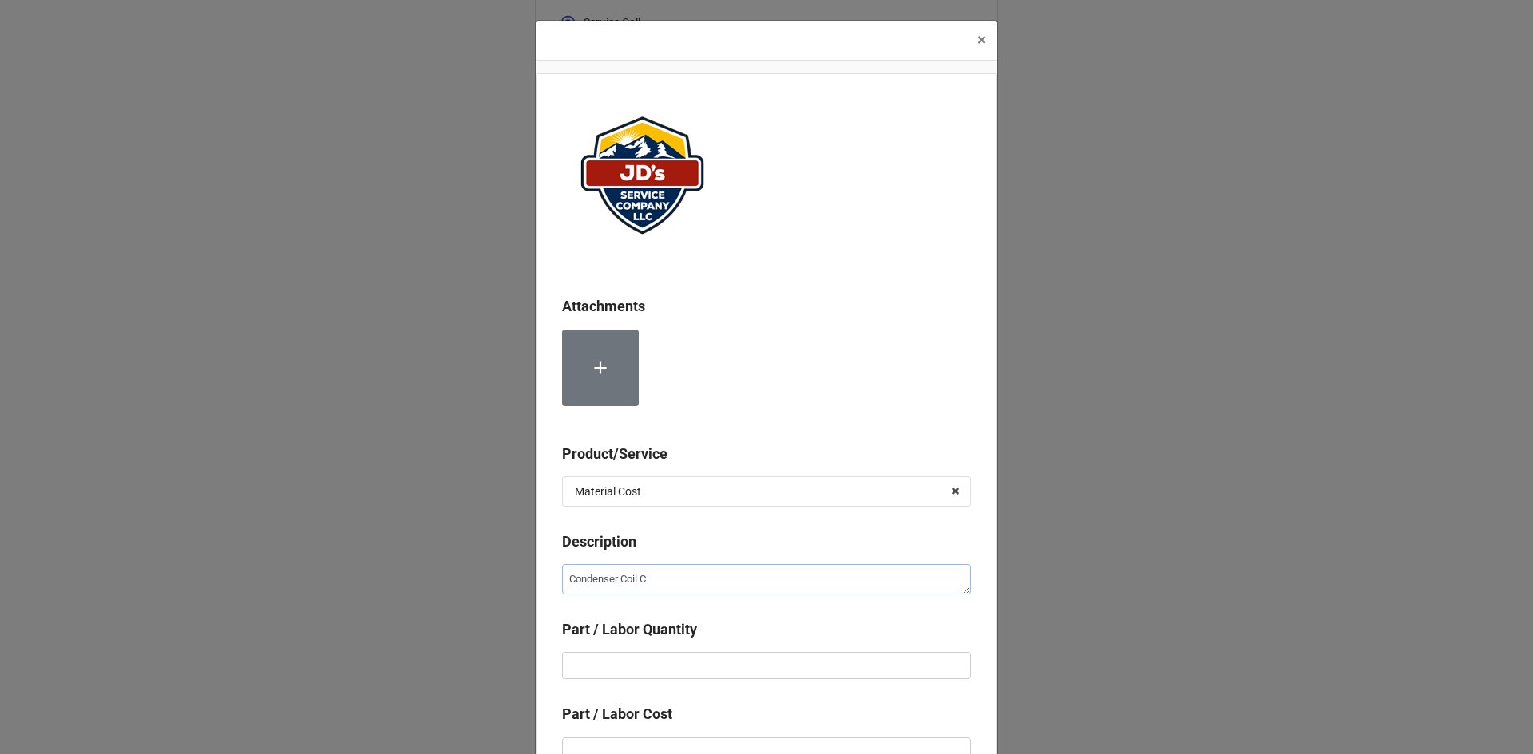
type textarea "x"
type textarea "Condenser Coil Cl"
type textarea "x"
type textarea "Condenser Coil Cle"
type textarea "x"
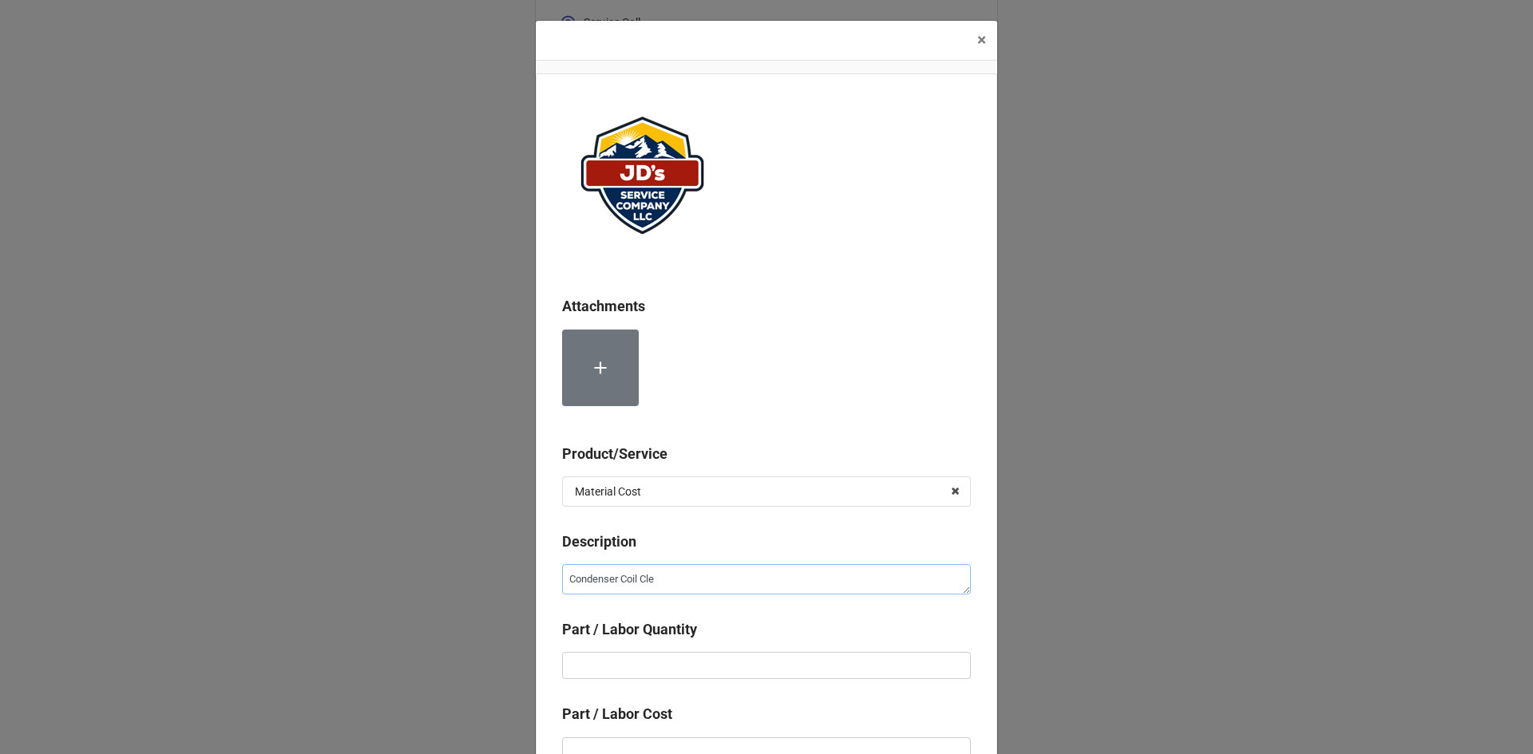
type textarea "Condenser Coil Clea"
type textarea "x"
type textarea "Condenser Coil Clean"
type textarea "x"
type textarea "Condenser Coil Cleane"
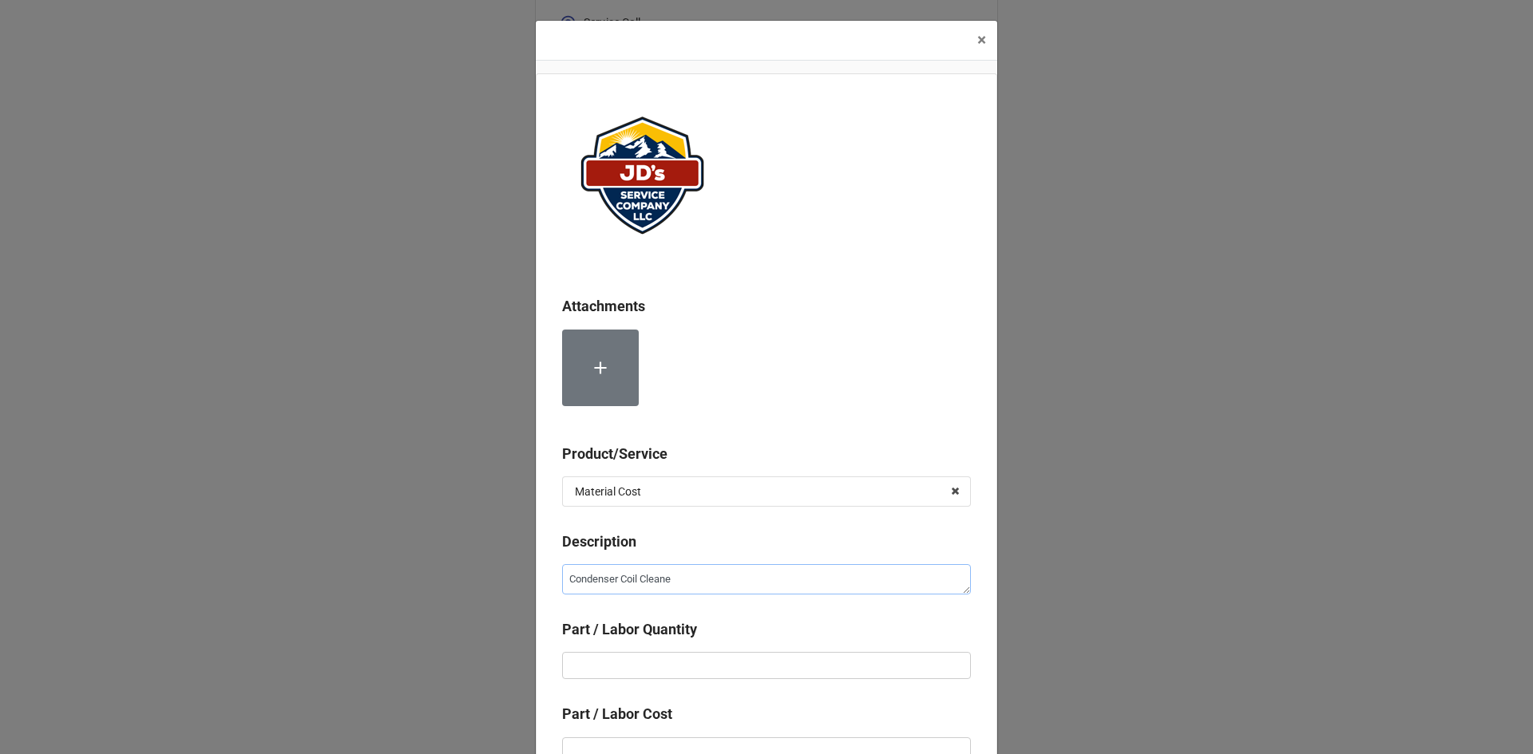
type textarea "x"
type textarea "Condenser Coil Cleaner"
type textarea "x"
type input "1"
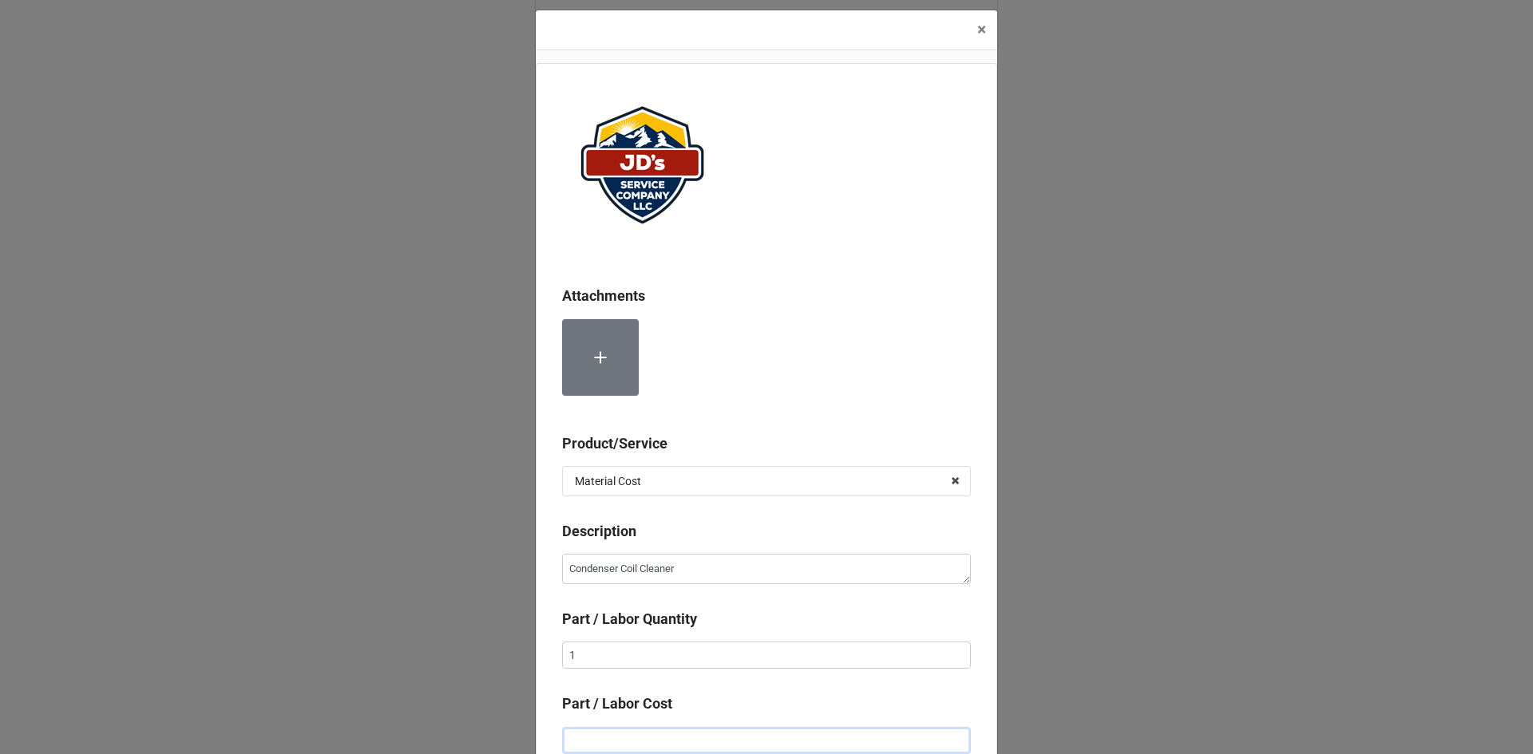
type textarea "x"
type input "$2.00"
type textarea "x"
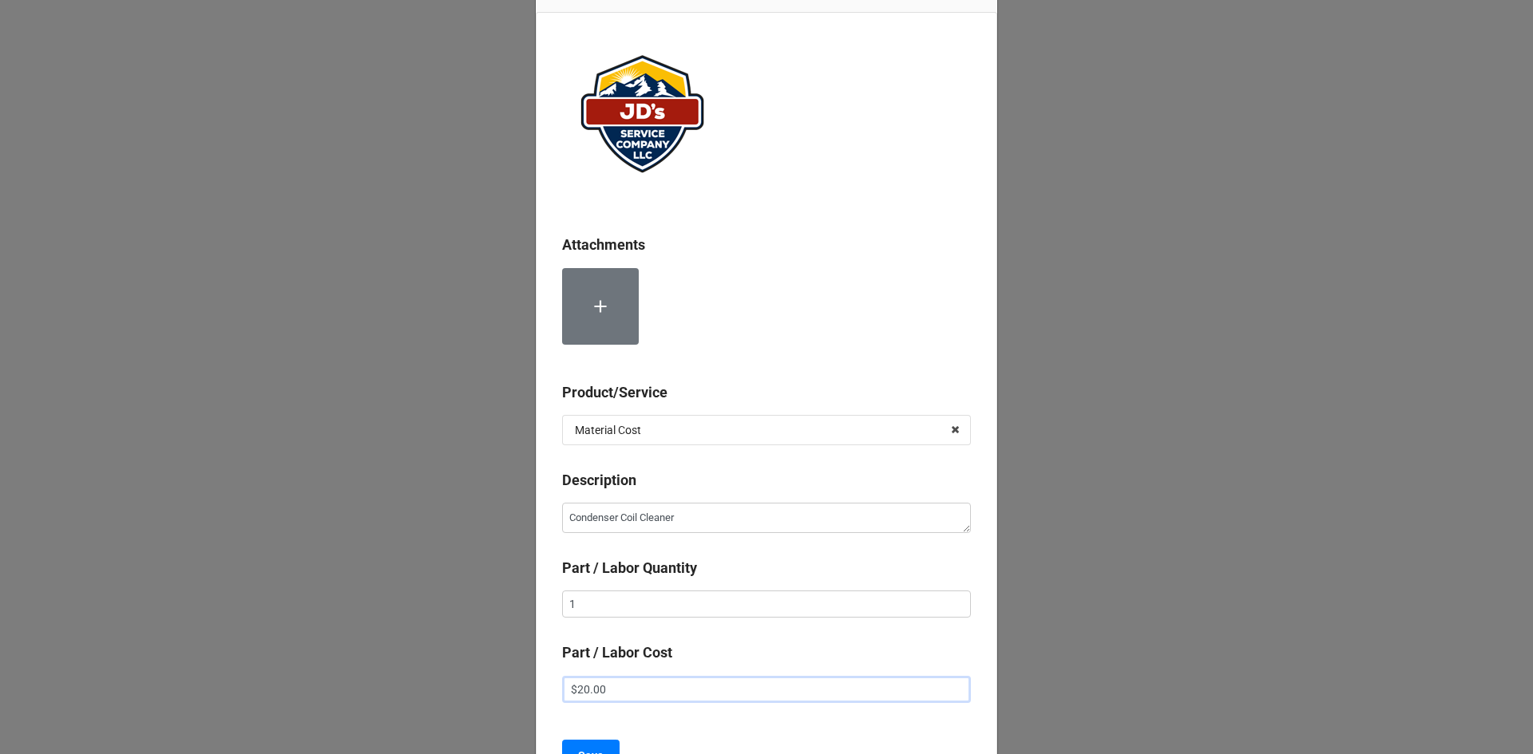
scroll to position [232, 0]
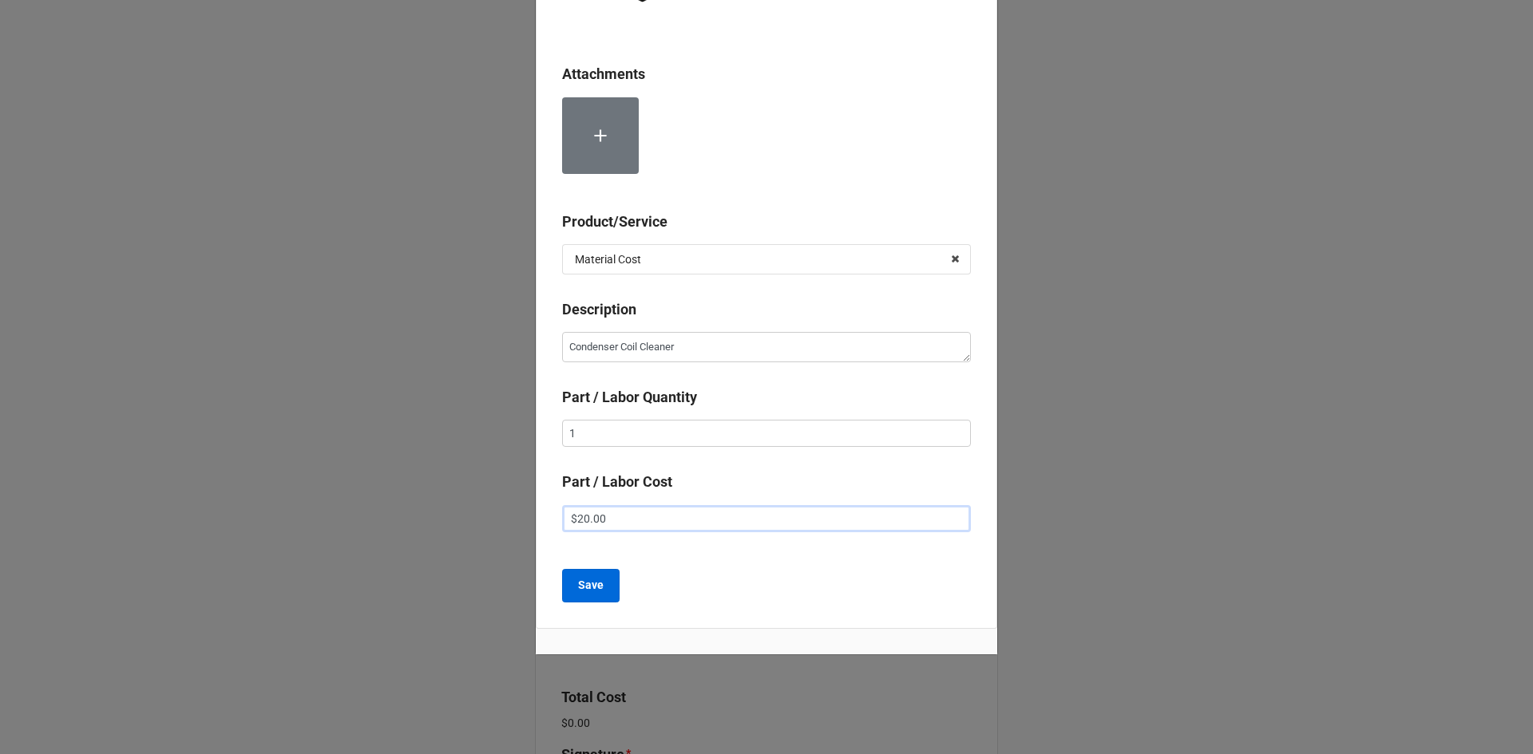
type input "$20.00"
click at [604, 574] on button "Save" at bounding box center [590, 586] width 57 height 34
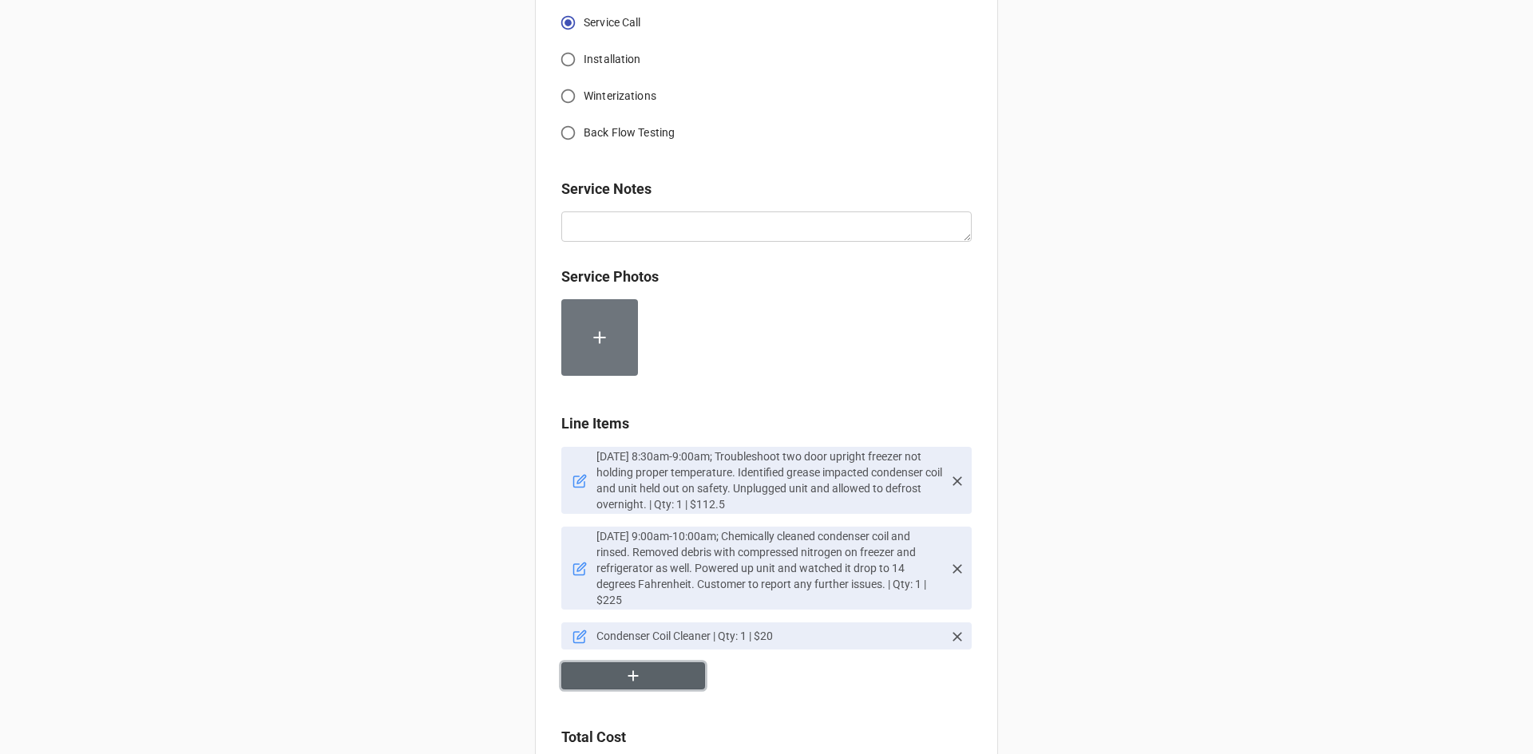
click at [651, 662] on button "button" at bounding box center [633, 676] width 144 height 28
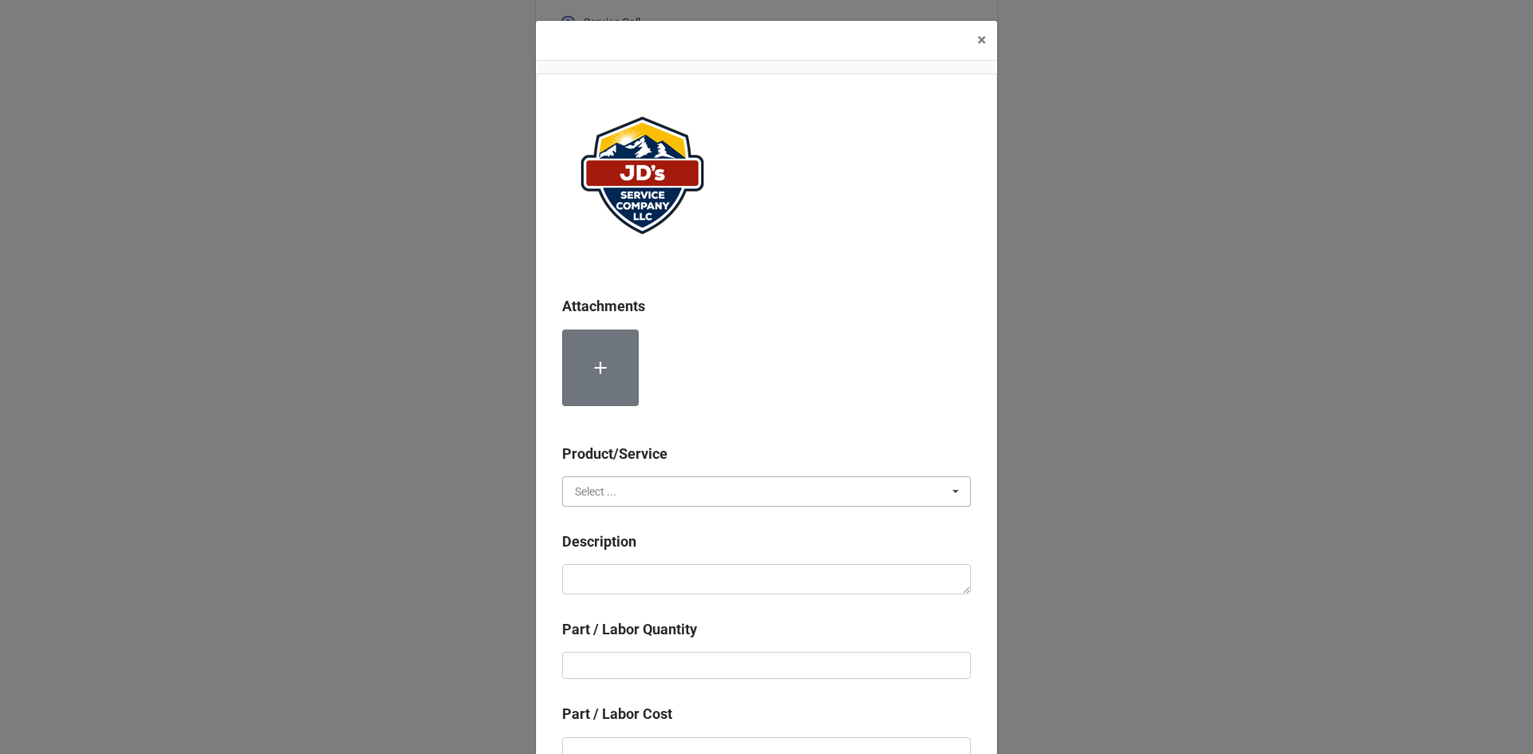
click at [642, 488] on input "text" at bounding box center [767, 491] width 407 height 29
click at [623, 544] on span "Material Cost" at bounding box center [608, 550] width 66 height 13
click at [628, 568] on textarea at bounding box center [766, 579] width 409 height 30
type textarea "x"
type textarea "C"
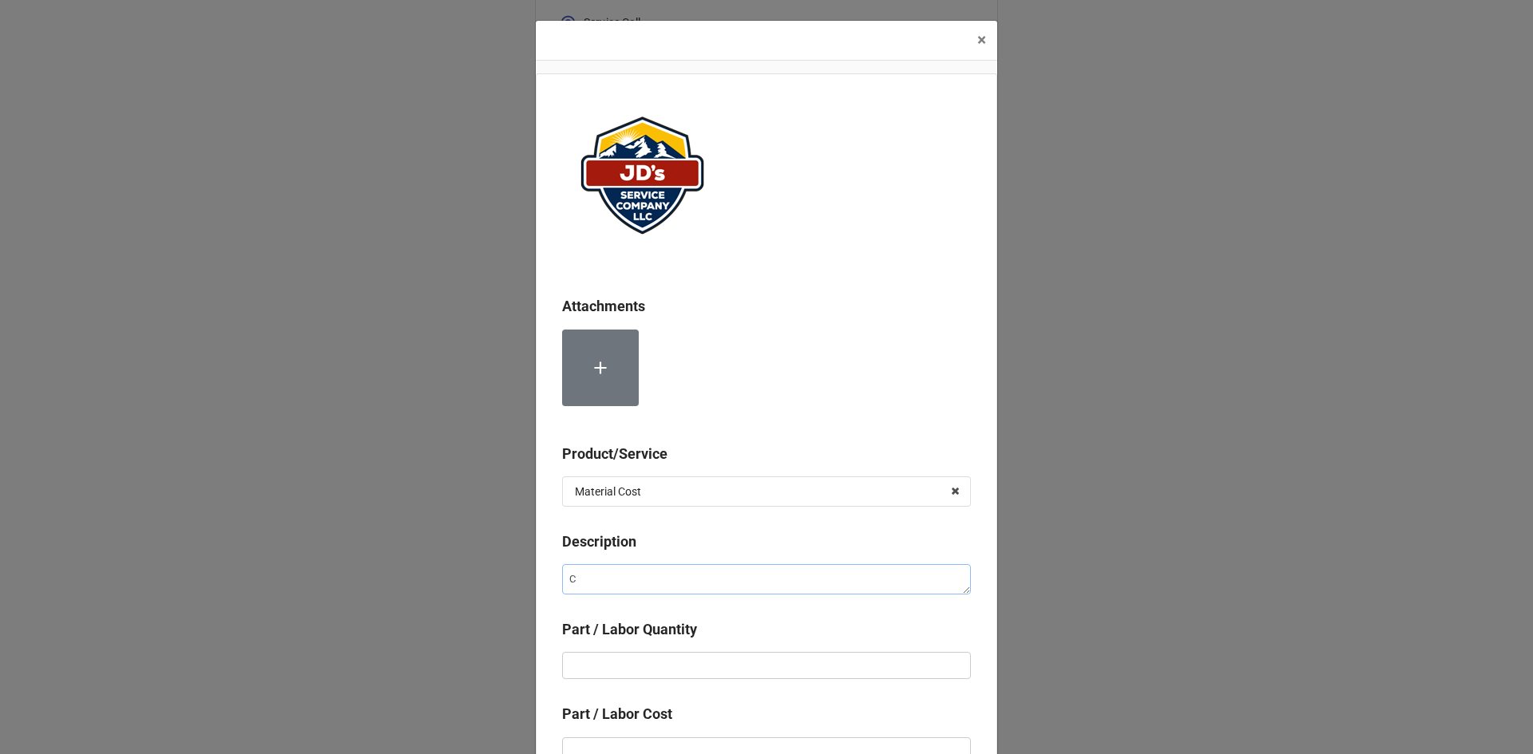
type textarea "x"
type textarea "Co"
type textarea "x"
type textarea "Com"
type textarea "x"
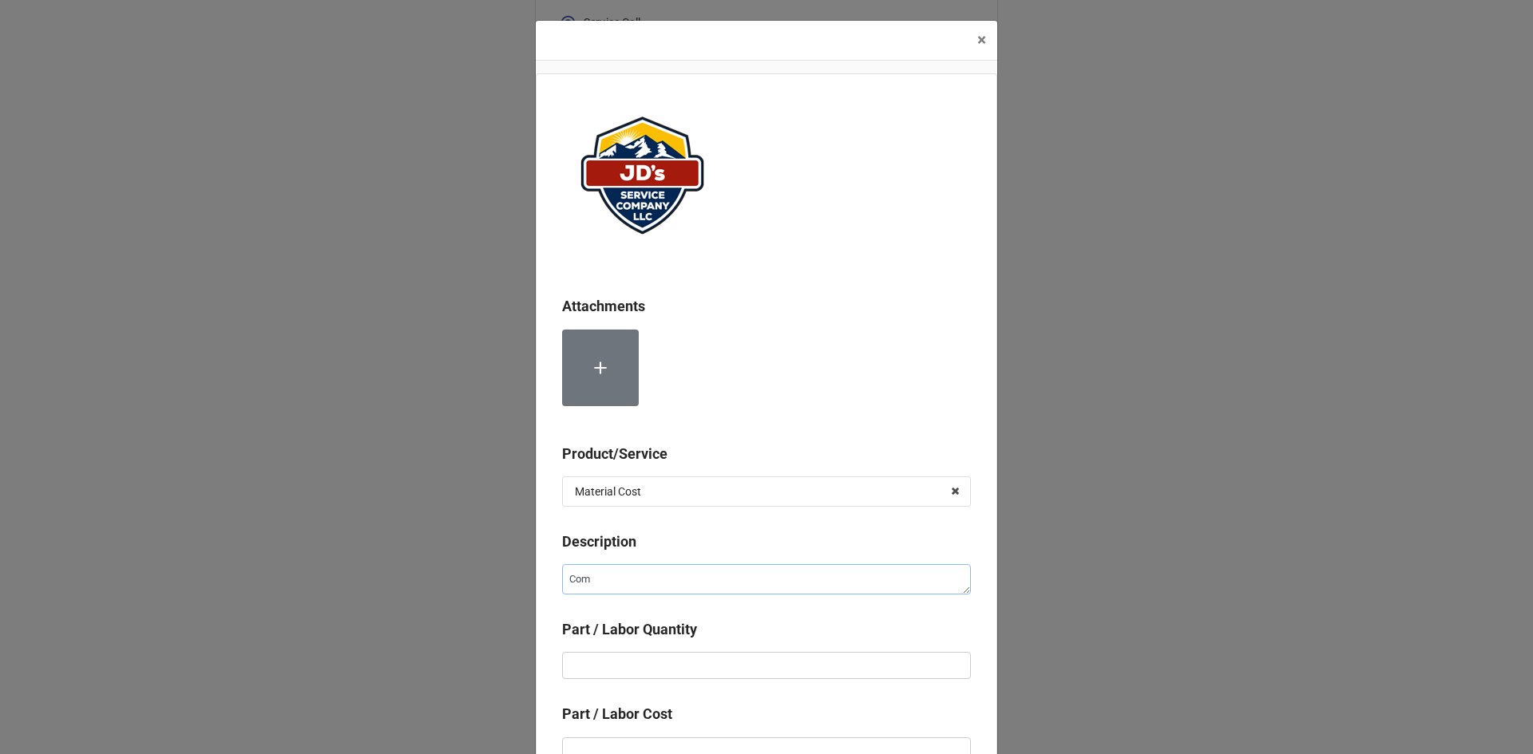
type textarea "Comp"
type textarea "x"
type textarea "Compr"
type textarea "x"
type textarea "Compre"
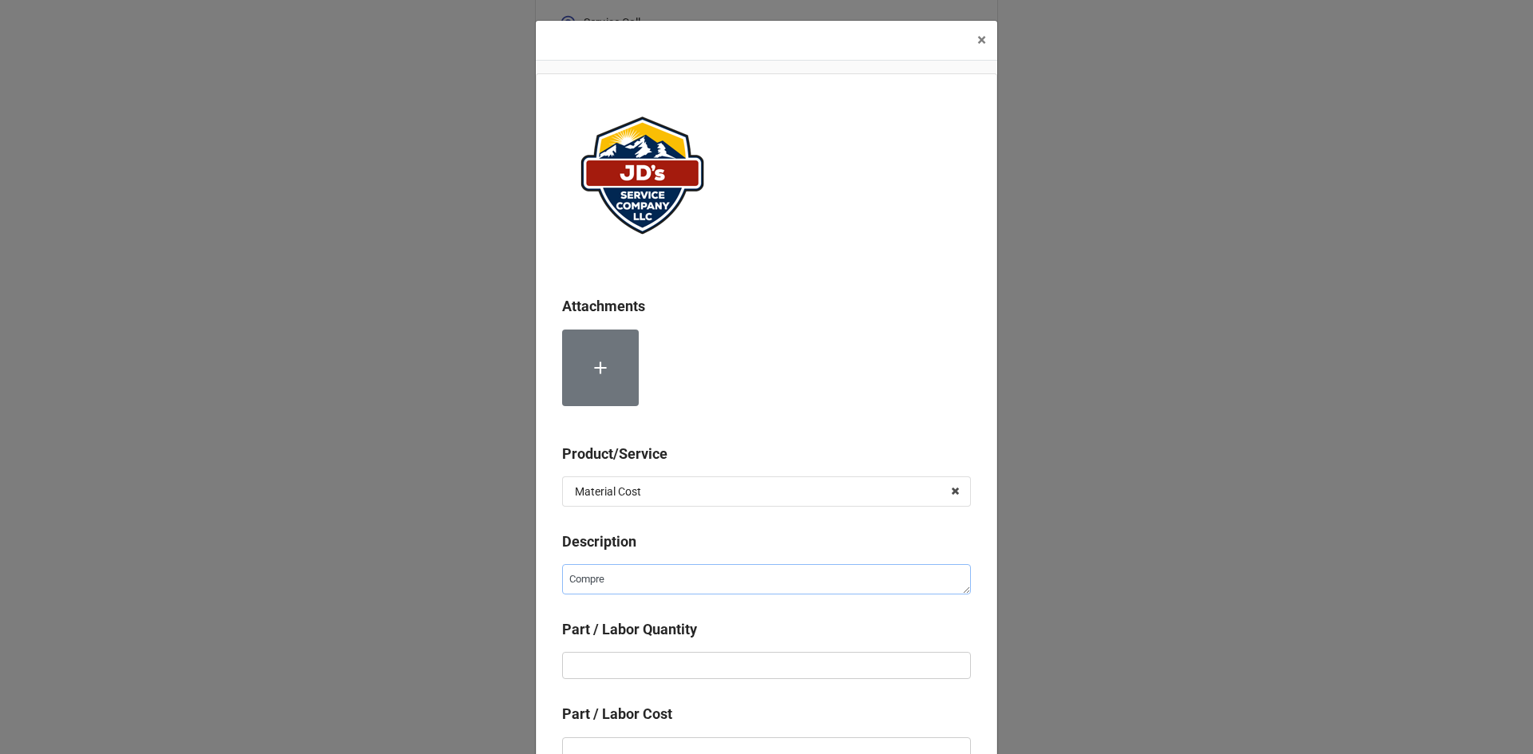
type textarea "x"
type textarea "Compres"
type textarea "x"
type textarea "Compress"
type textarea "x"
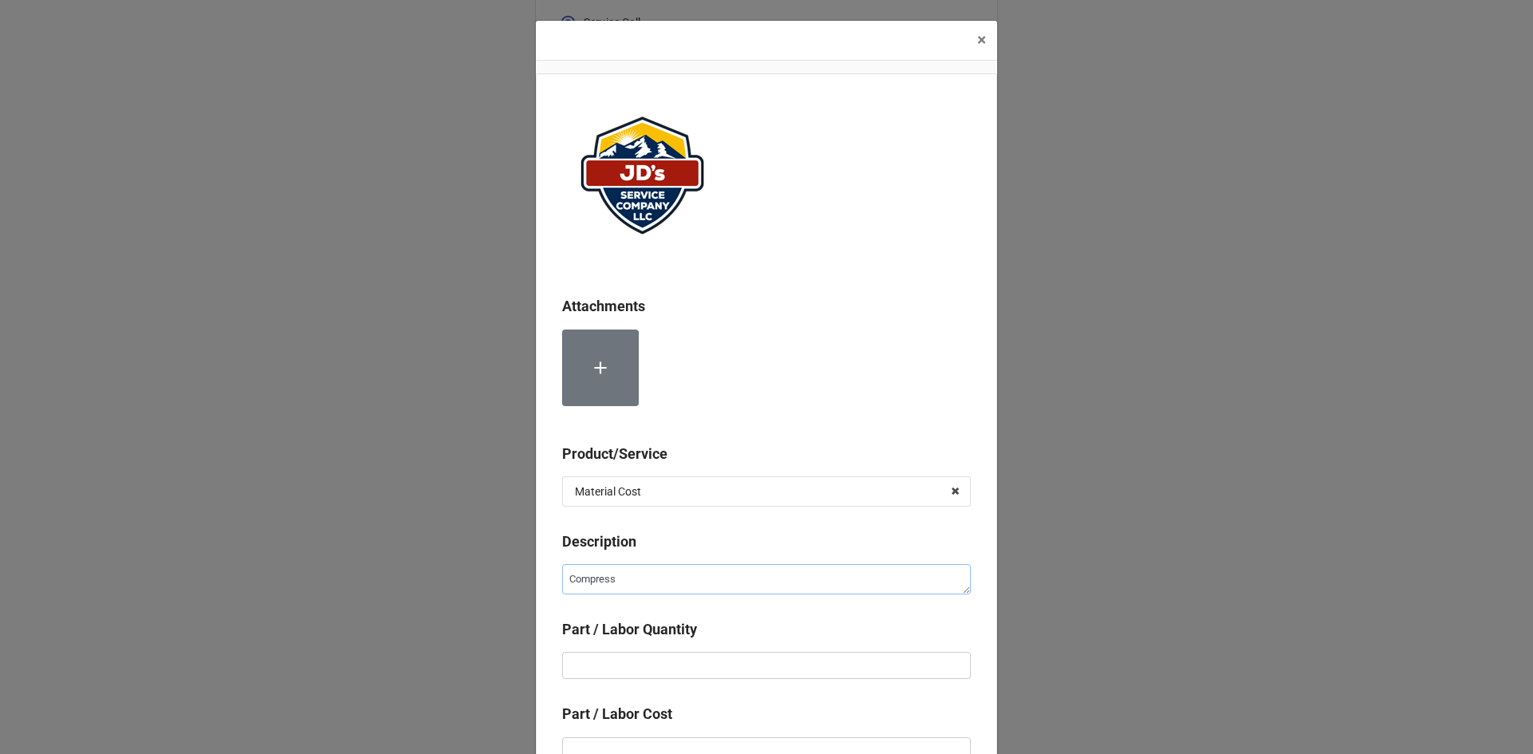
type textarea "Compresse"
type textarea "x"
type textarea "Compressed"
type textarea "x"
type textarea "Compressed B"
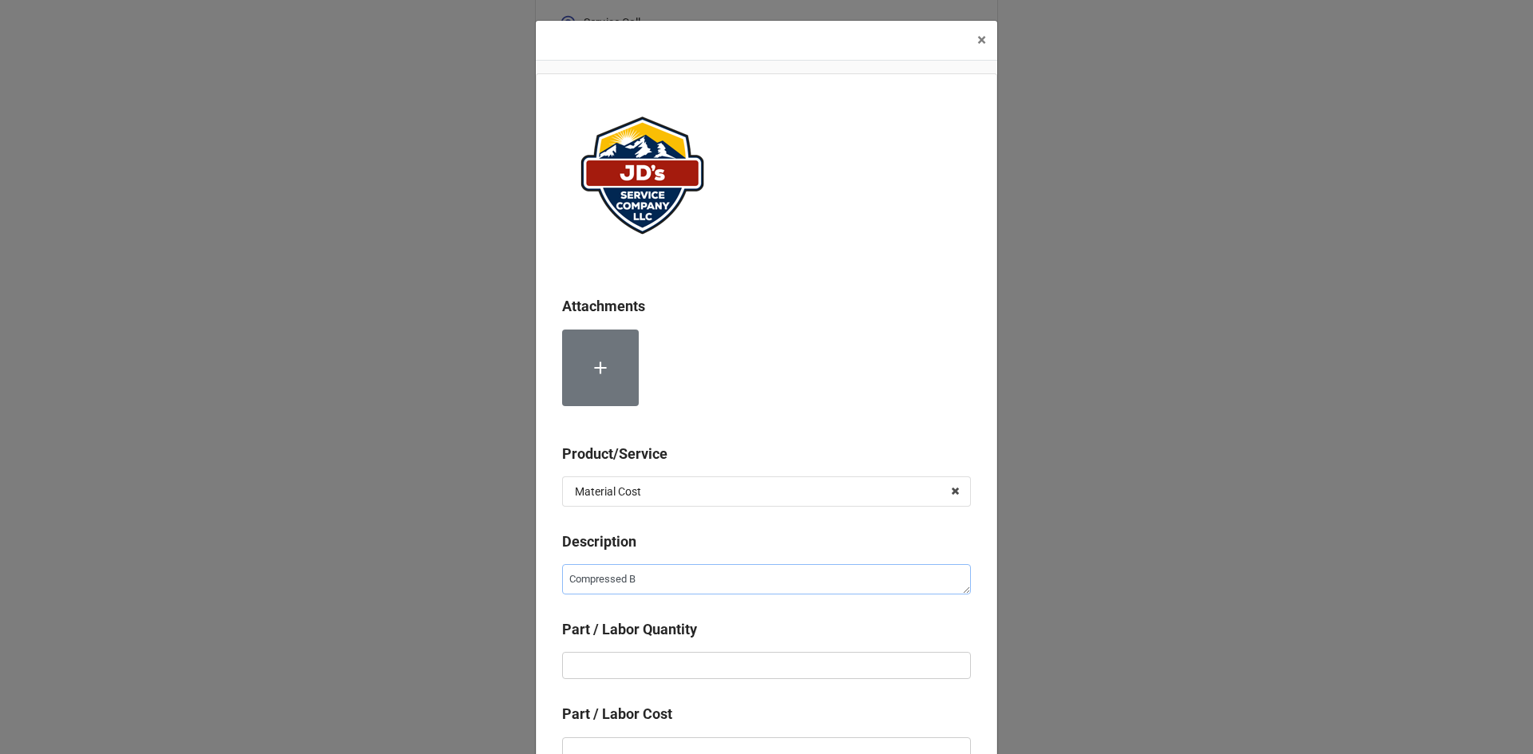
type textarea "x"
type textarea "Compressed BN"
type textarea "x"
type textarea "Compressed B"
type textarea "x"
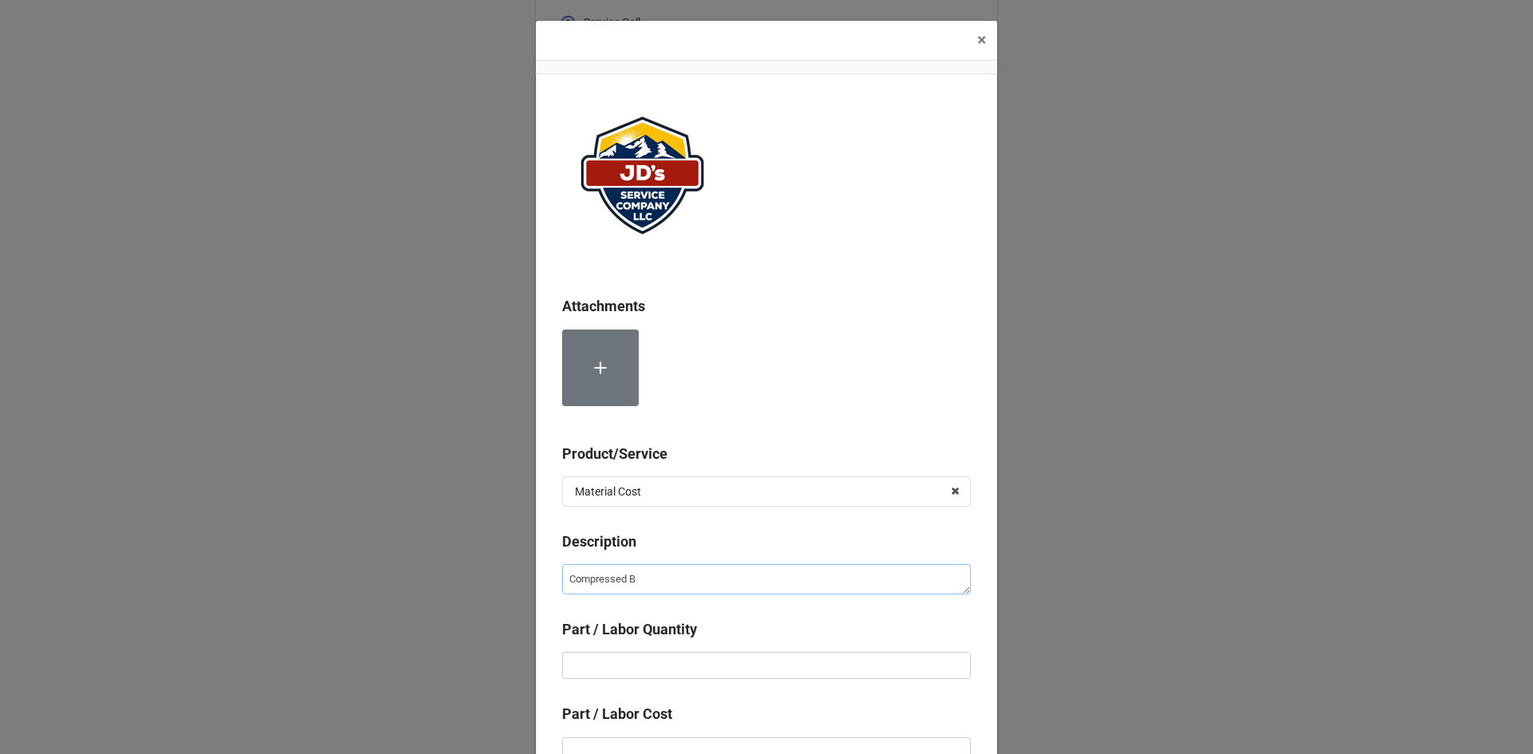
type textarea "Compressed"
type textarea "x"
type textarea "Compressed N"
type textarea "x"
type textarea "Compressed Ni"
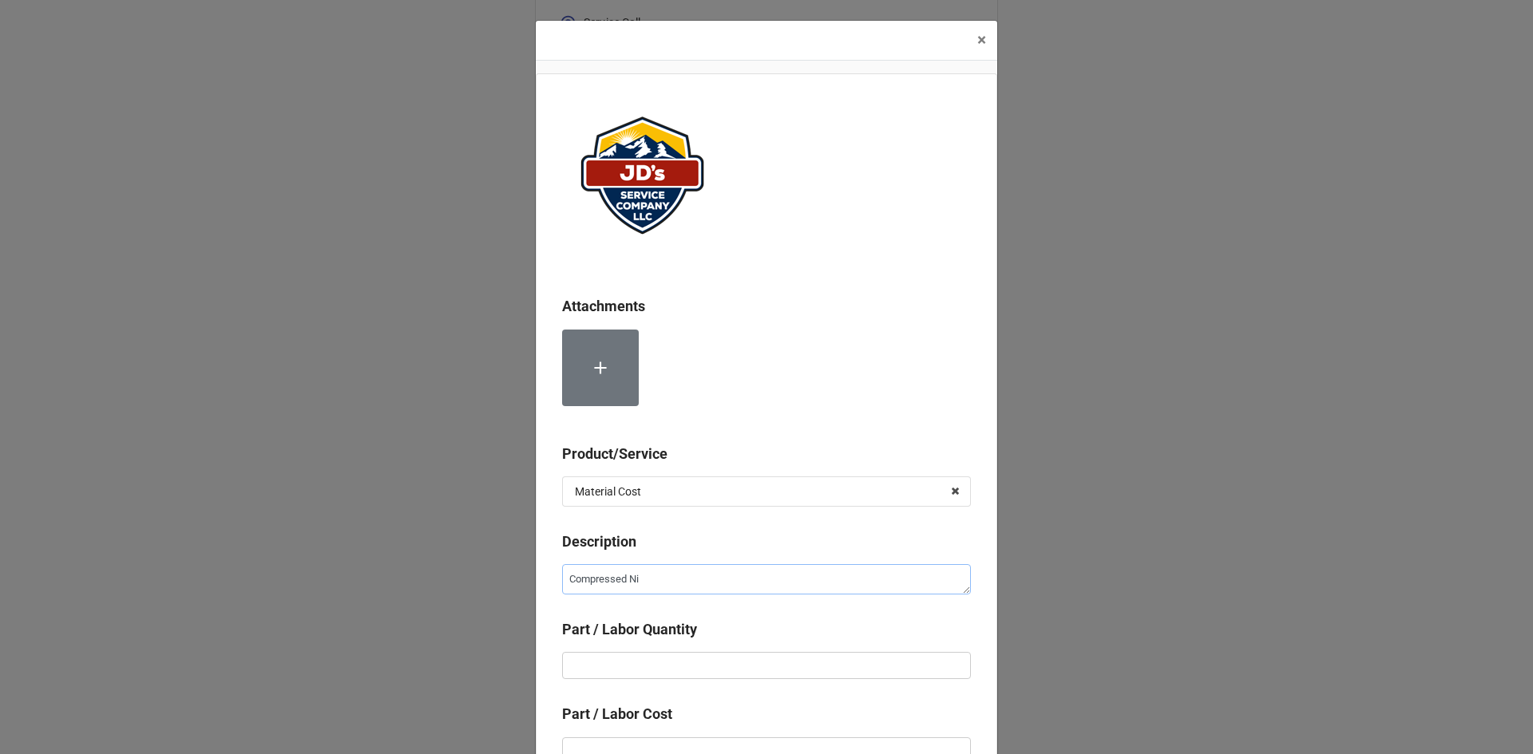
type textarea "x"
type textarea "Compressed Nit"
type textarea "x"
type textarea "Compressed Nitr"
type textarea "x"
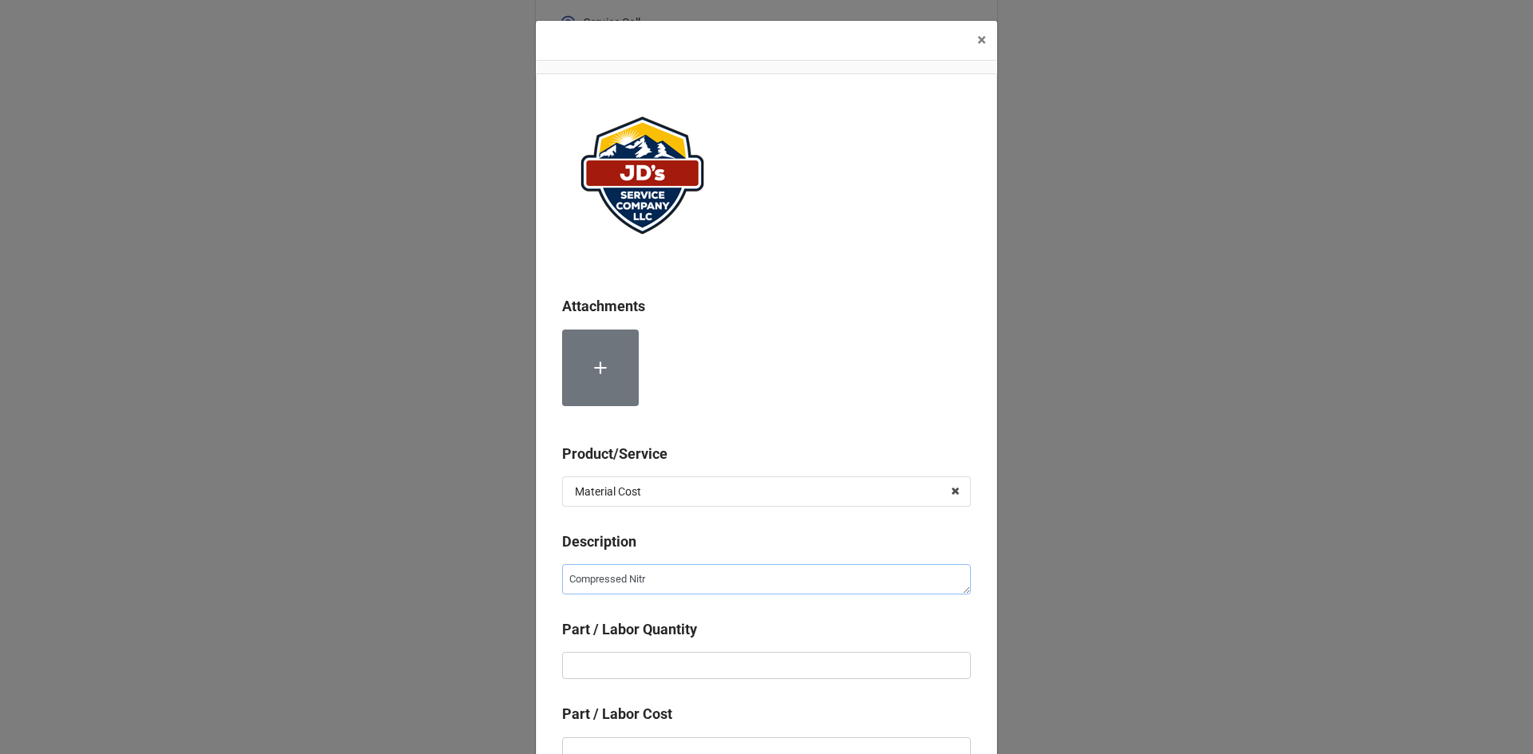
type textarea "Compressed Nitro"
type textarea "x"
type textarea "Compressed Nitrog"
type textarea "x"
type textarea "Compressed Nitroge"
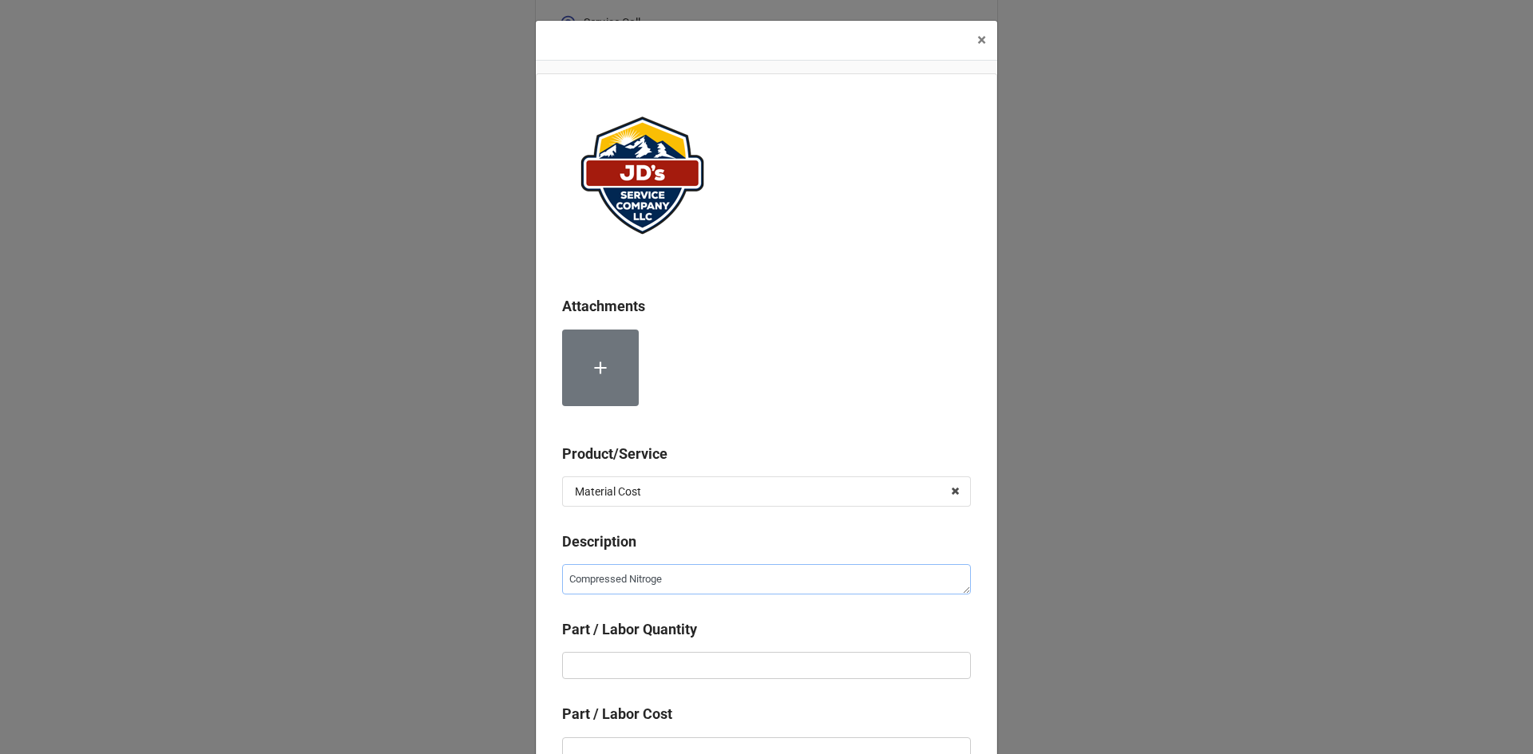
type textarea "x"
type textarea "Compressed Nitrogen"
type textarea "x"
type input "1"
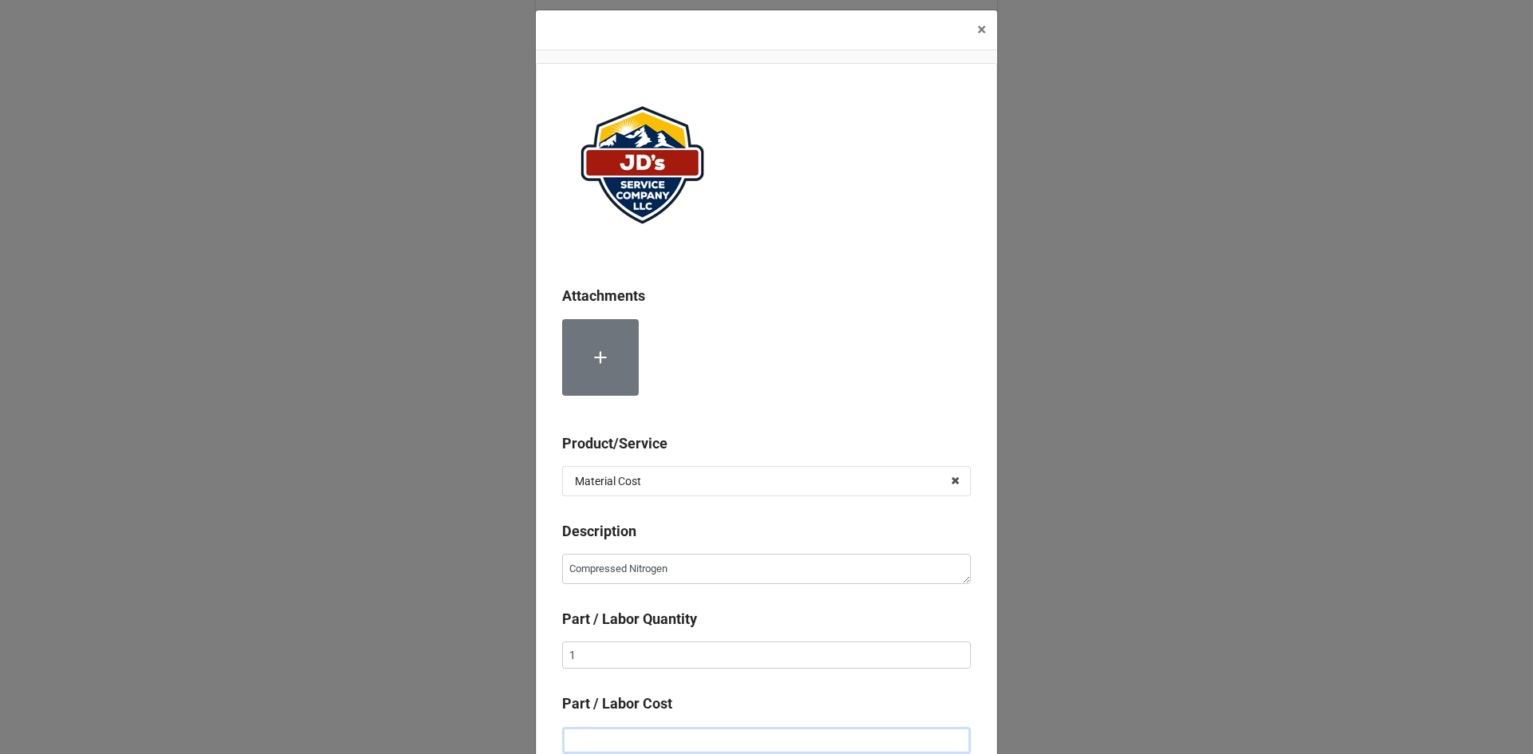
type textarea "x"
type input "$2.00"
type textarea "x"
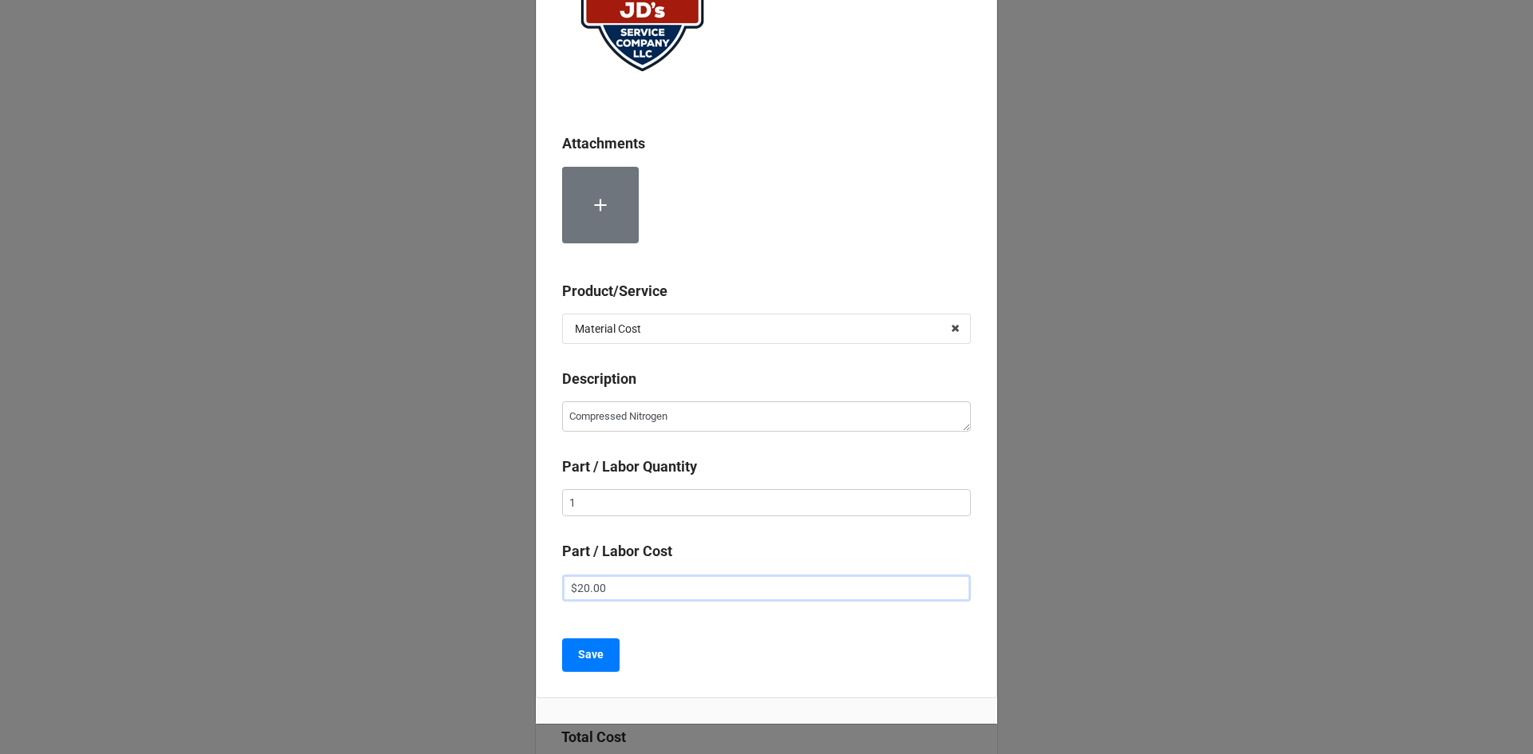
scroll to position [232, 0]
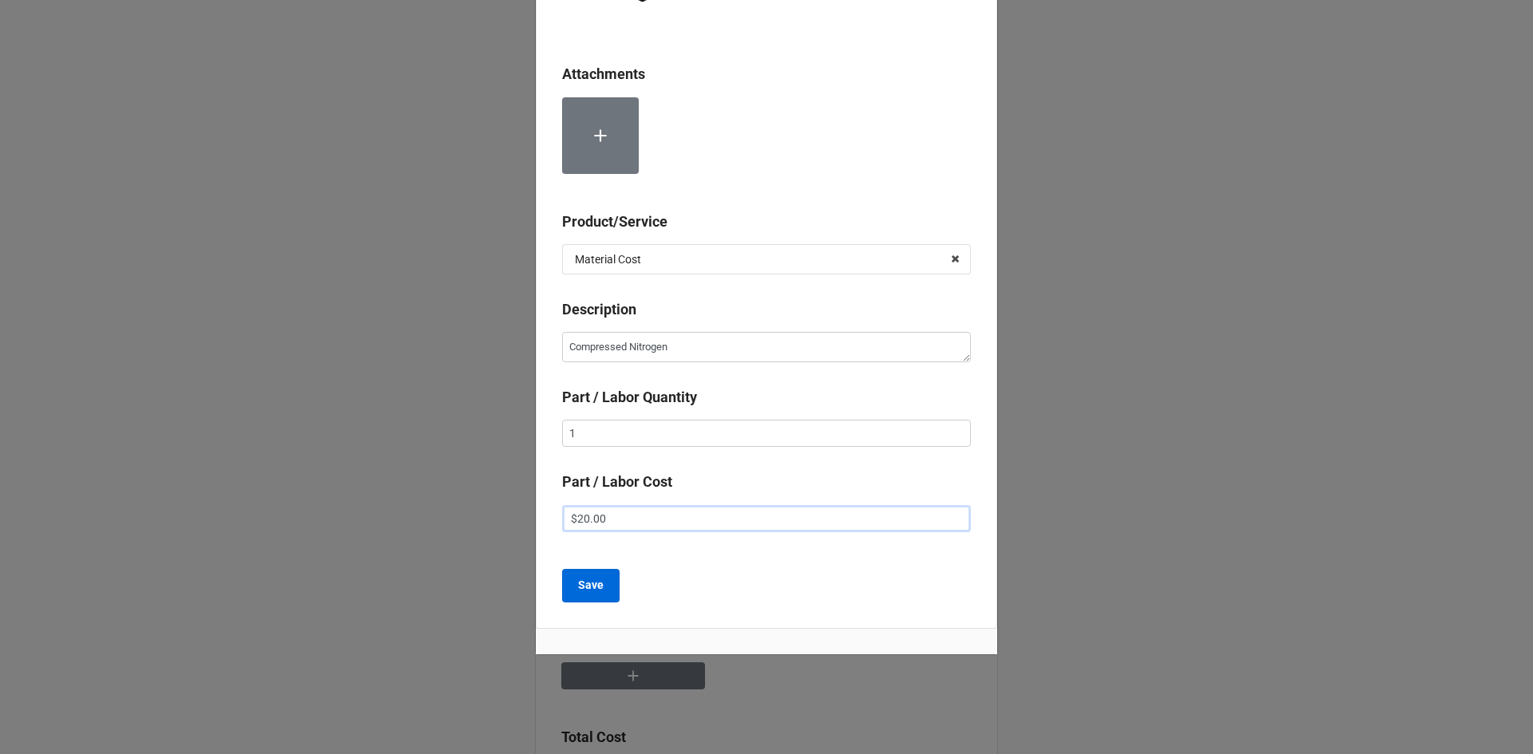
type input "$20.00"
click at [597, 591] on b "Save" at bounding box center [591, 585] width 26 height 17
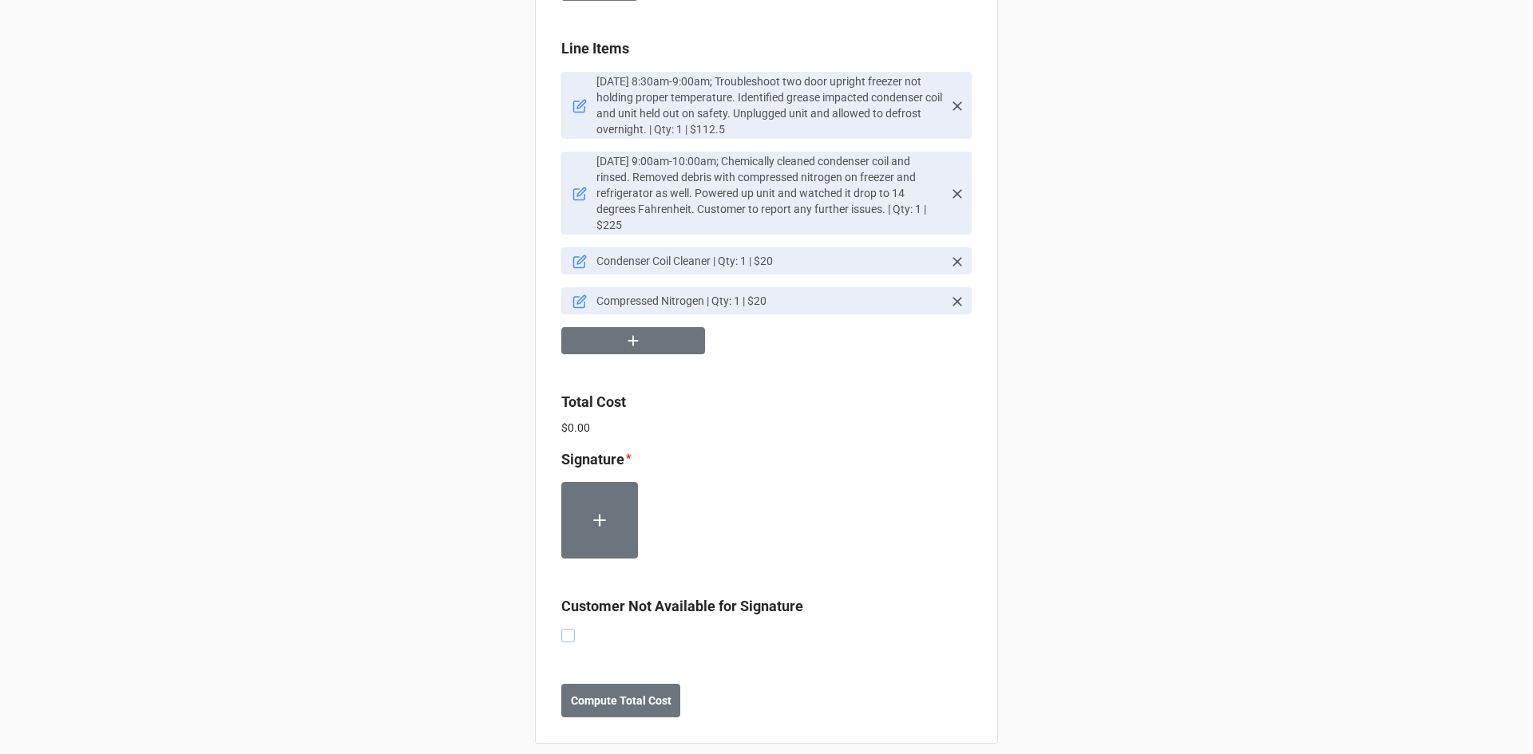
click at [566, 629] on label at bounding box center [568, 629] width 14 height 0
checkbox input "true"
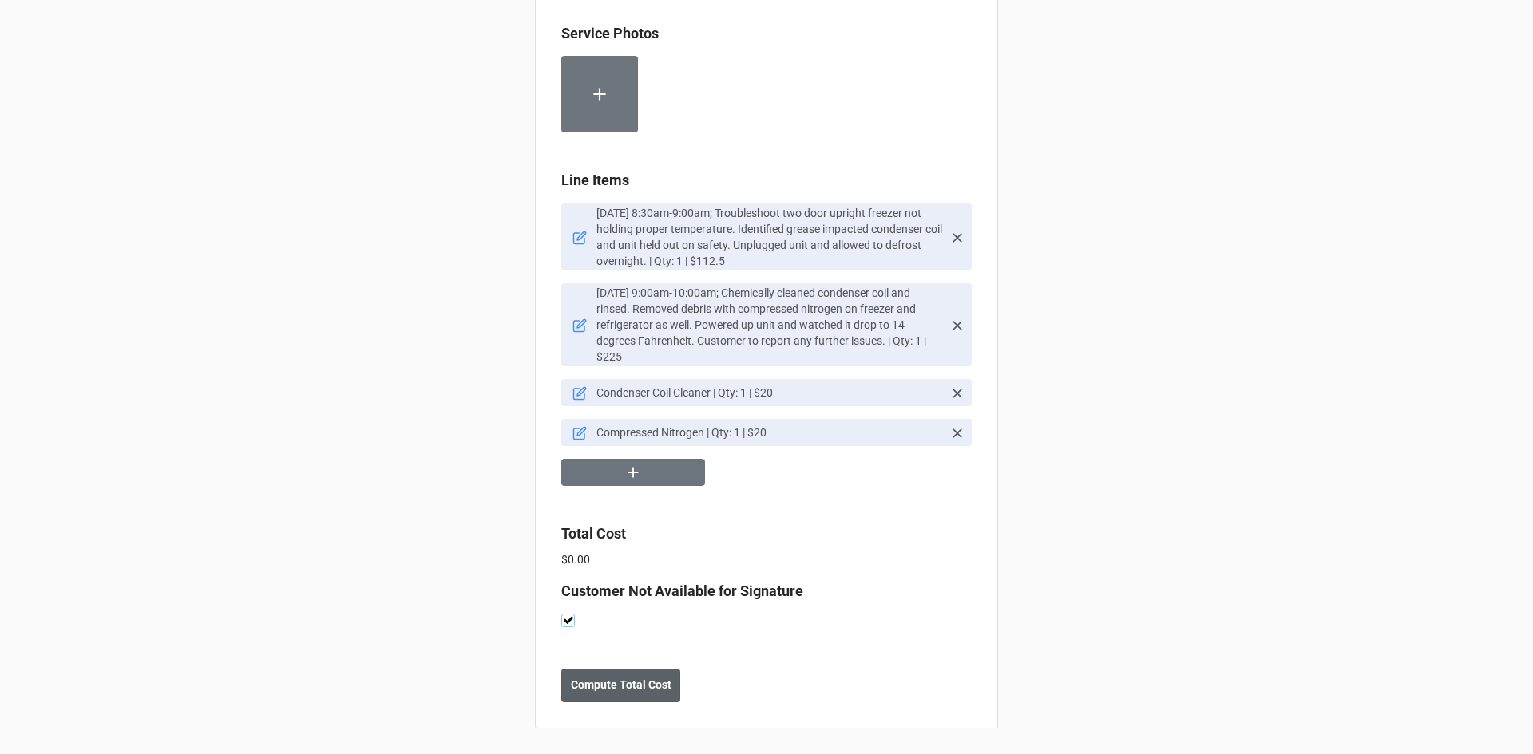
scroll to position [947, 0]
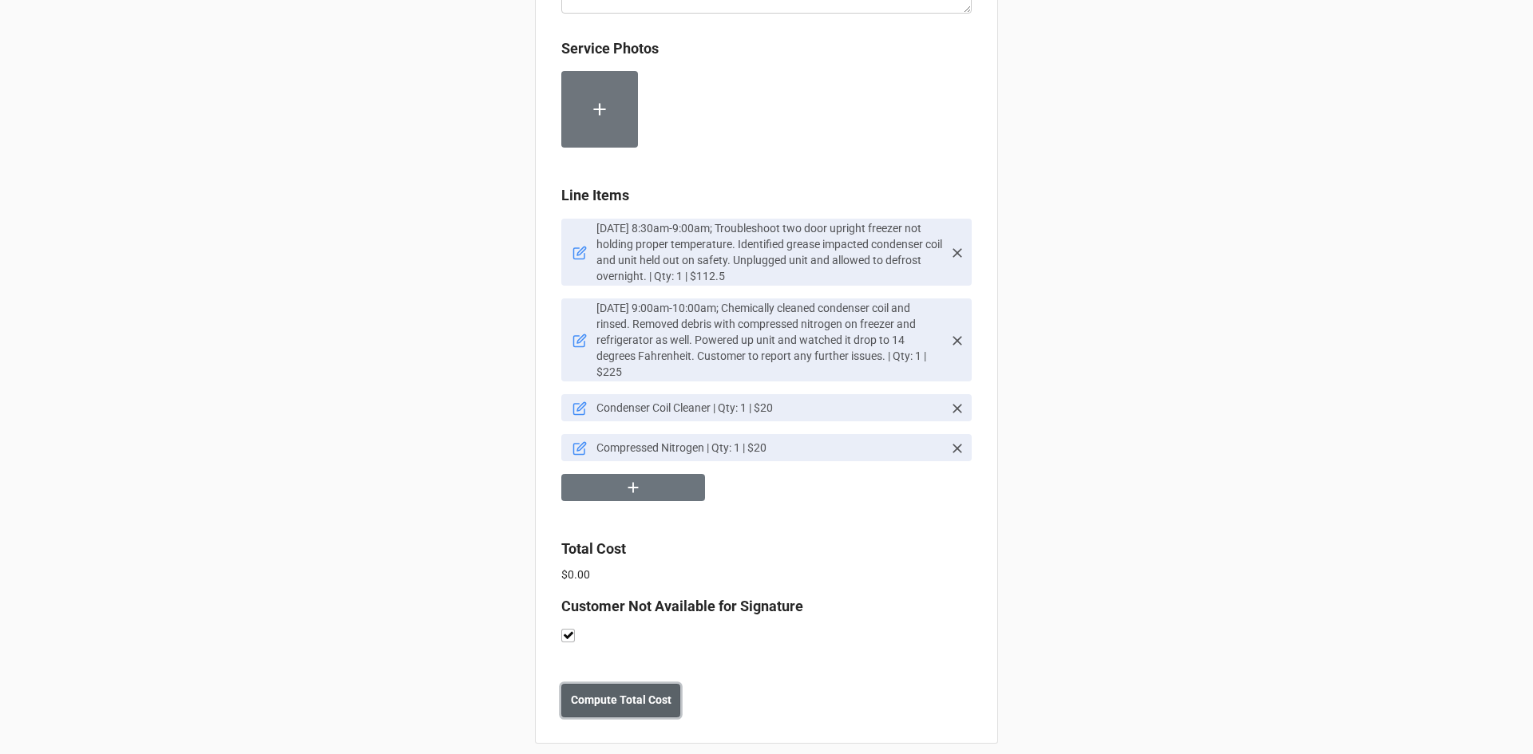
click at [619, 692] on b "Compute Total Cost" at bounding box center [621, 700] width 101 height 17
click at [585, 692] on b "Save" at bounding box center [590, 700] width 26 height 17
